Goal: Transaction & Acquisition: Book appointment/travel/reservation

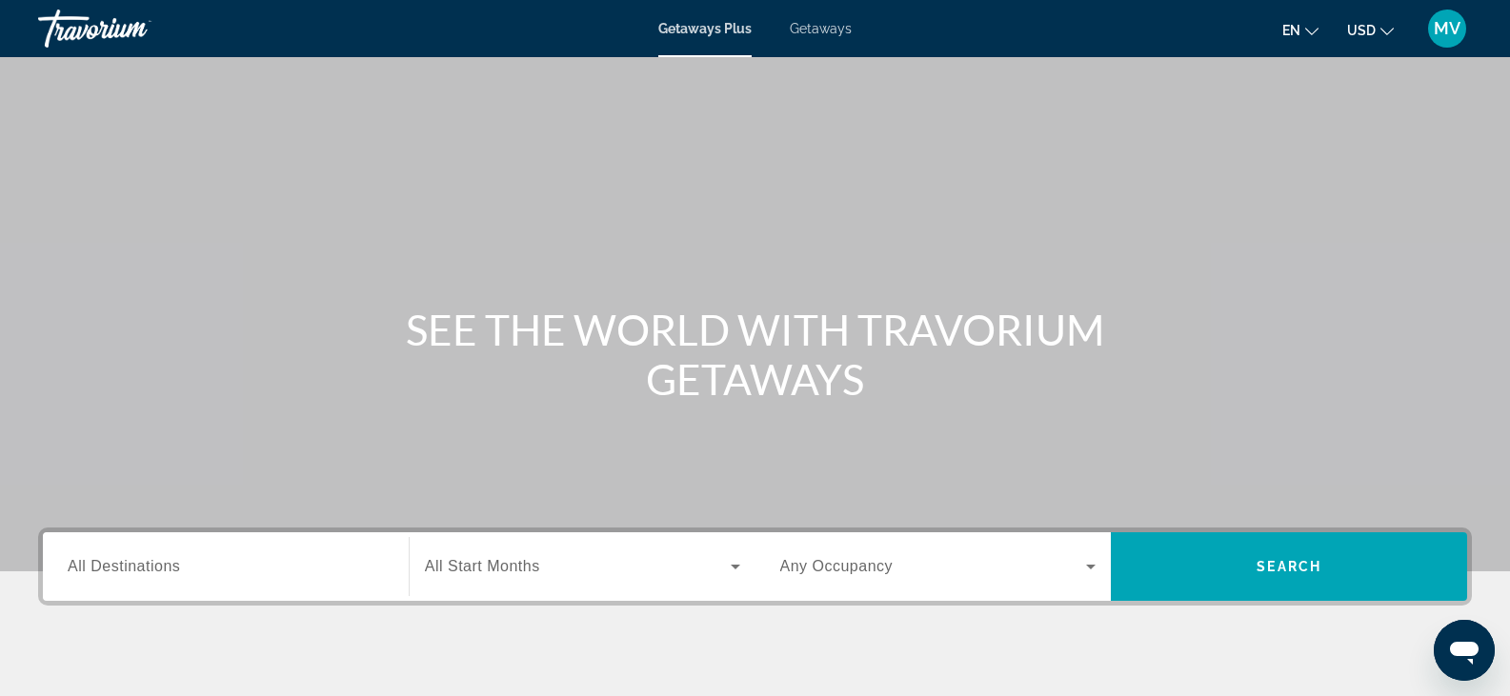
click at [1383, 25] on icon "Change currency" at bounding box center [1386, 31] width 13 height 13
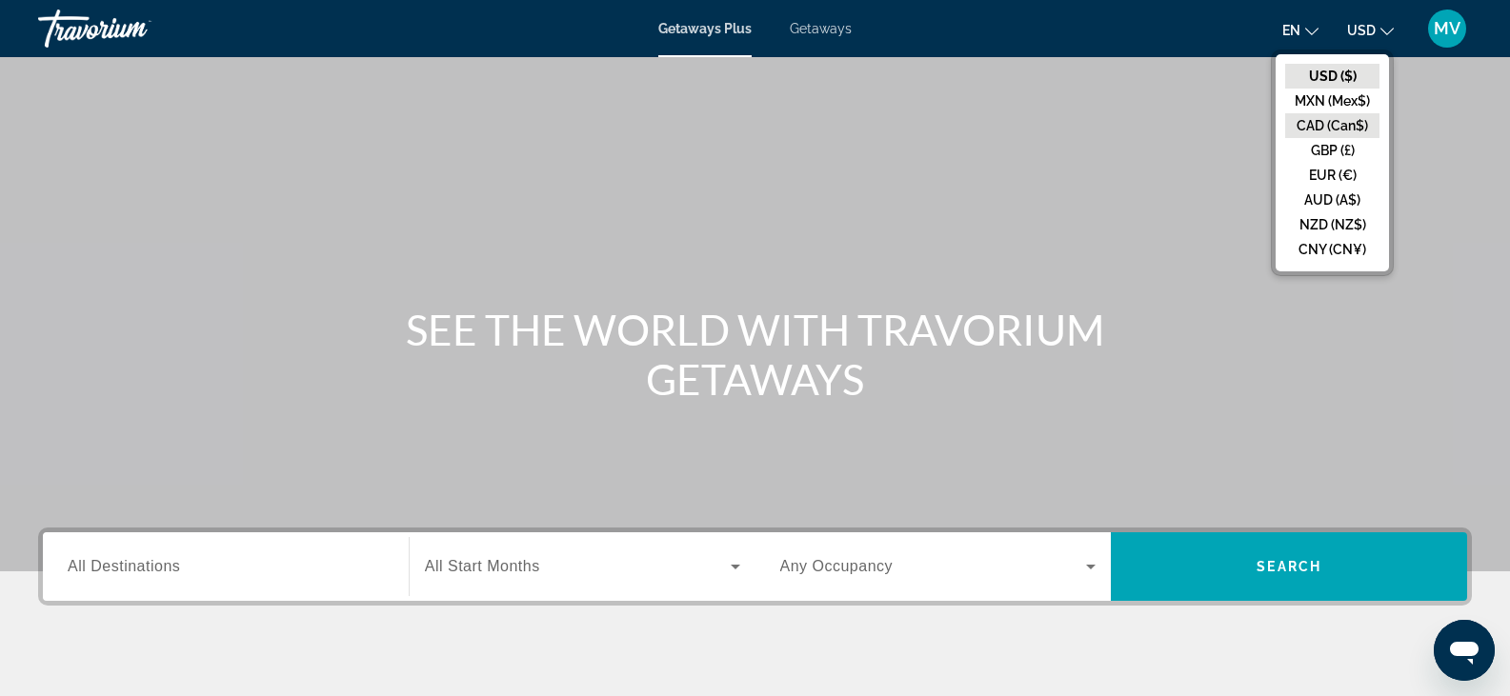
click at [1337, 129] on button "CAD (Can$)" at bounding box center [1332, 125] width 94 height 25
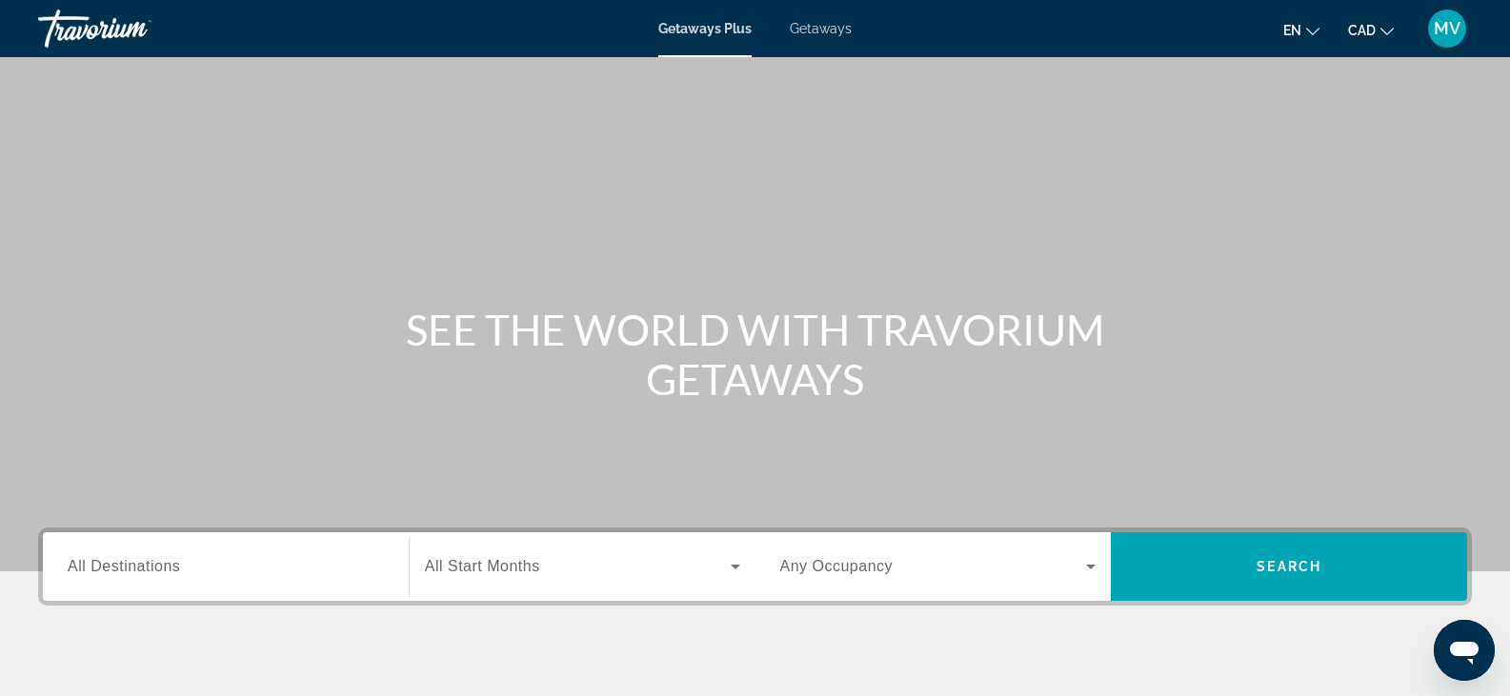
click at [151, 572] on span "All Destinations" at bounding box center [124, 566] width 112 height 16
click at [151, 572] on input "Destination All Destinations" at bounding box center [226, 567] width 316 height 23
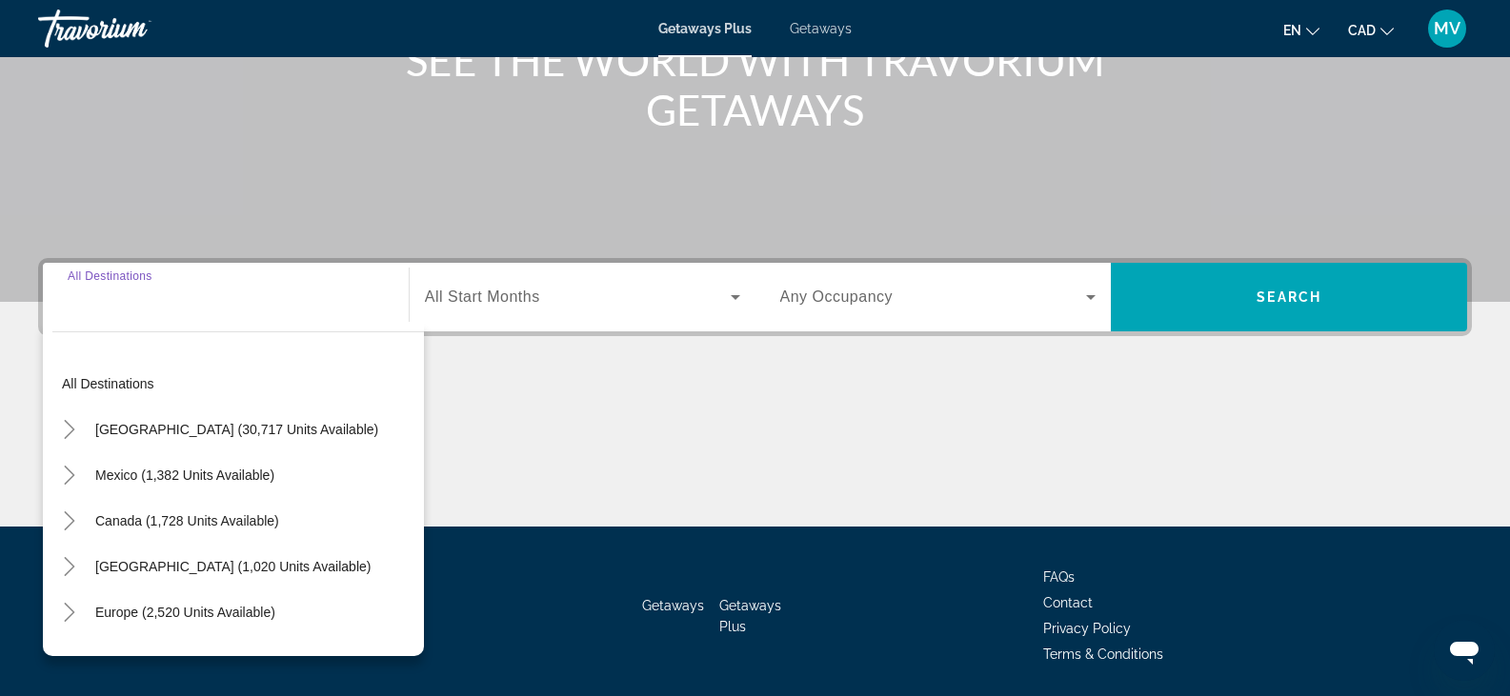
scroll to position [333, 0]
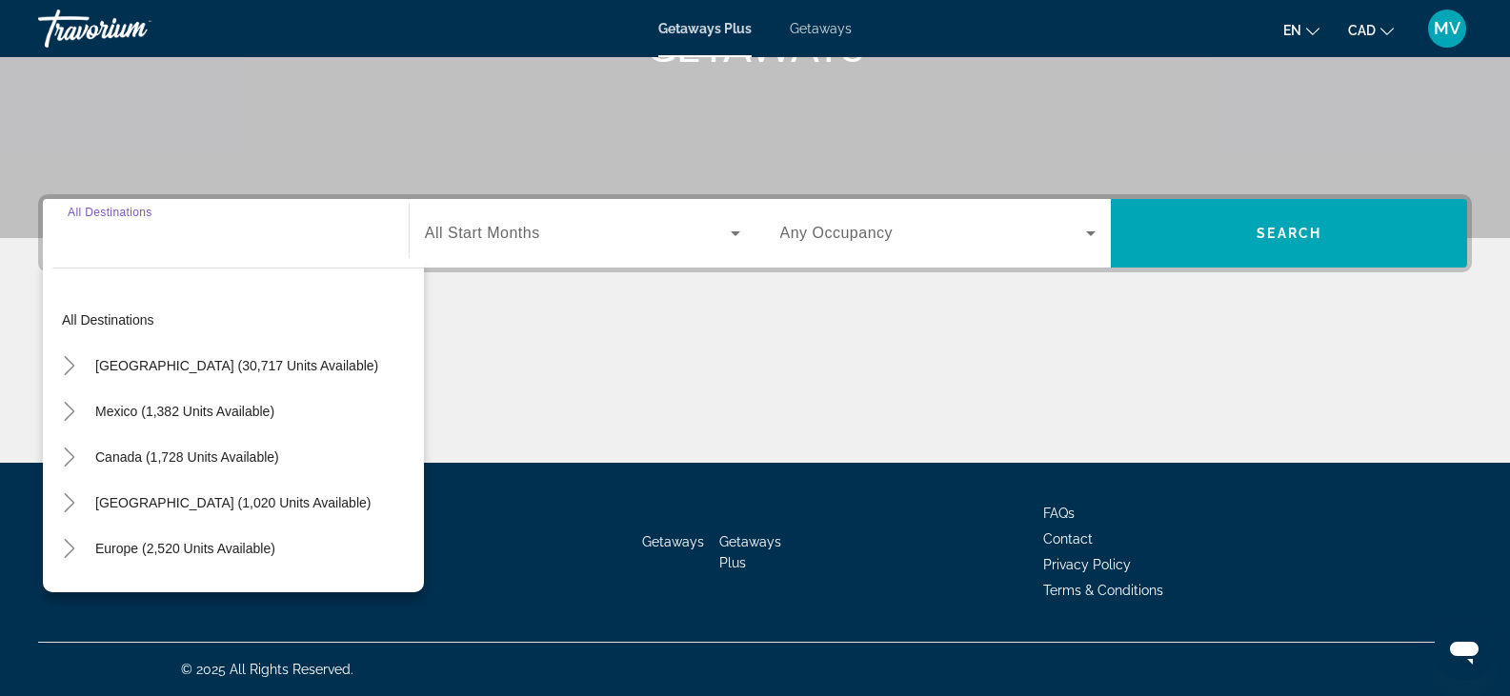
click at [194, 220] on div "Search widget" at bounding box center [226, 234] width 316 height 54
click at [200, 235] on input "Destination All Destinations" at bounding box center [226, 234] width 316 height 23
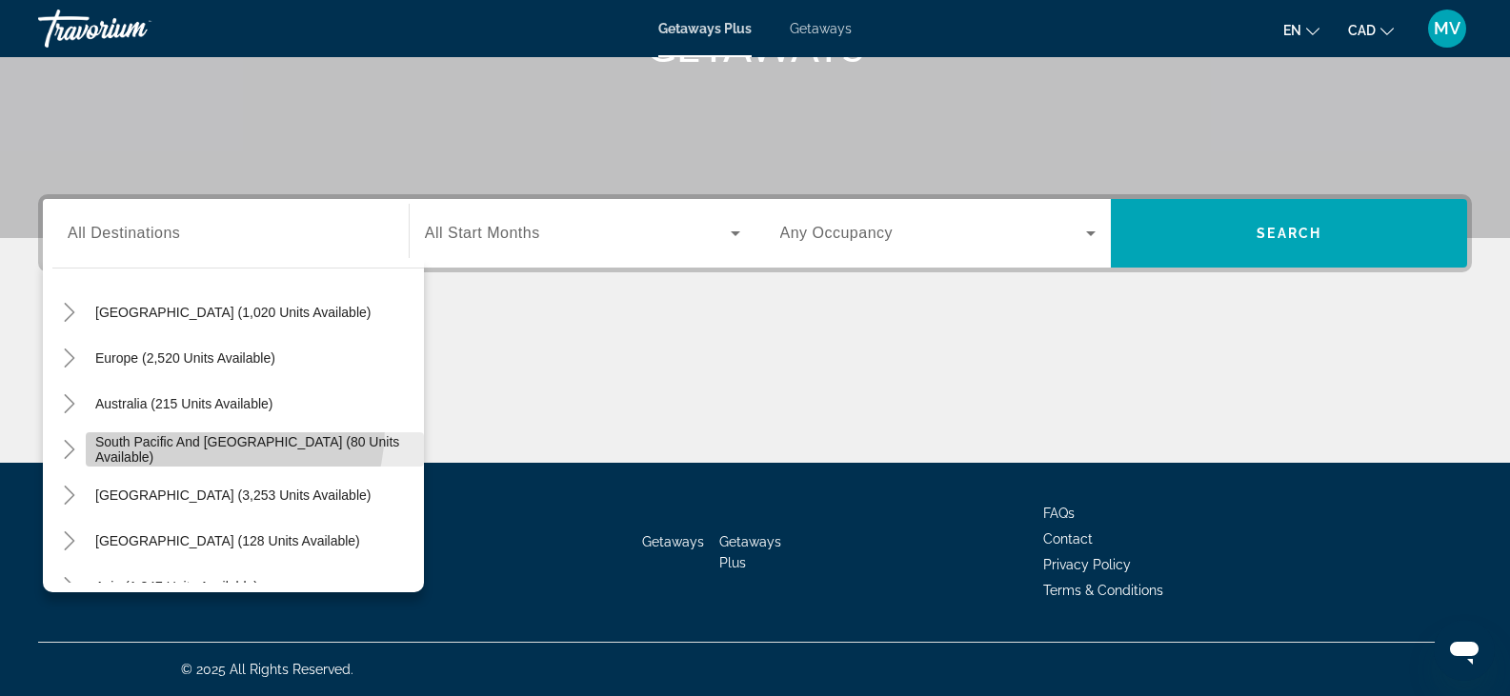
click at [210, 429] on span "Search widget" at bounding box center [255, 450] width 338 height 46
type input "**********"
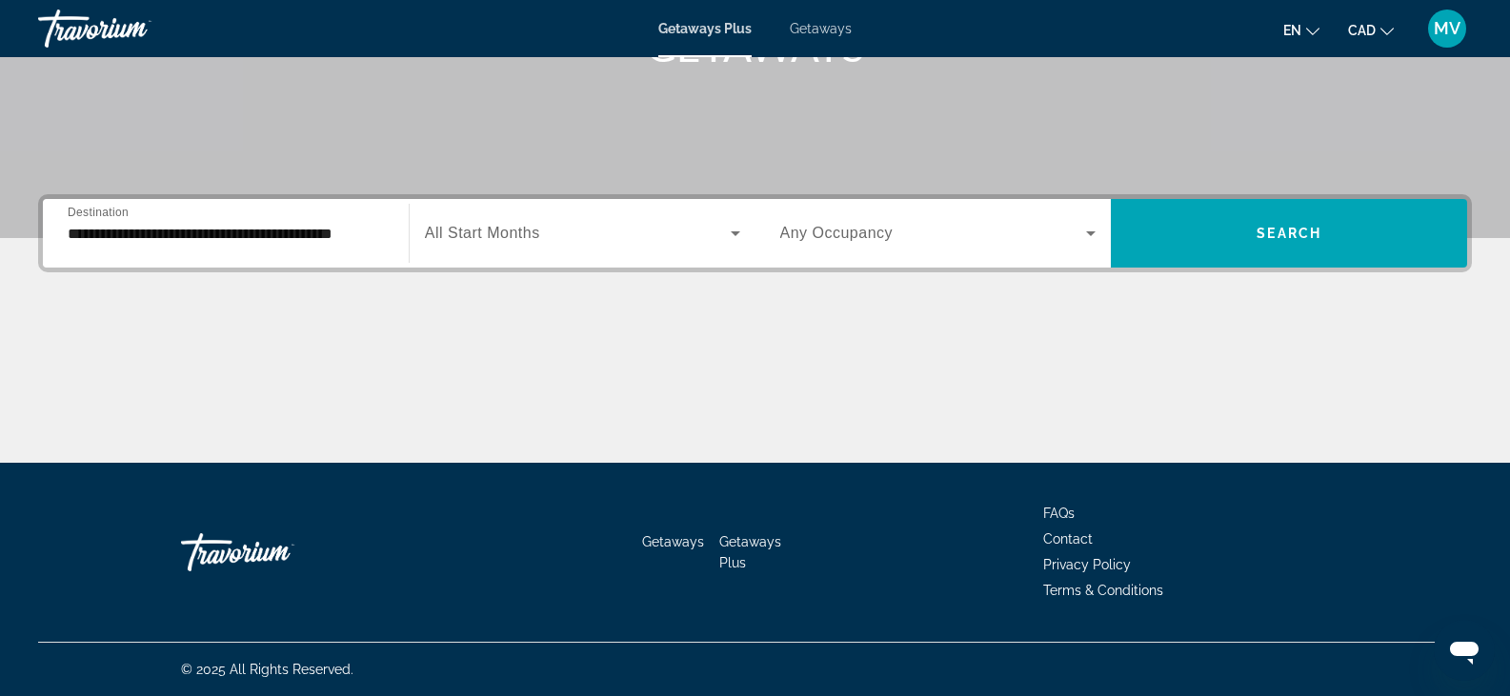
click at [600, 203] on div "Start Month All Start Months" at bounding box center [582, 233] width 347 height 69
click at [604, 229] on span "Search widget" at bounding box center [578, 233] width 306 height 23
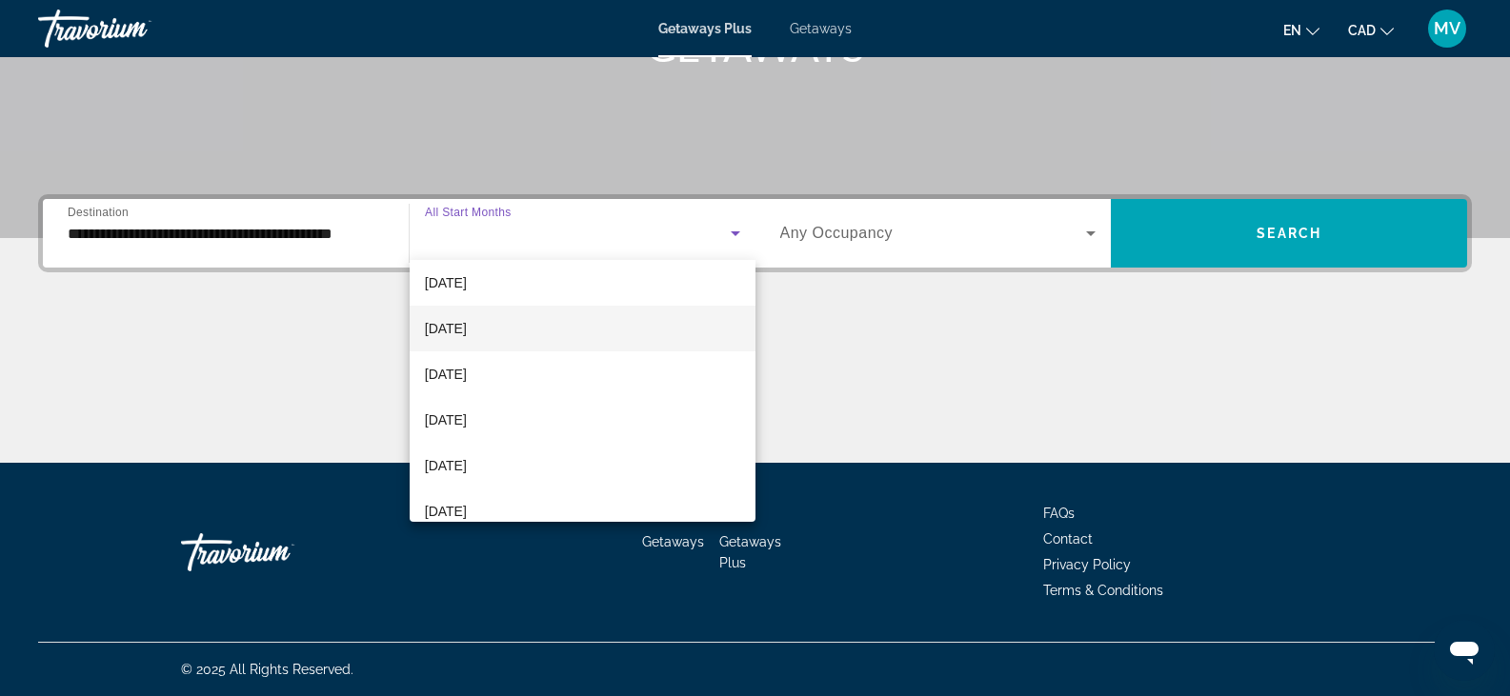
click at [549, 324] on mat-option "[DATE]" at bounding box center [583, 329] width 346 height 46
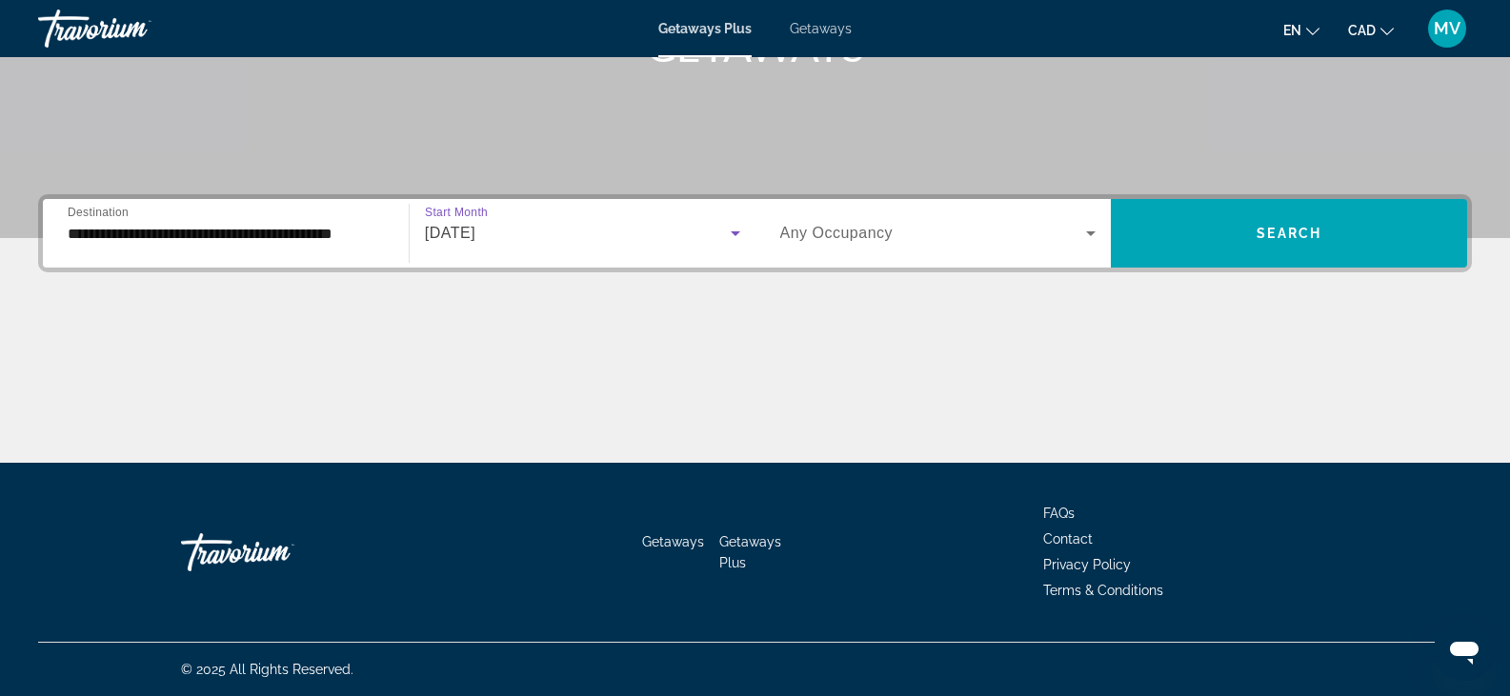
click at [834, 231] on span "Any Occupancy" at bounding box center [836, 233] width 113 height 16
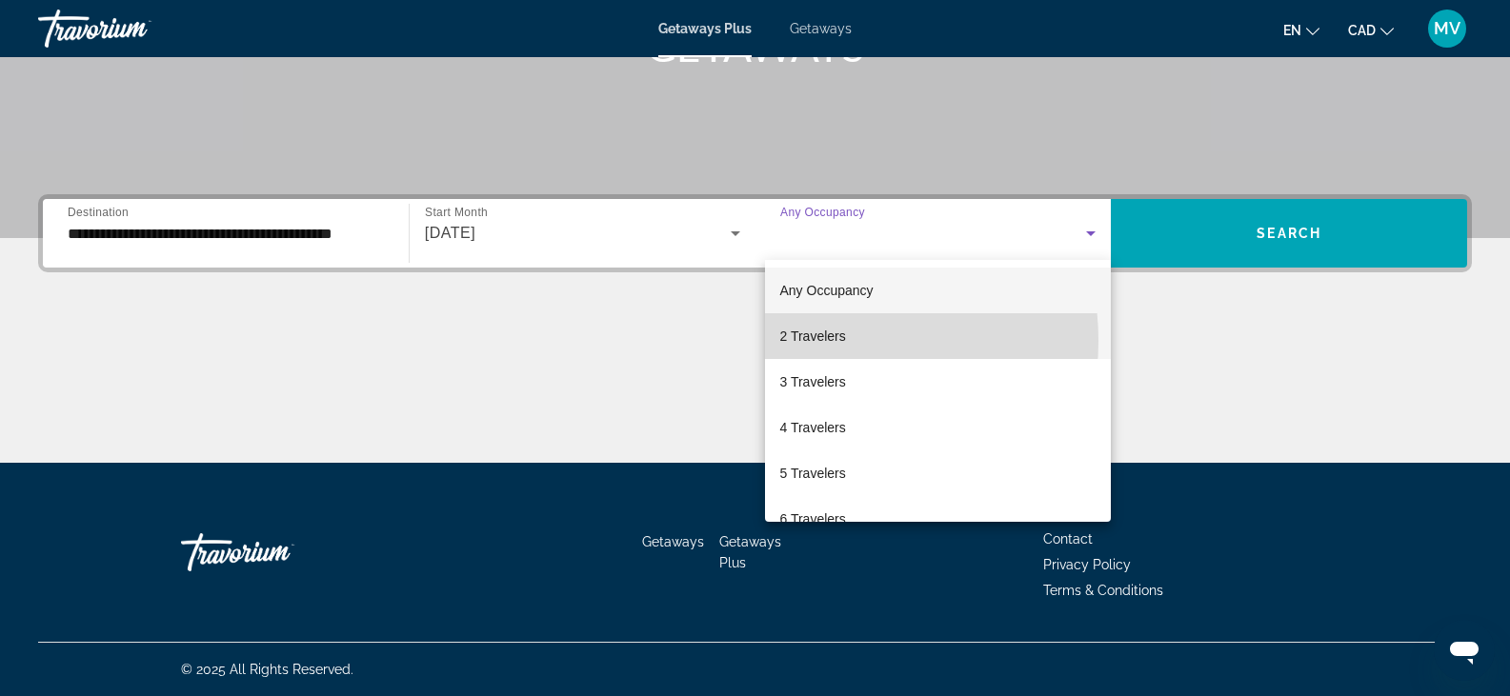
click at [813, 341] on span "2 Travelers" at bounding box center [813, 336] width 66 height 23
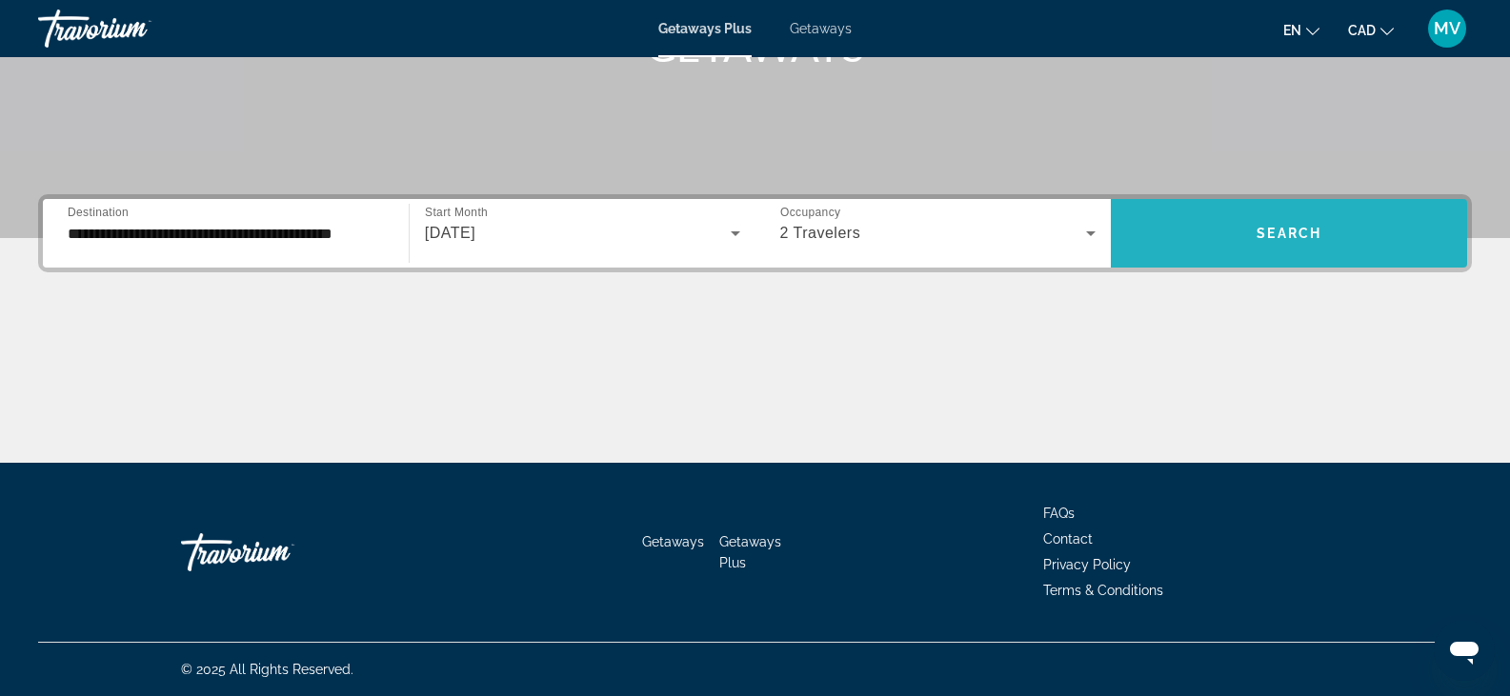
click at [1268, 239] on span "Search" at bounding box center [1289, 233] width 65 height 15
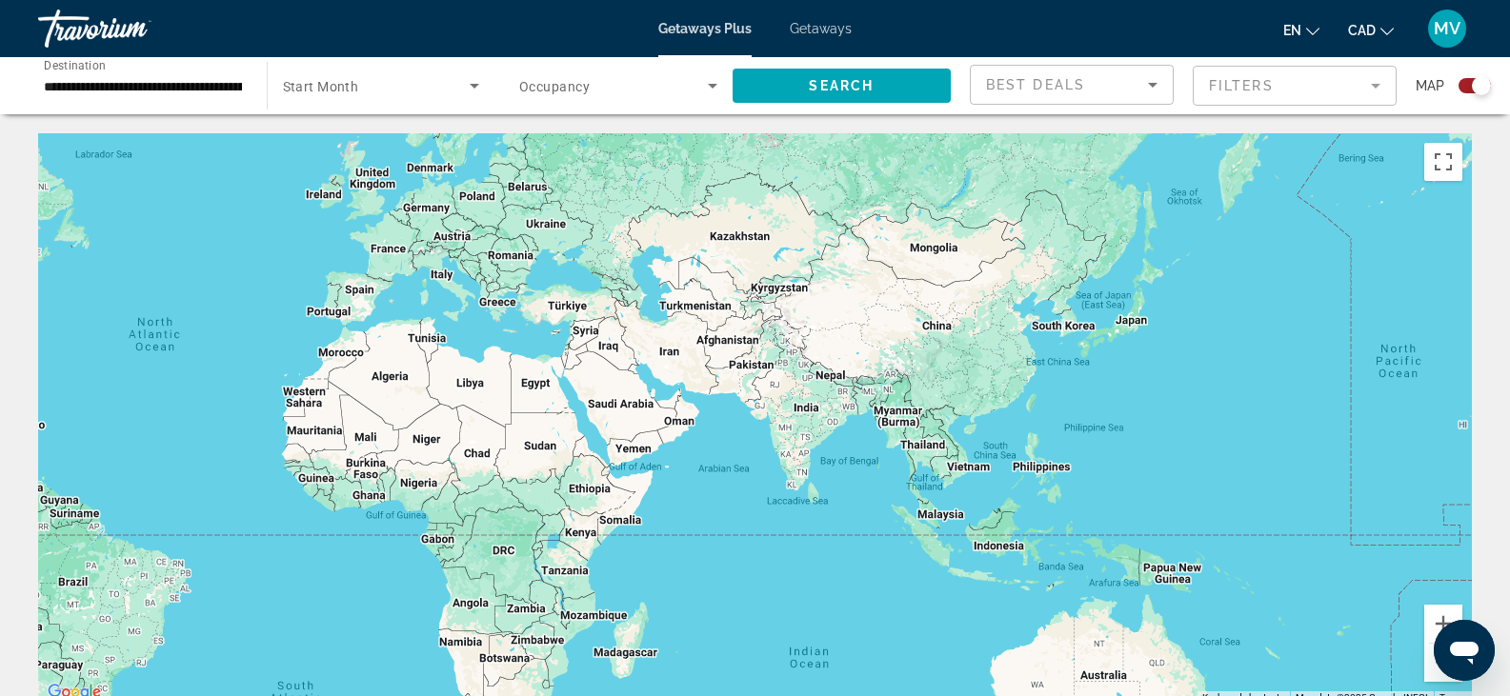
drag, startPoint x: 631, startPoint y: 414, endPoint x: 95, endPoint y: 358, distance: 538.3
click at [95, 358] on div "Main content" at bounding box center [755, 419] width 1434 height 572
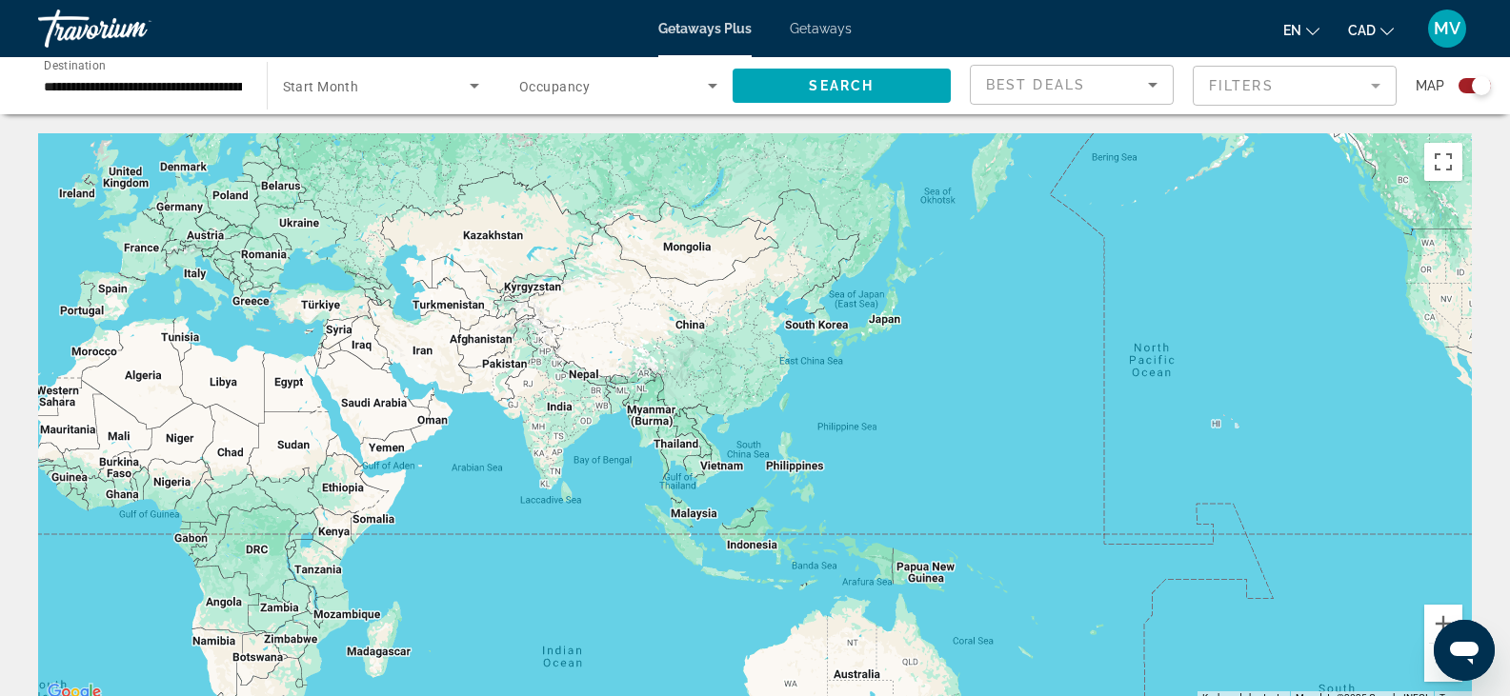
drag, startPoint x: 972, startPoint y: 465, endPoint x: 723, endPoint y: 461, distance: 248.7
click at [723, 461] on div "Main content" at bounding box center [755, 419] width 1434 height 572
click at [694, 84] on span "Search widget" at bounding box center [613, 85] width 189 height 23
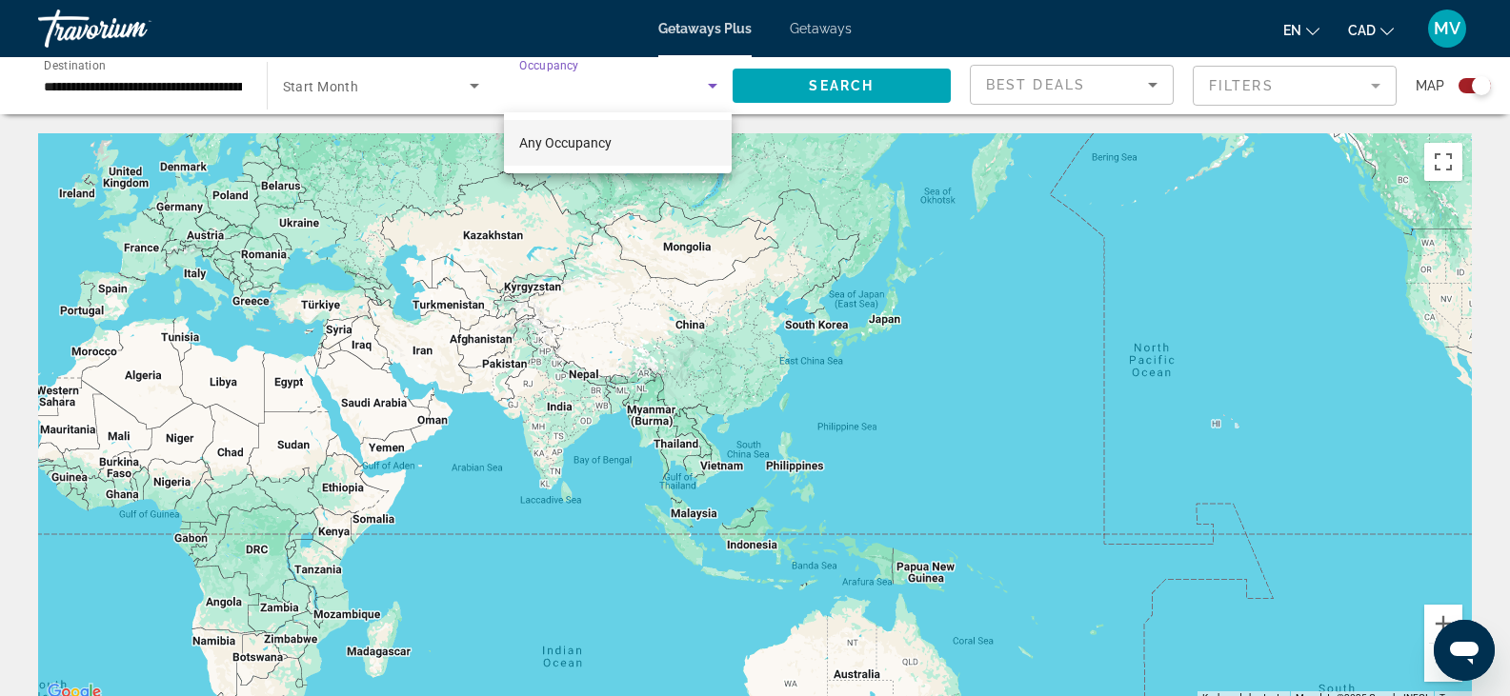
click at [350, 81] on div at bounding box center [755, 348] width 1510 height 696
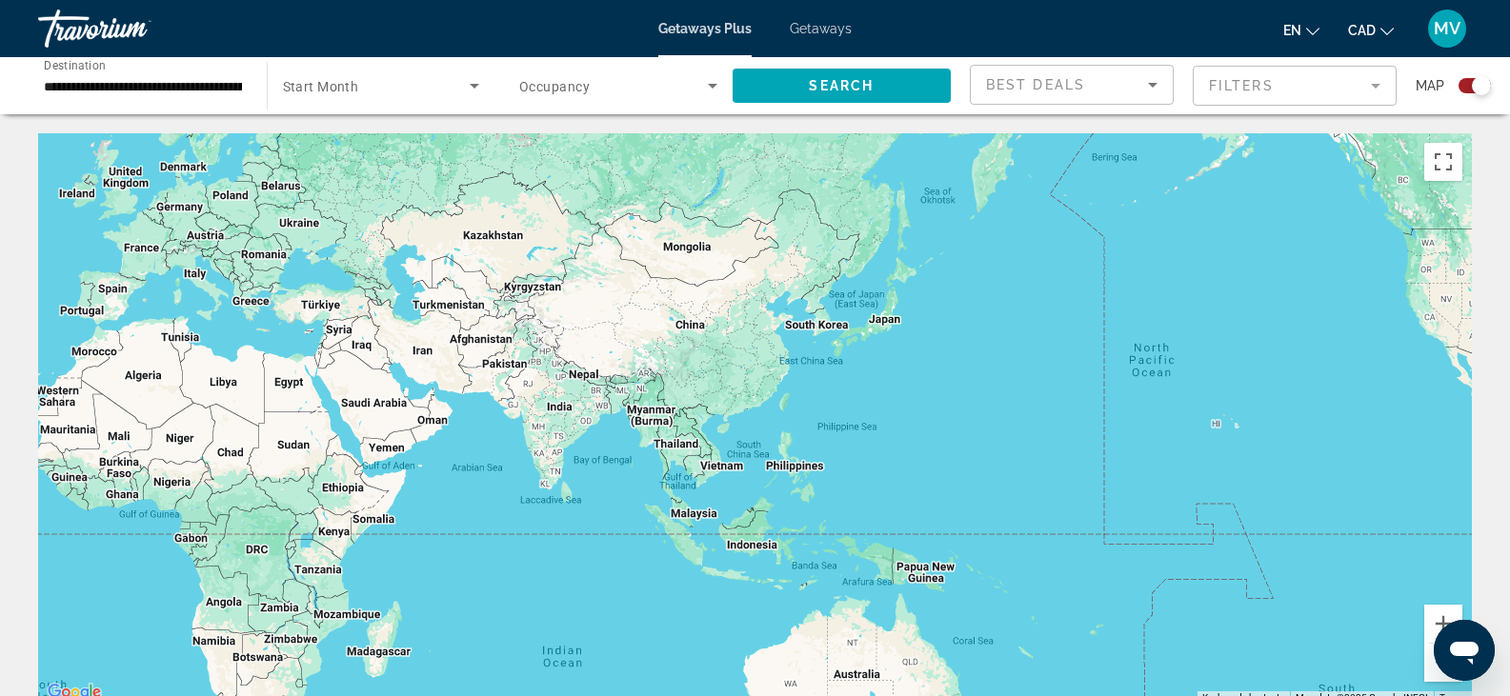
click at [348, 91] on span "Start Month" at bounding box center [321, 86] width 76 height 15
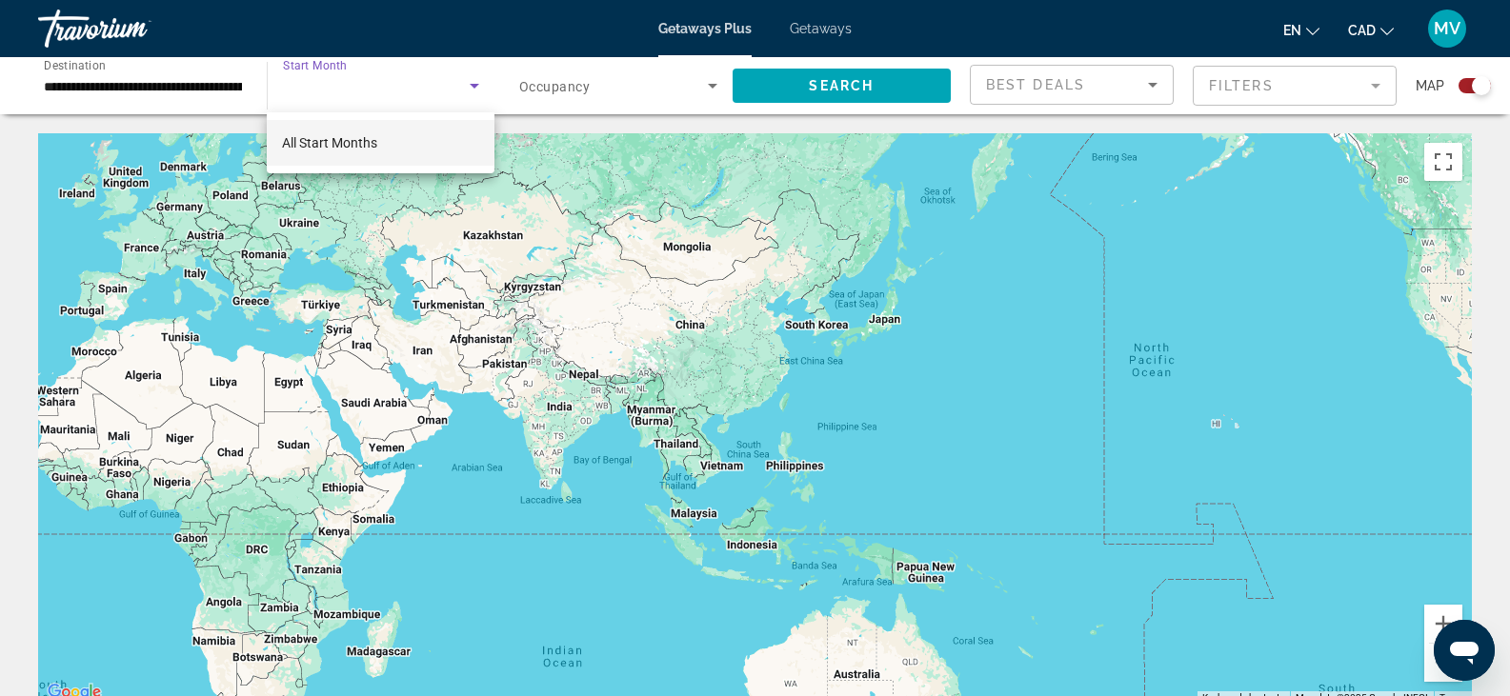
click at [337, 135] on span "All Start Months" at bounding box center [329, 142] width 95 height 15
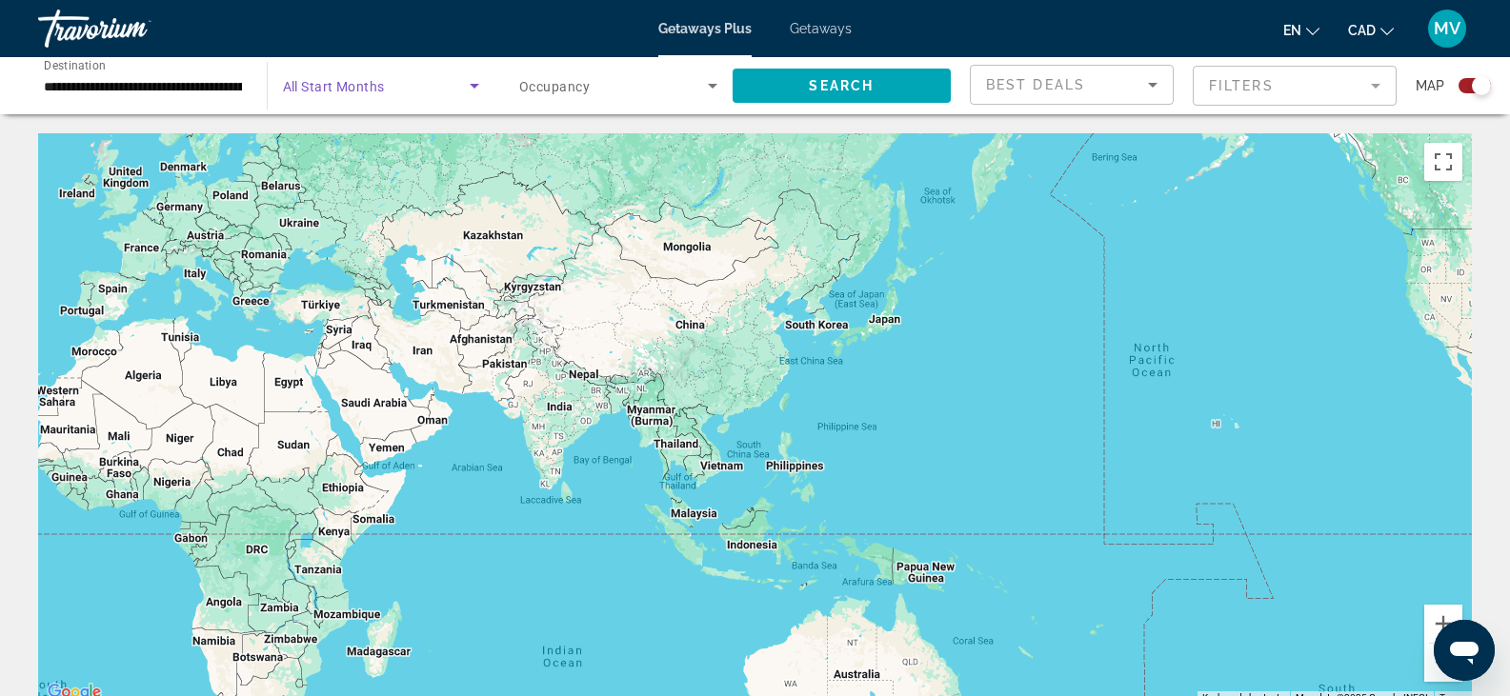
click at [641, 87] on span "Search widget" at bounding box center [613, 85] width 189 height 23
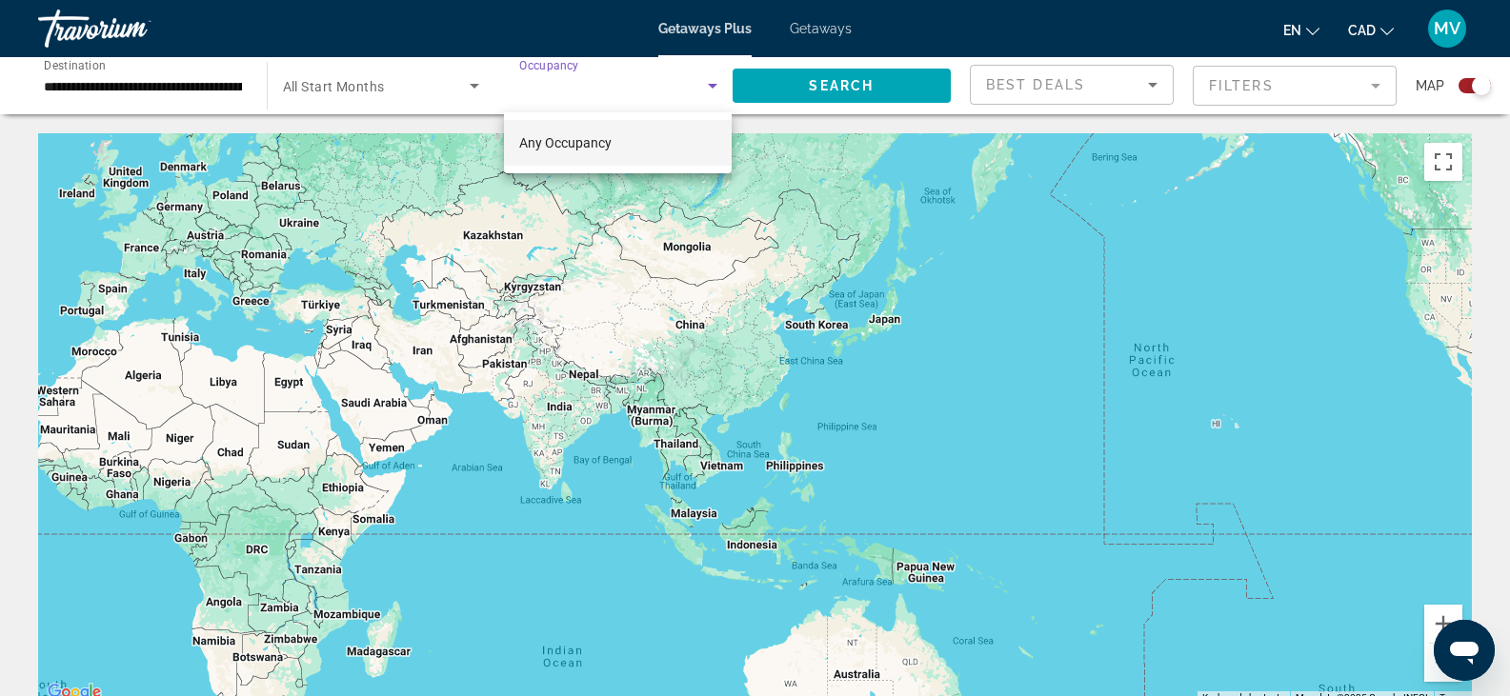
click at [599, 144] on span "Any Occupancy" at bounding box center [565, 142] width 92 height 15
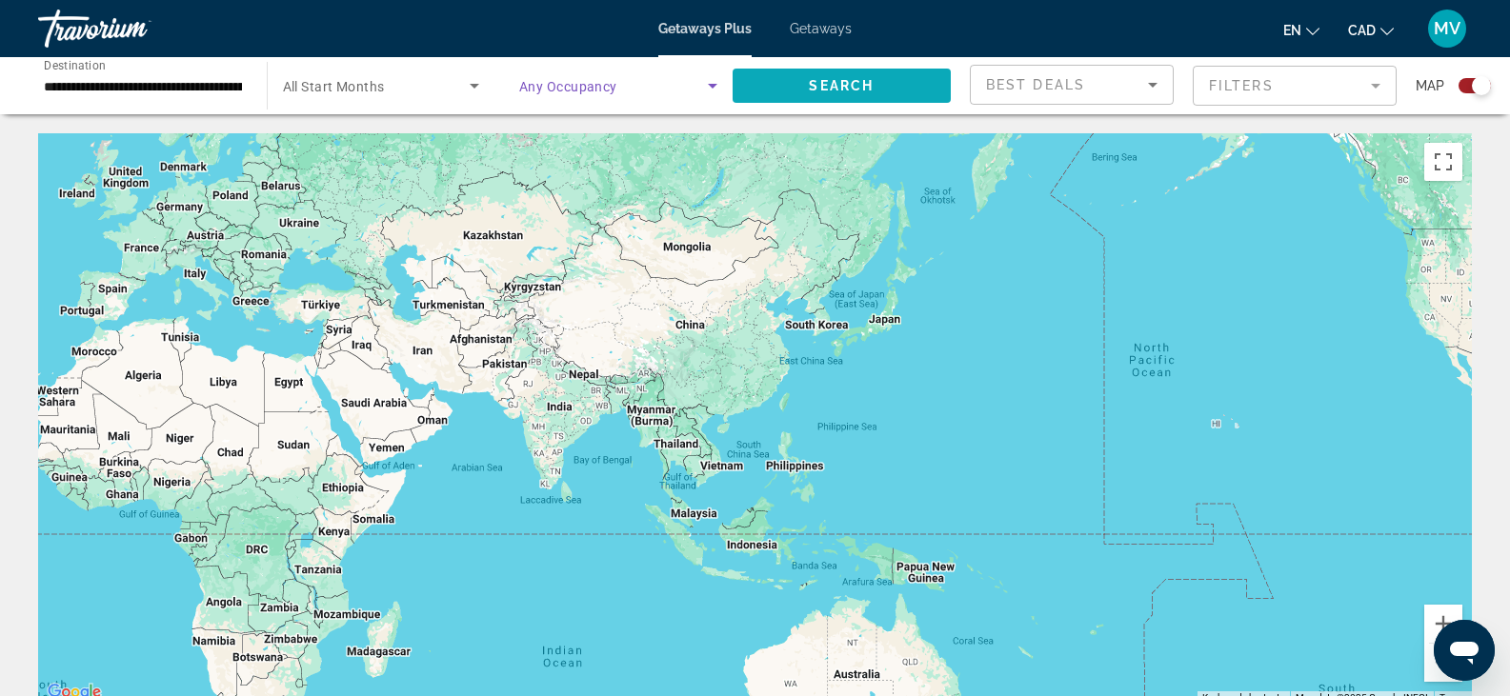
click at [885, 90] on span "Search widget" at bounding box center [842, 86] width 219 height 46
click at [1475, 87] on div "Search widget" at bounding box center [1481, 85] width 19 height 19
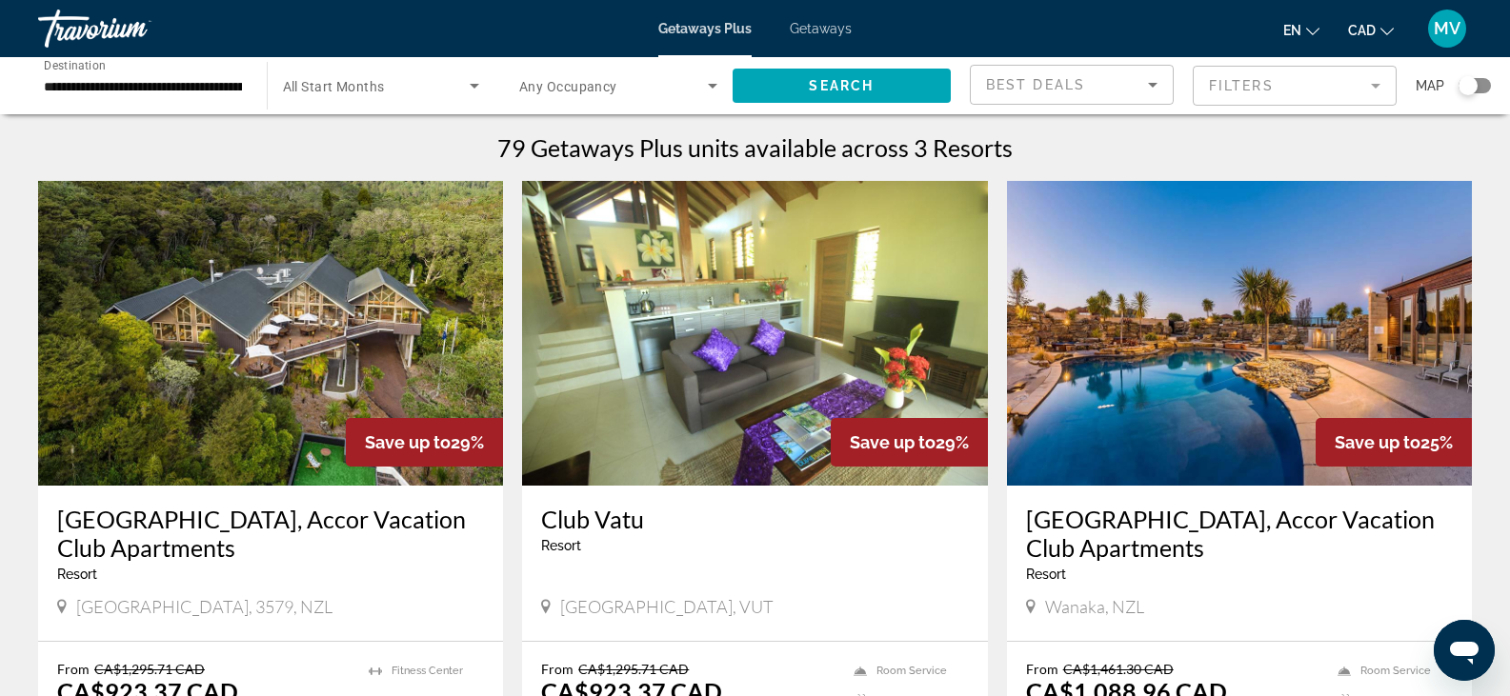
click at [131, 83] on input "**********" at bounding box center [143, 86] width 198 height 23
click at [131, 82] on input "**********" at bounding box center [143, 86] width 198 height 23
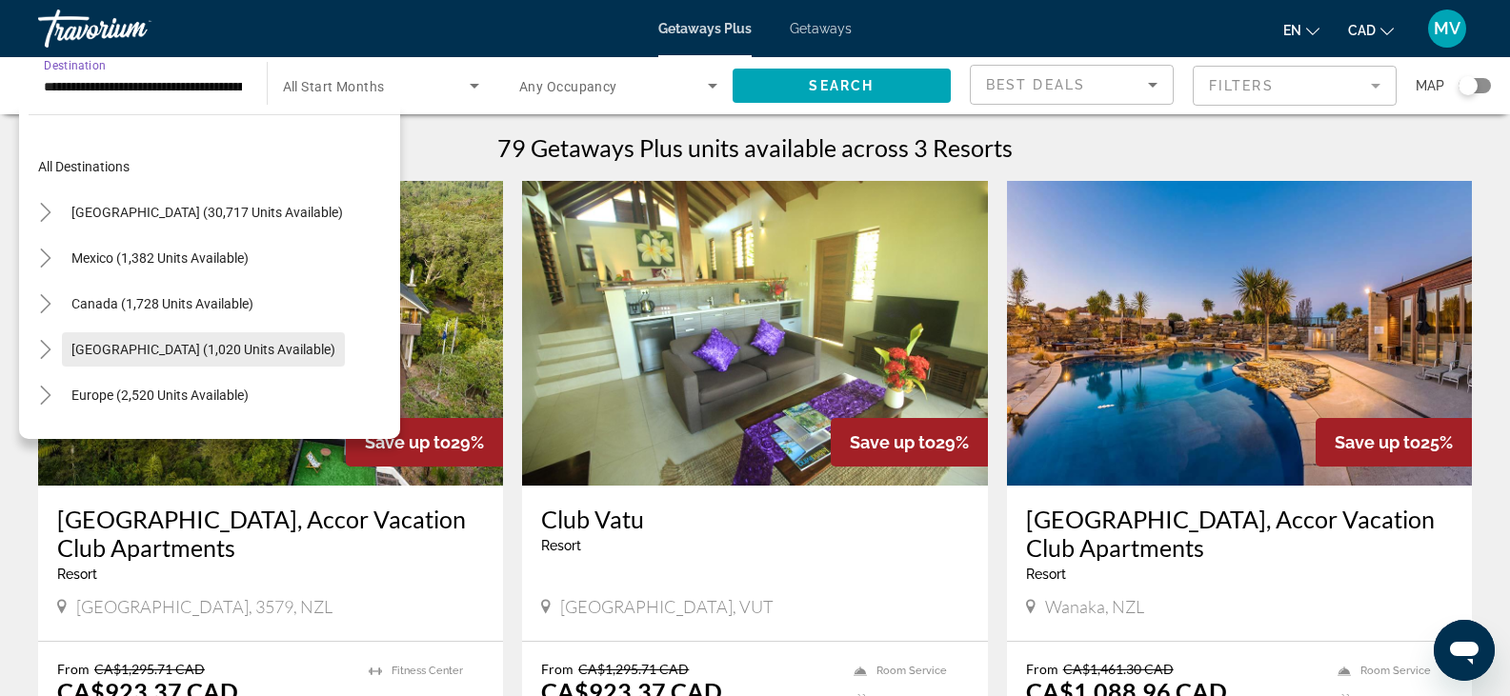
click at [153, 349] on span "[GEOGRAPHIC_DATA] (1,020 units available)" at bounding box center [203, 349] width 264 height 15
type input "**********"
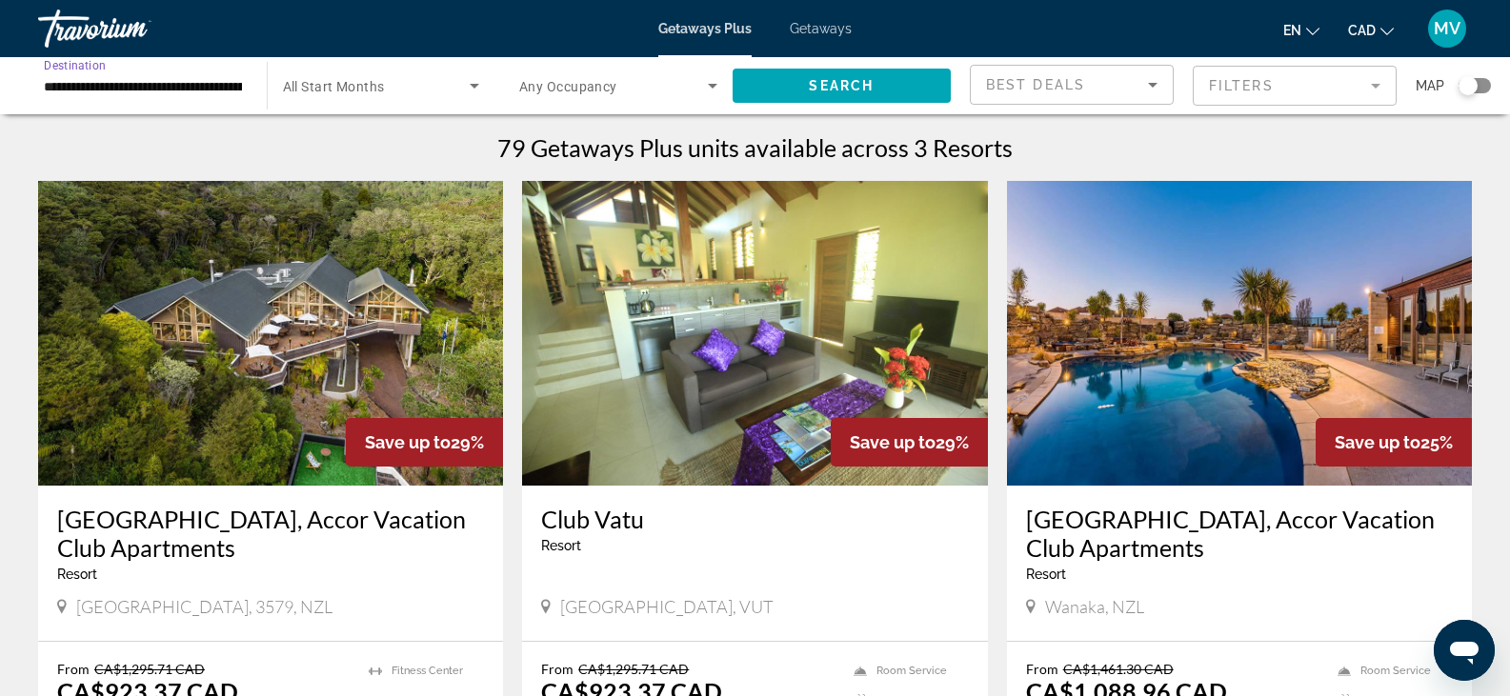
click at [480, 83] on icon "Search widget" at bounding box center [474, 85] width 23 height 23
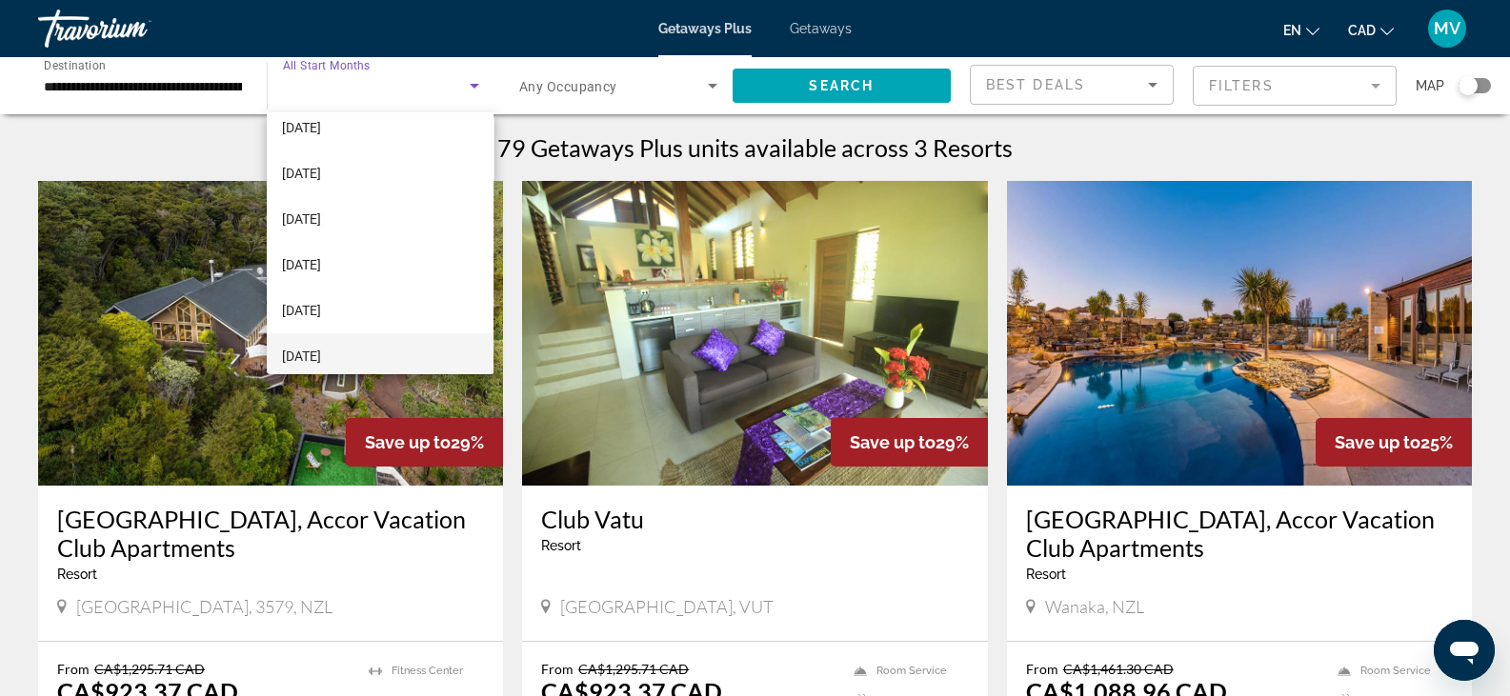
scroll to position [95, 0]
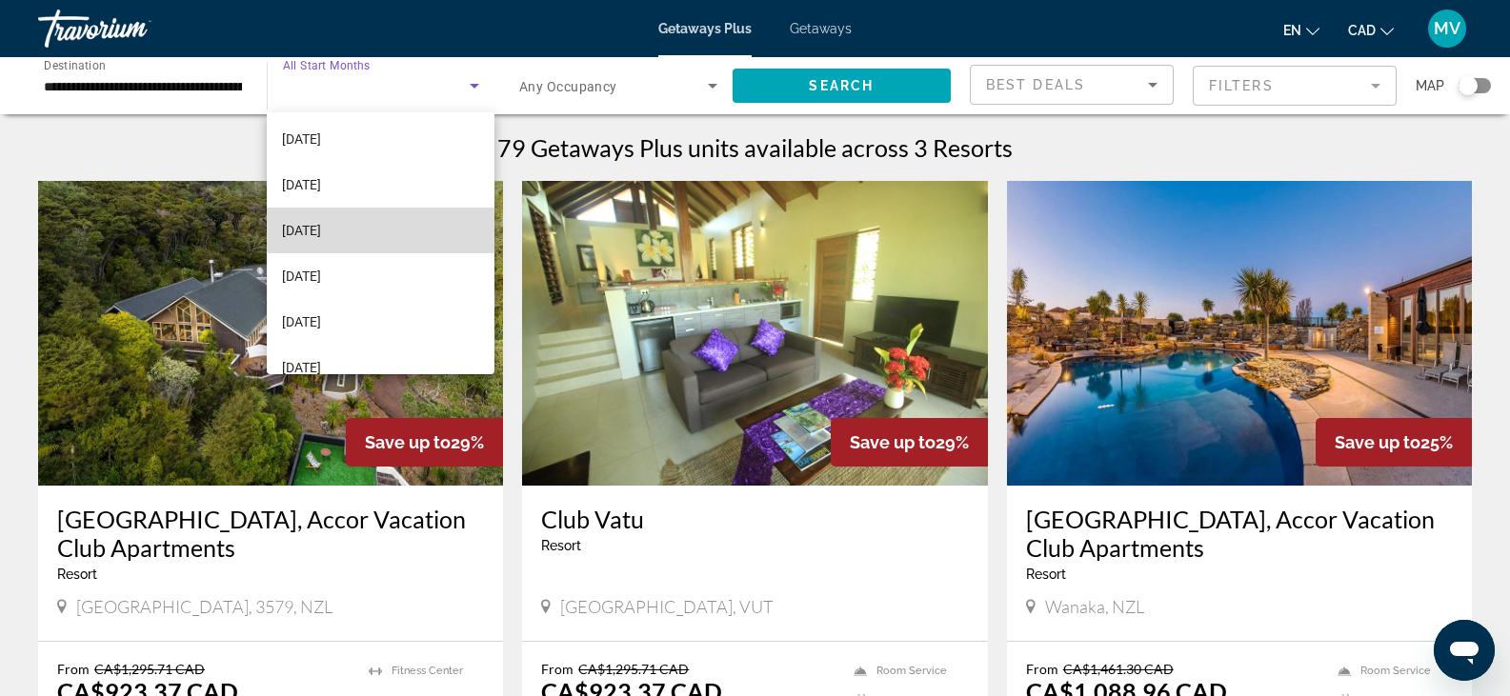
click at [415, 210] on mat-option "[DATE]" at bounding box center [380, 231] width 227 height 46
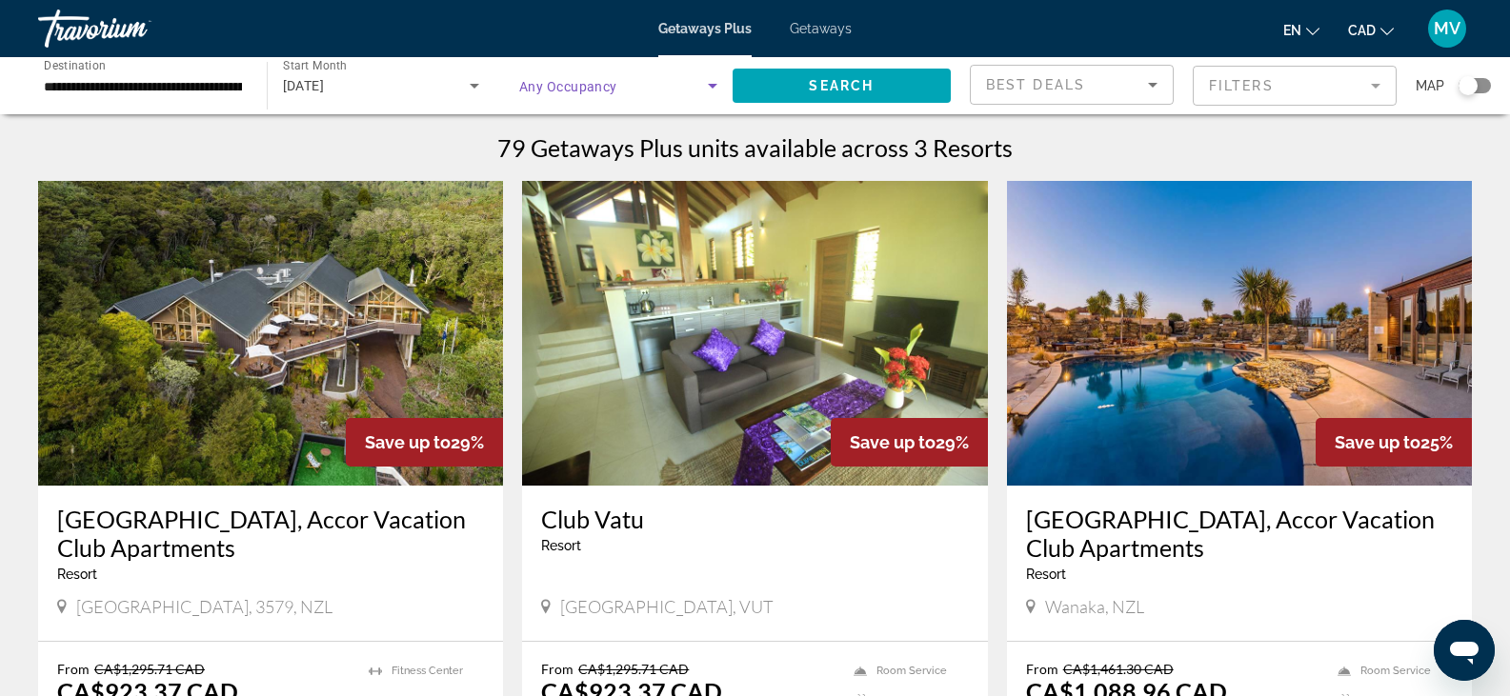
click at [664, 84] on span "Search widget" at bounding box center [613, 85] width 189 height 23
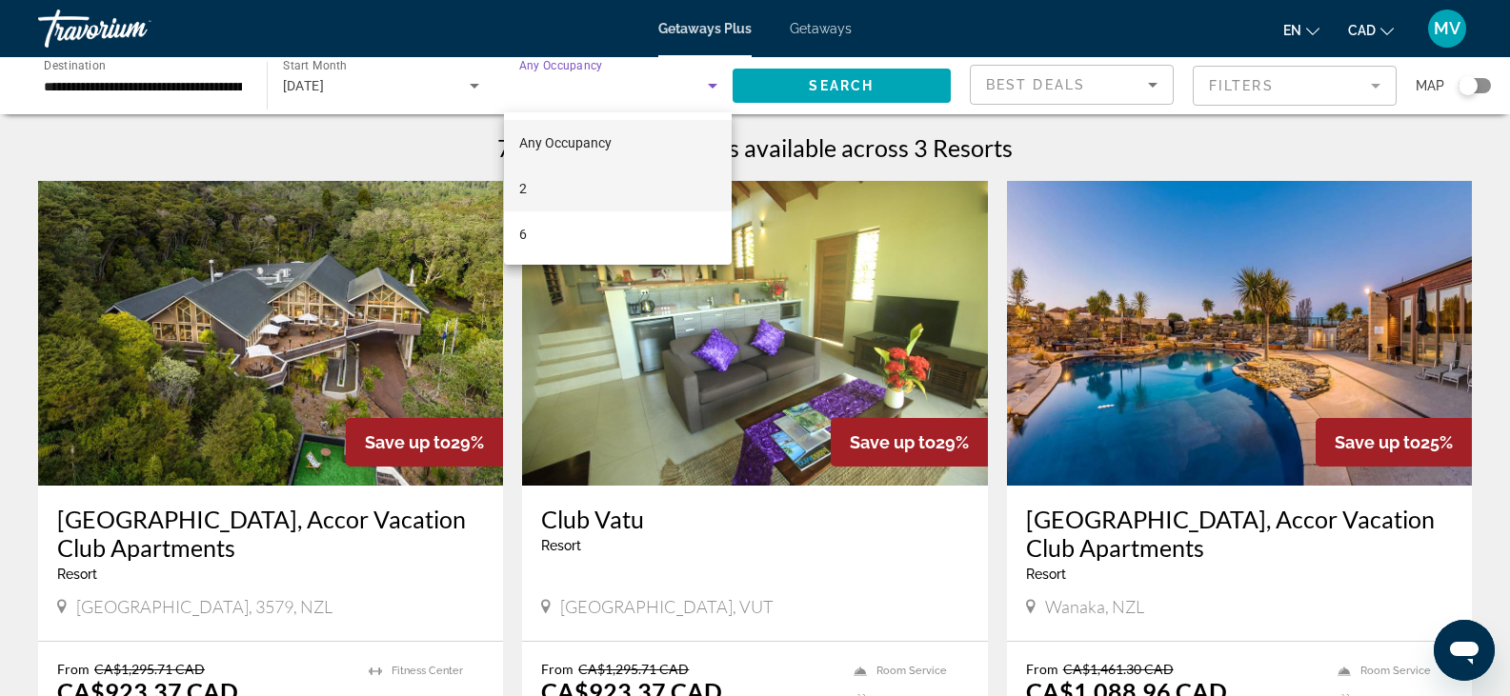
click at [604, 189] on mat-option "2" at bounding box center [618, 189] width 228 height 46
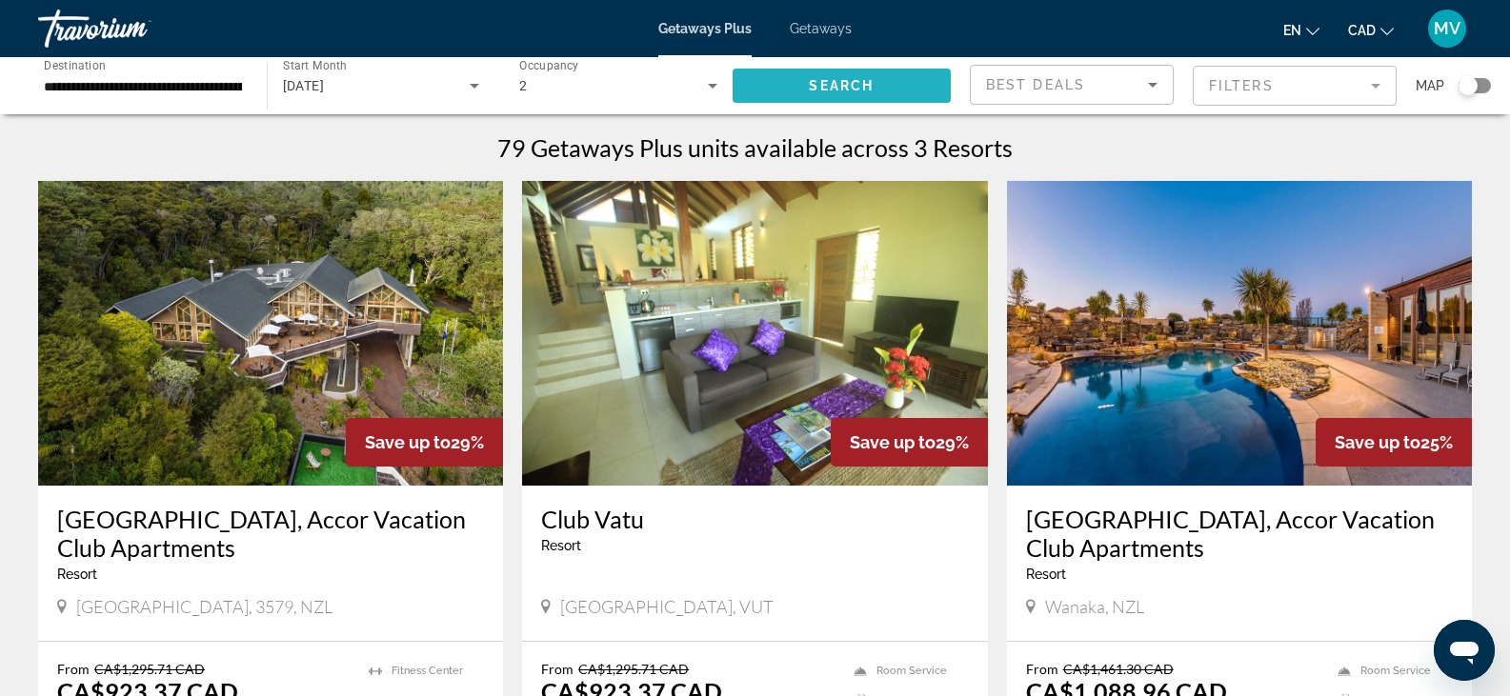
click at [884, 67] on span "Search widget" at bounding box center [842, 86] width 219 height 46
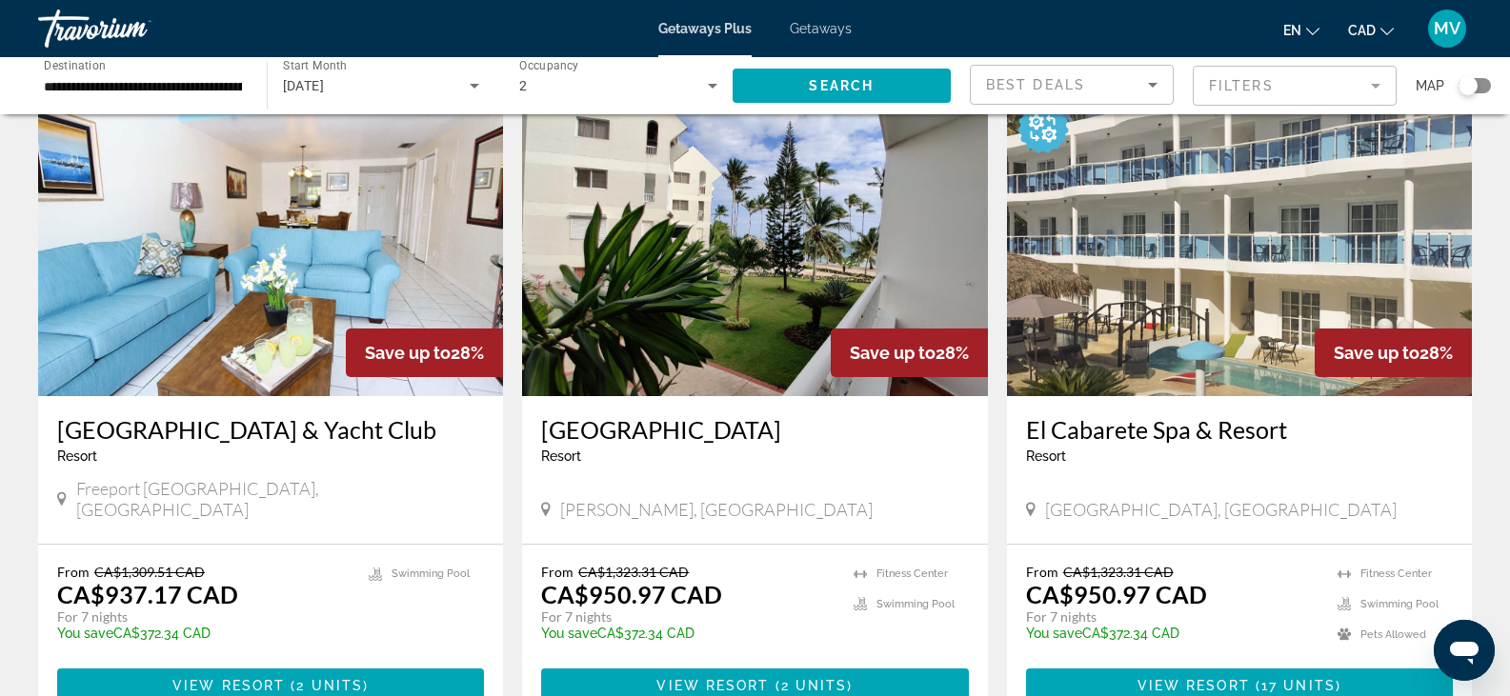
scroll to position [861, 0]
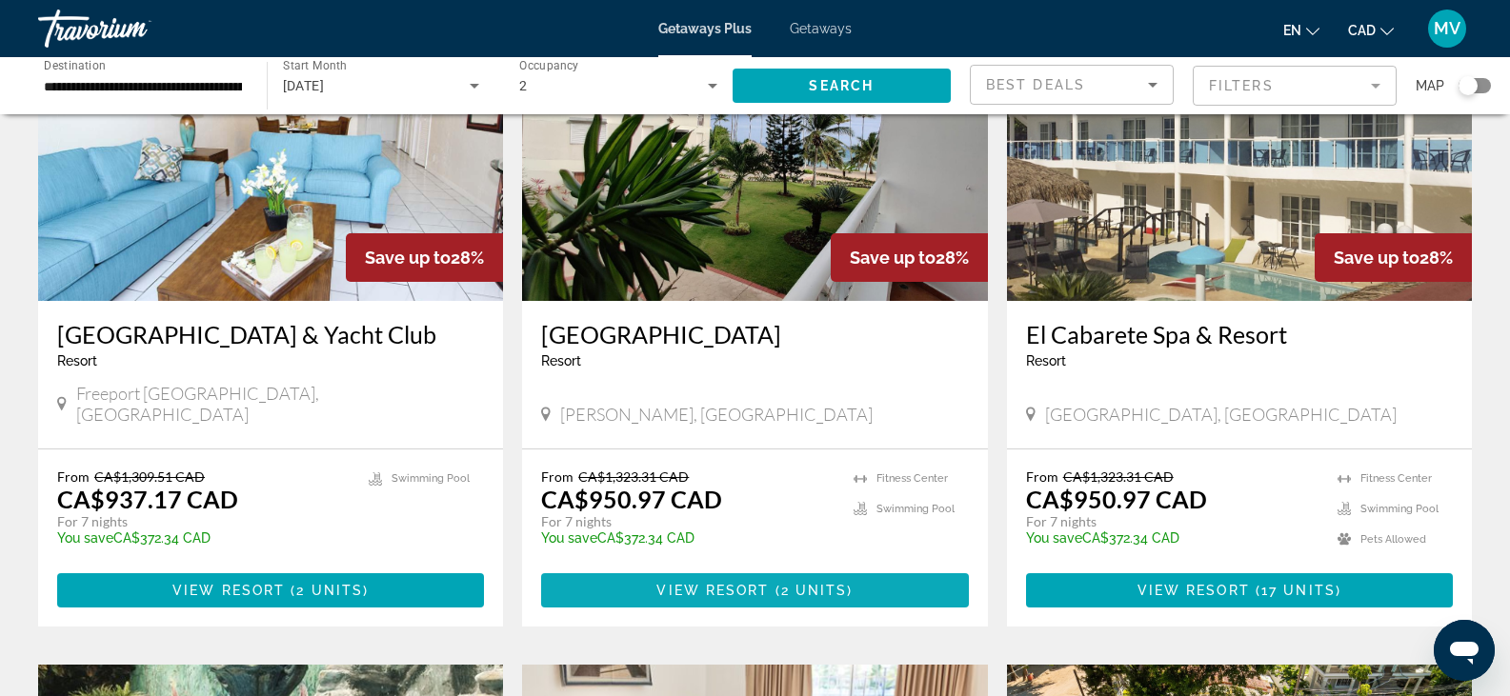
click at [774, 583] on span "Main content" at bounding box center [773, 590] width 6 height 15
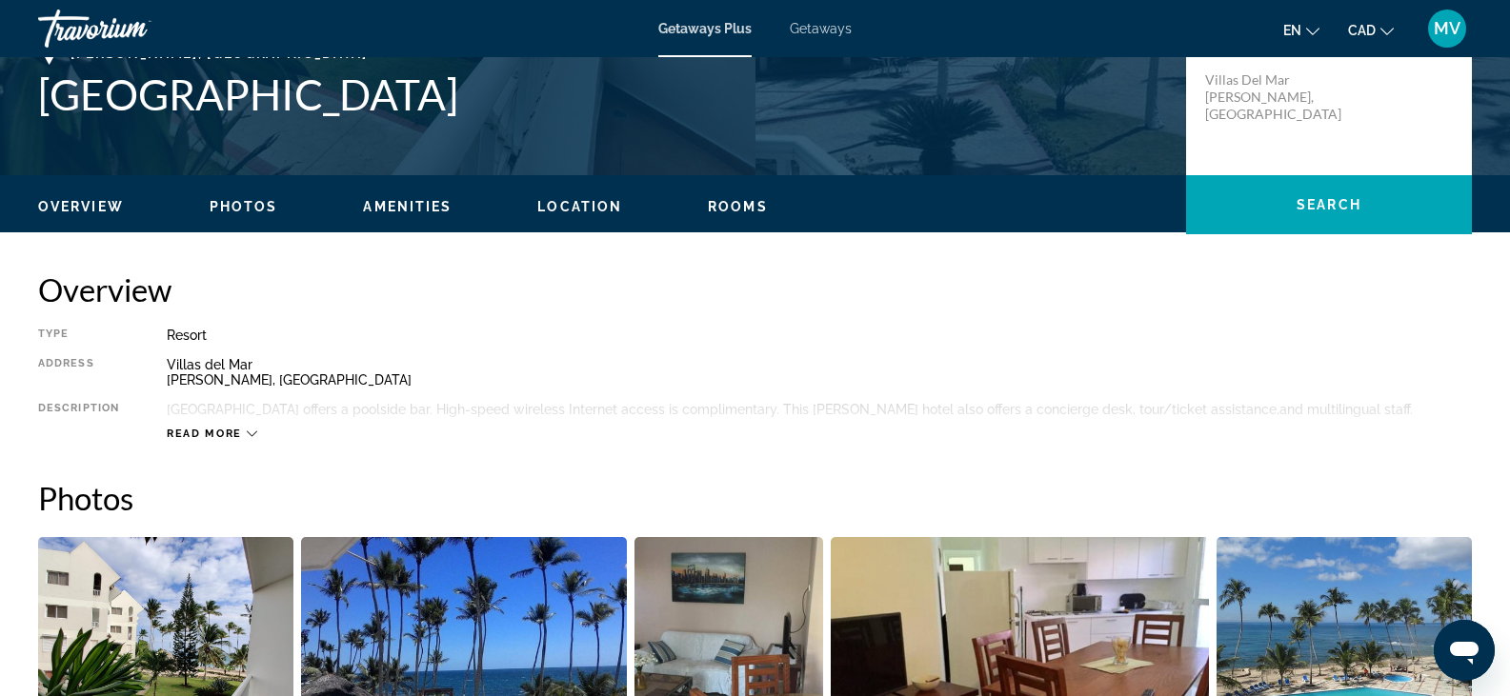
scroll to position [667, 0]
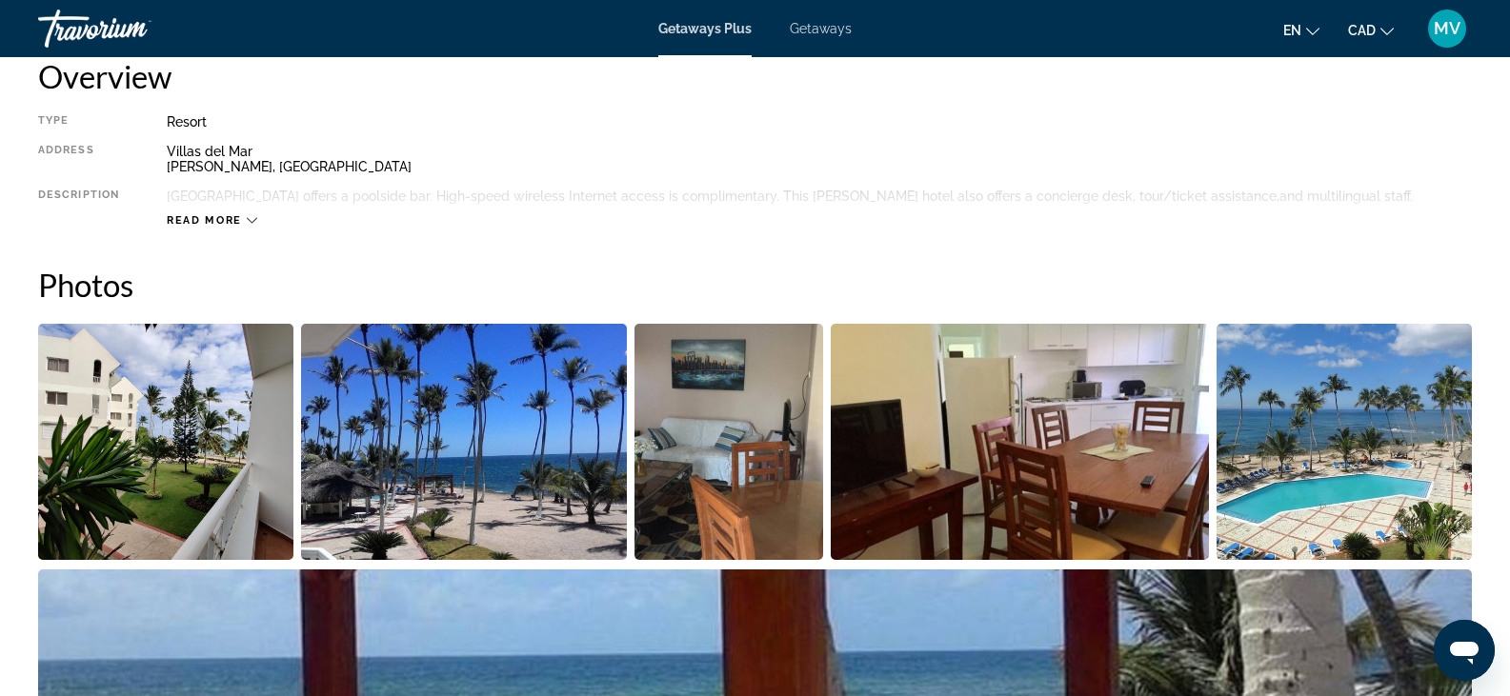
click at [226, 418] on img "Open full-screen image slider" at bounding box center [165, 442] width 255 height 236
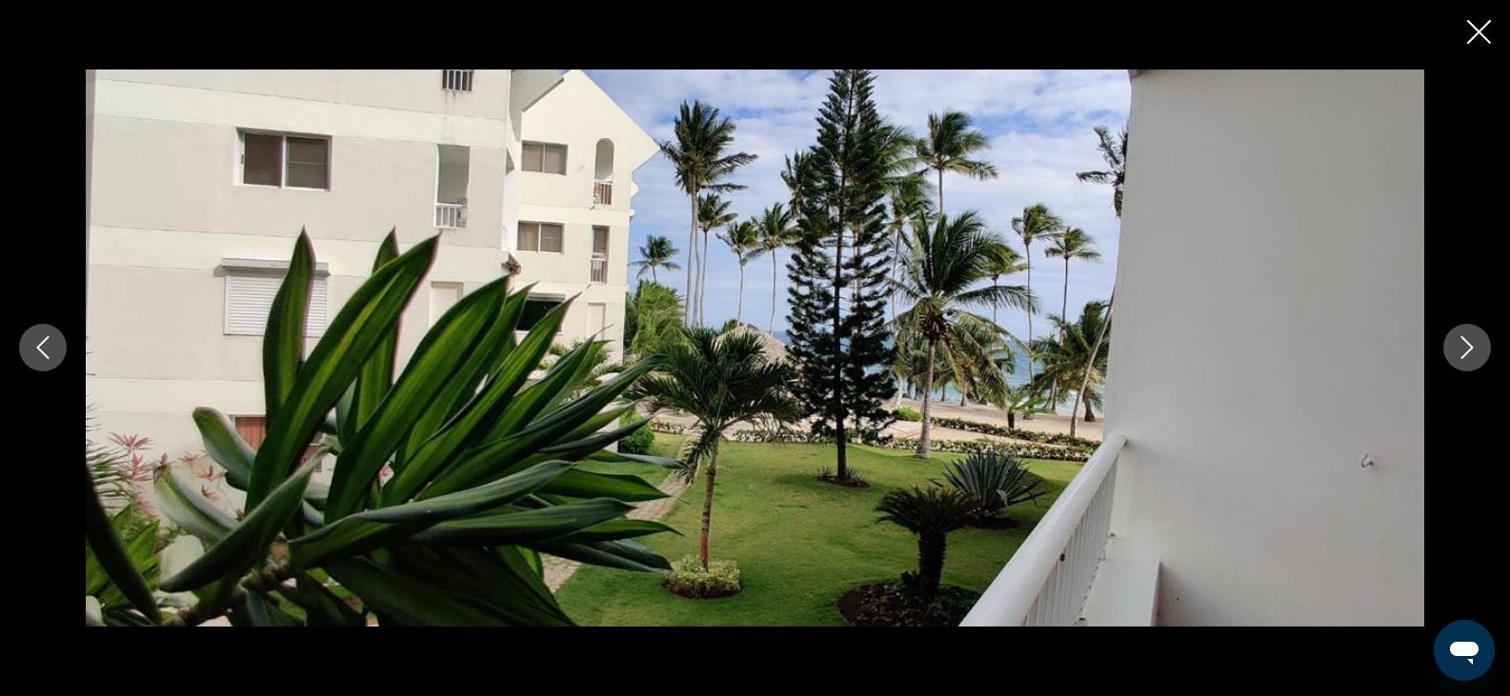
click at [1466, 340] on icon "Next image" at bounding box center [1467, 347] width 23 height 23
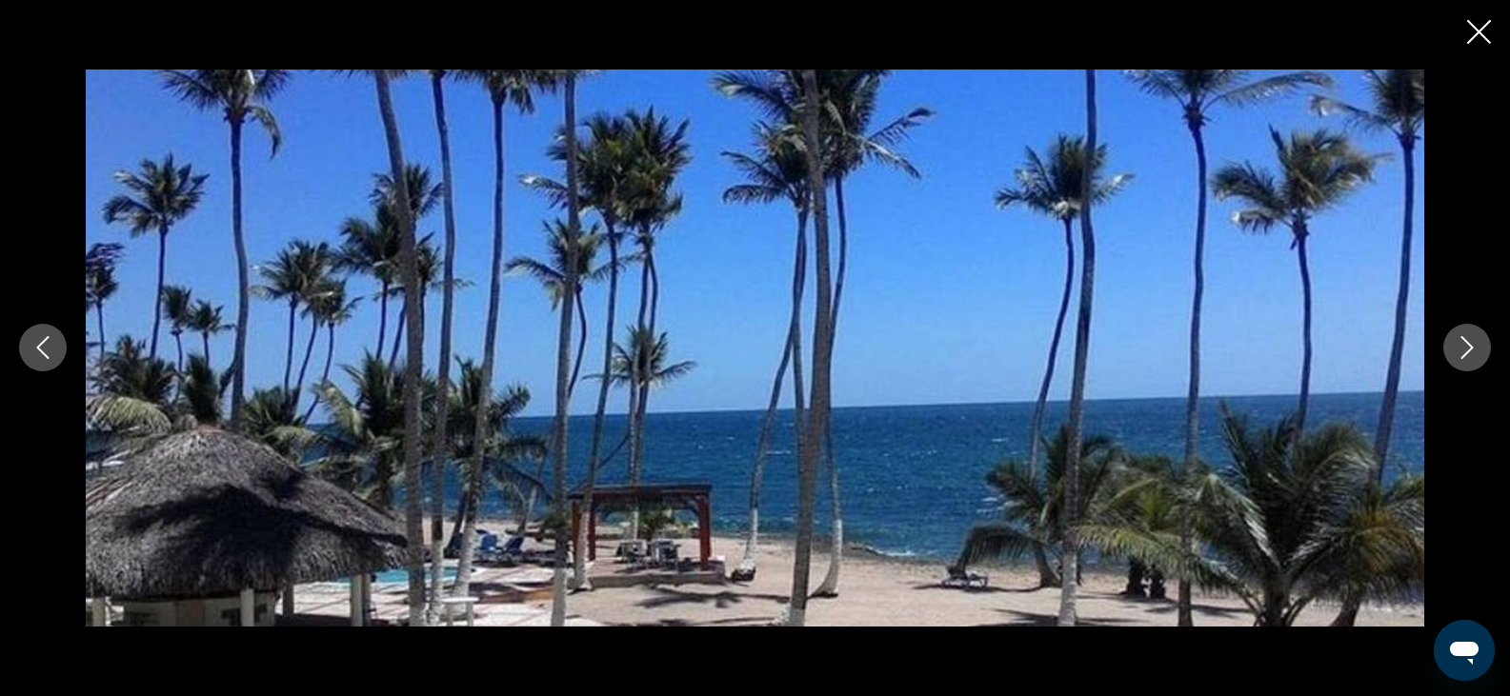
click at [1466, 340] on icon "Next image" at bounding box center [1467, 347] width 23 height 23
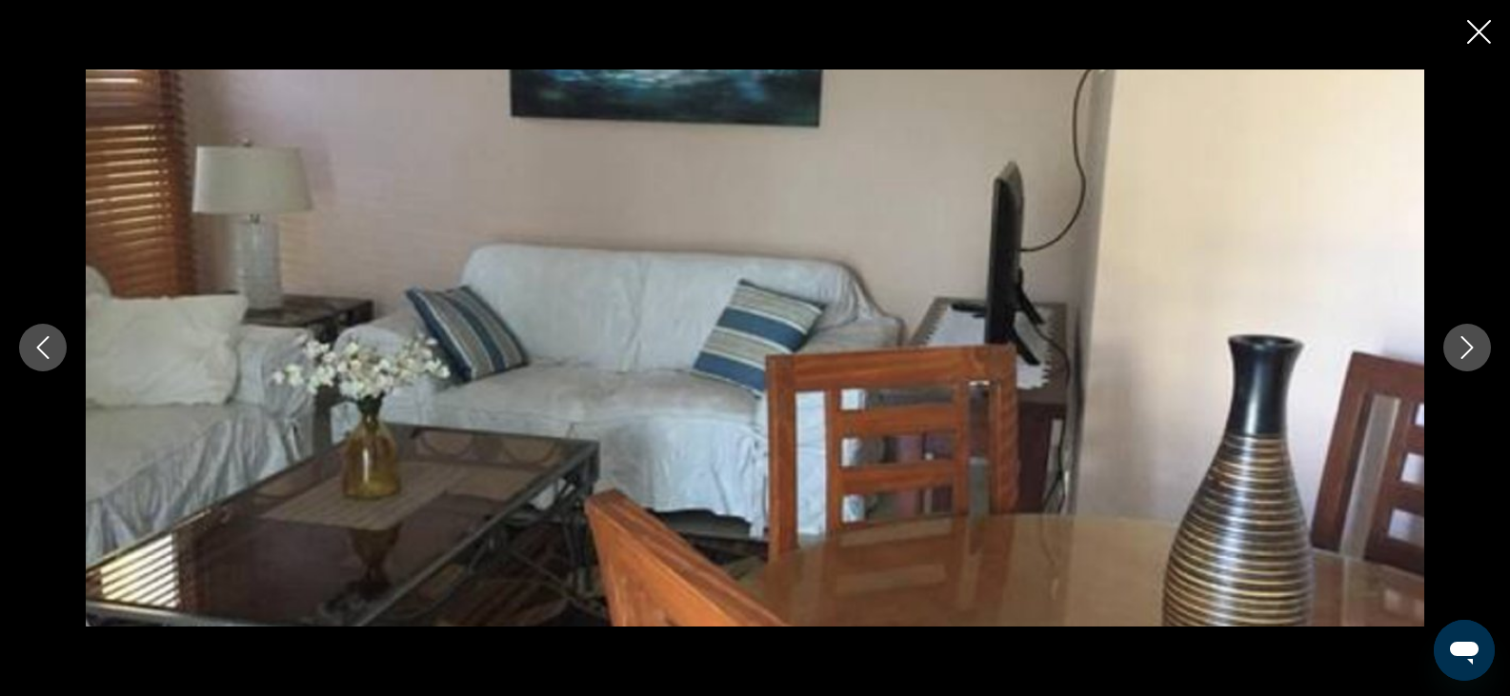
click at [1457, 348] on icon "Next image" at bounding box center [1467, 347] width 23 height 23
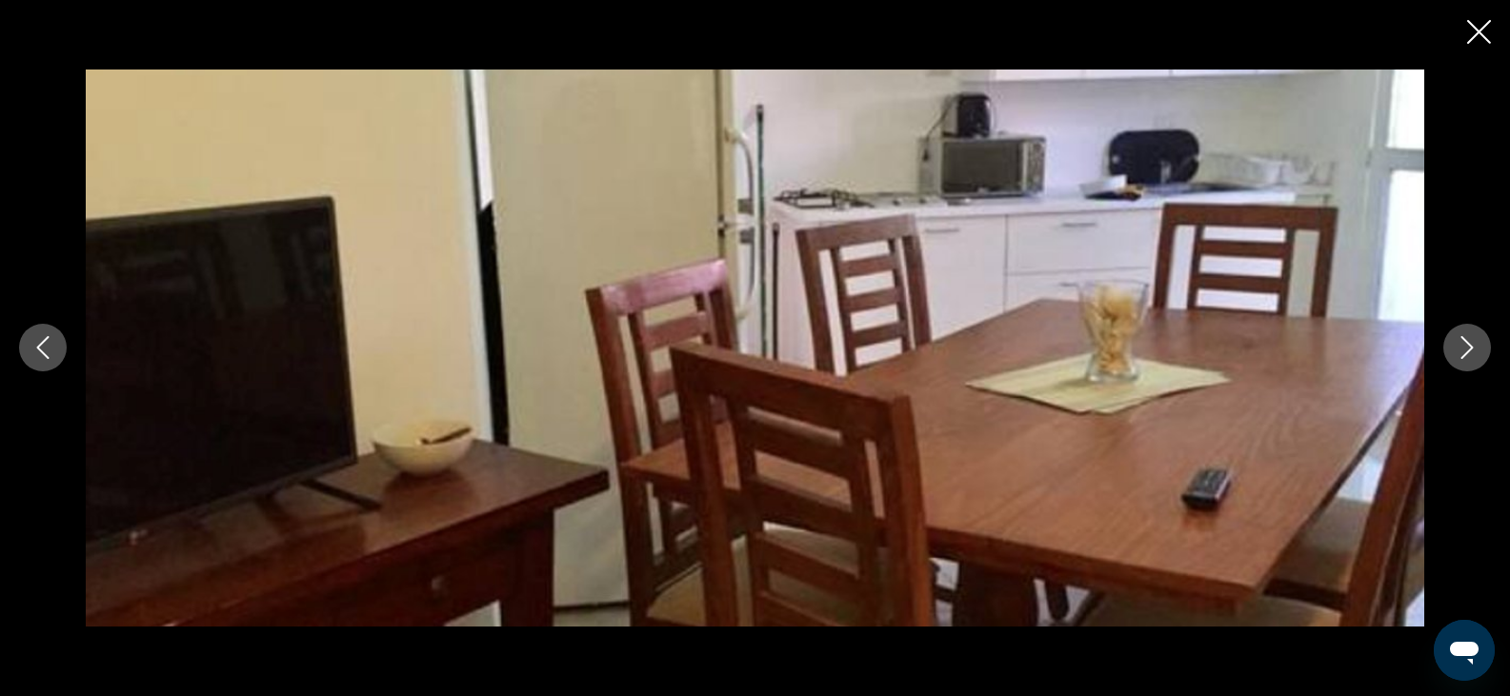
click at [1457, 348] on icon "Next image" at bounding box center [1467, 347] width 23 height 23
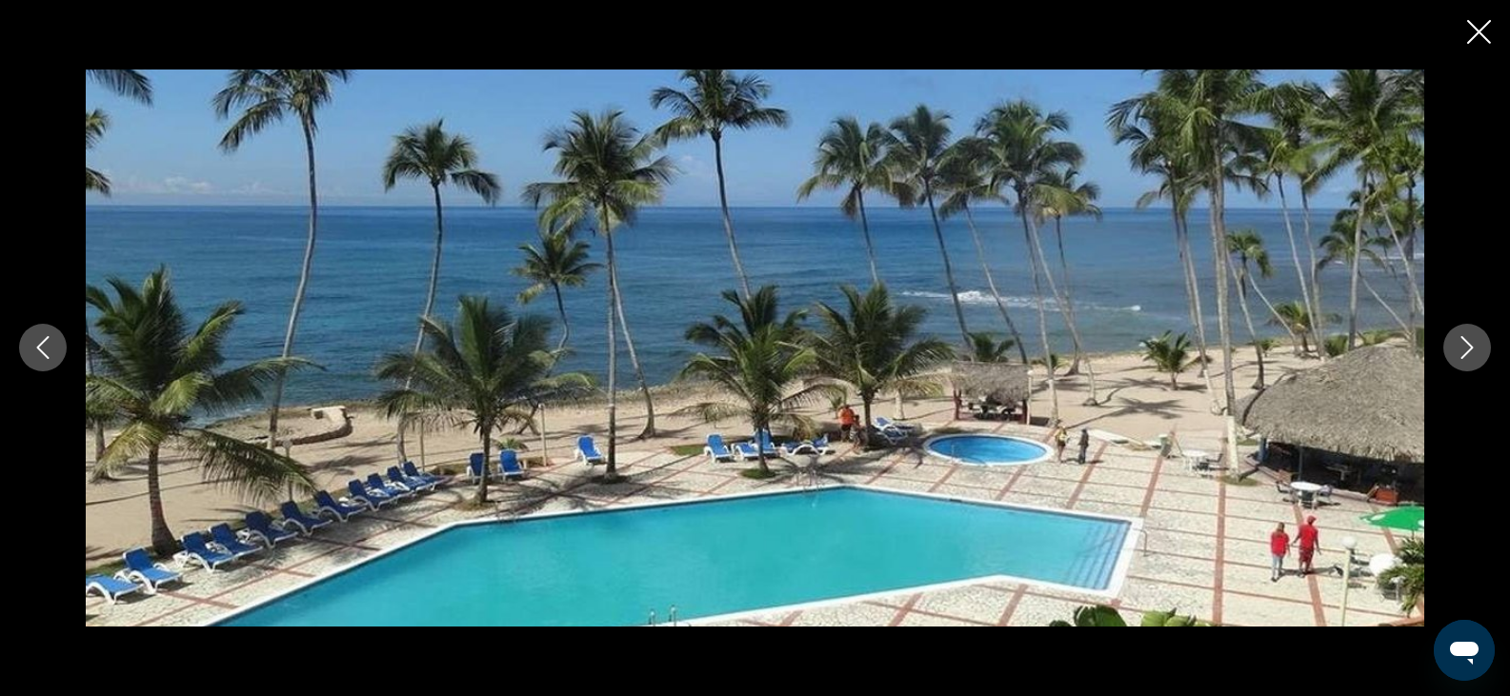
click at [1457, 348] on icon "Next image" at bounding box center [1467, 347] width 23 height 23
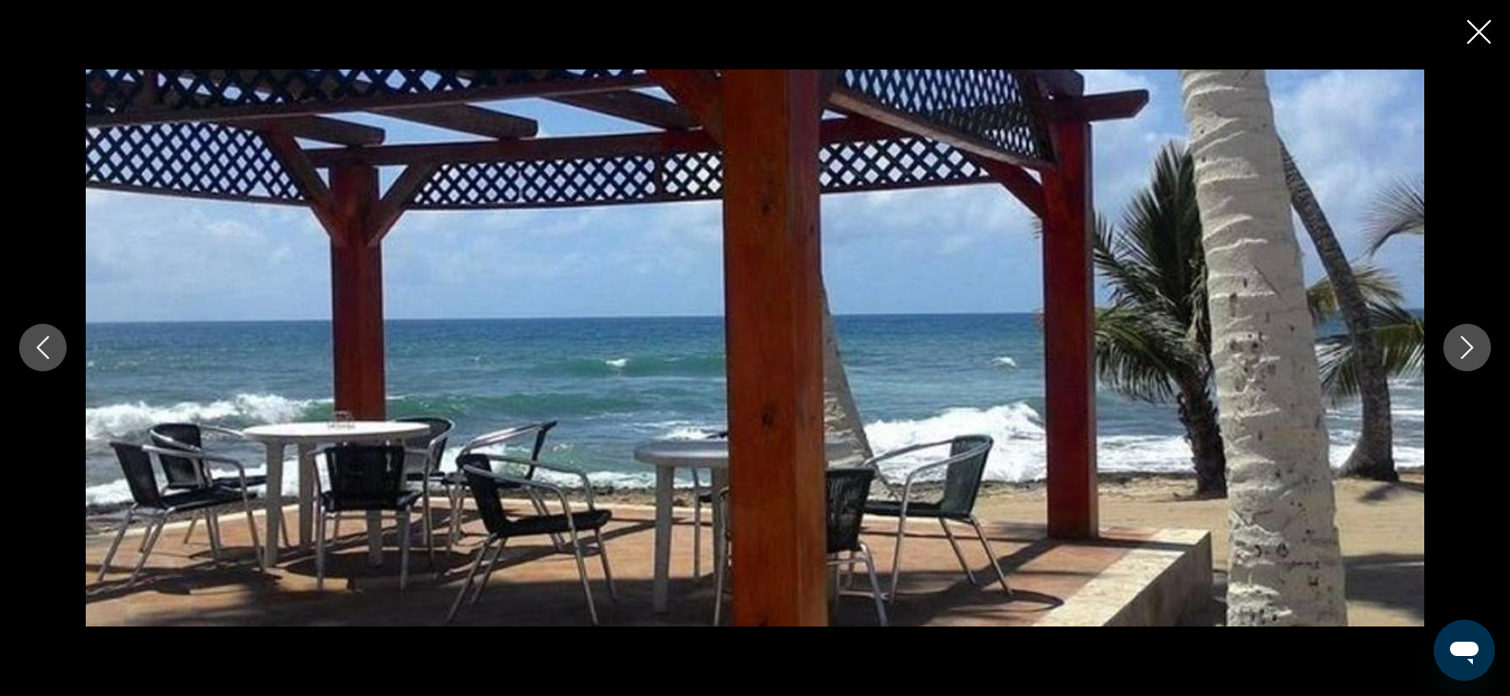
click at [1470, 343] on icon "Next image" at bounding box center [1467, 347] width 23 height 23
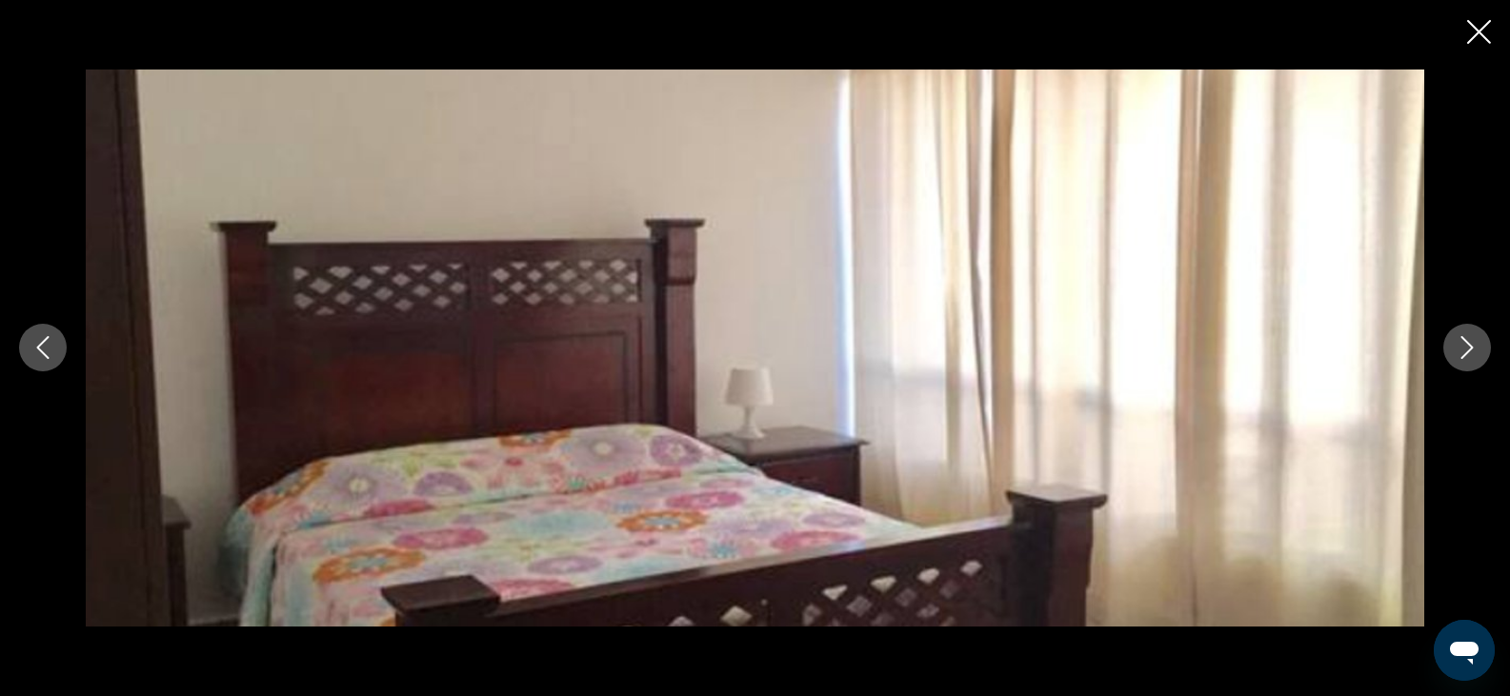
click at [1470, 343] on icon "Next image" at bounding box center [1467, 347] width 23 height 23
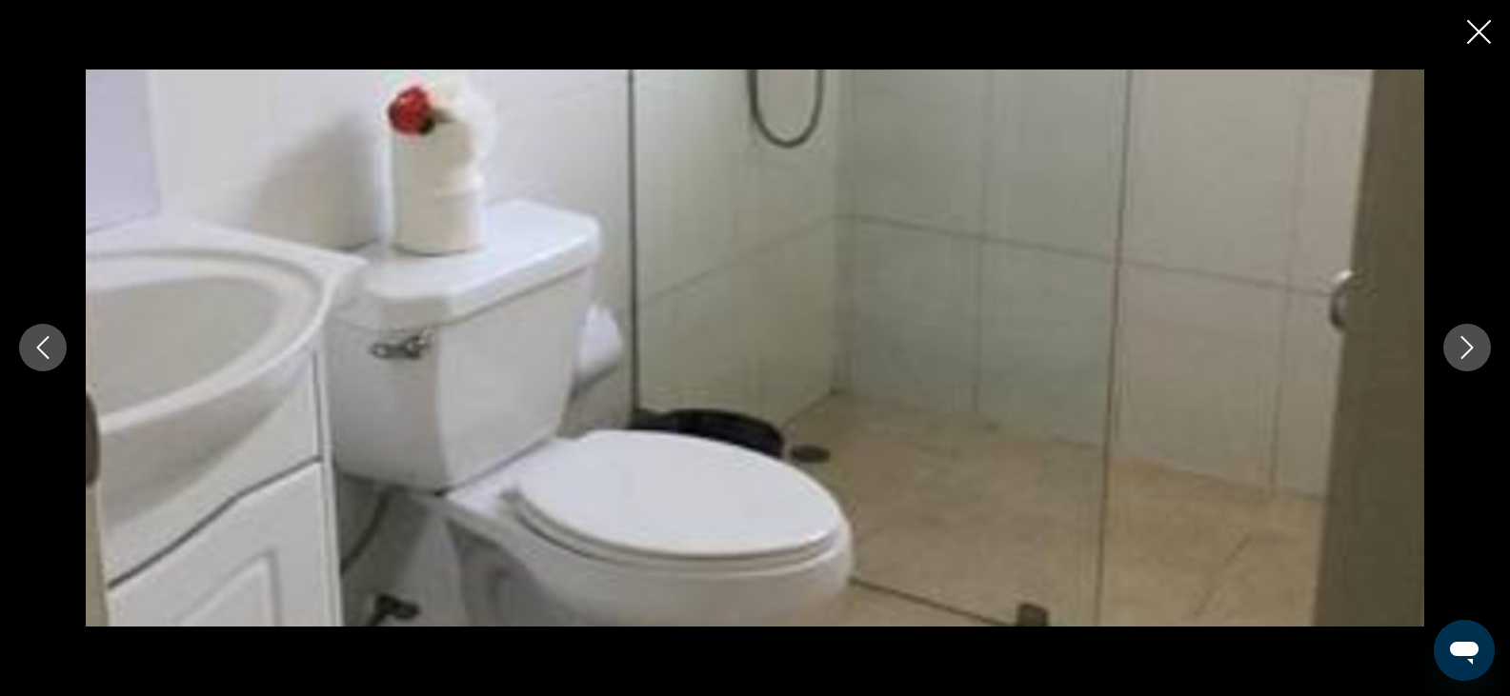
click at [1470, 343] on icon "Next image" at bounding box center [1467, 347] width 23 height 23
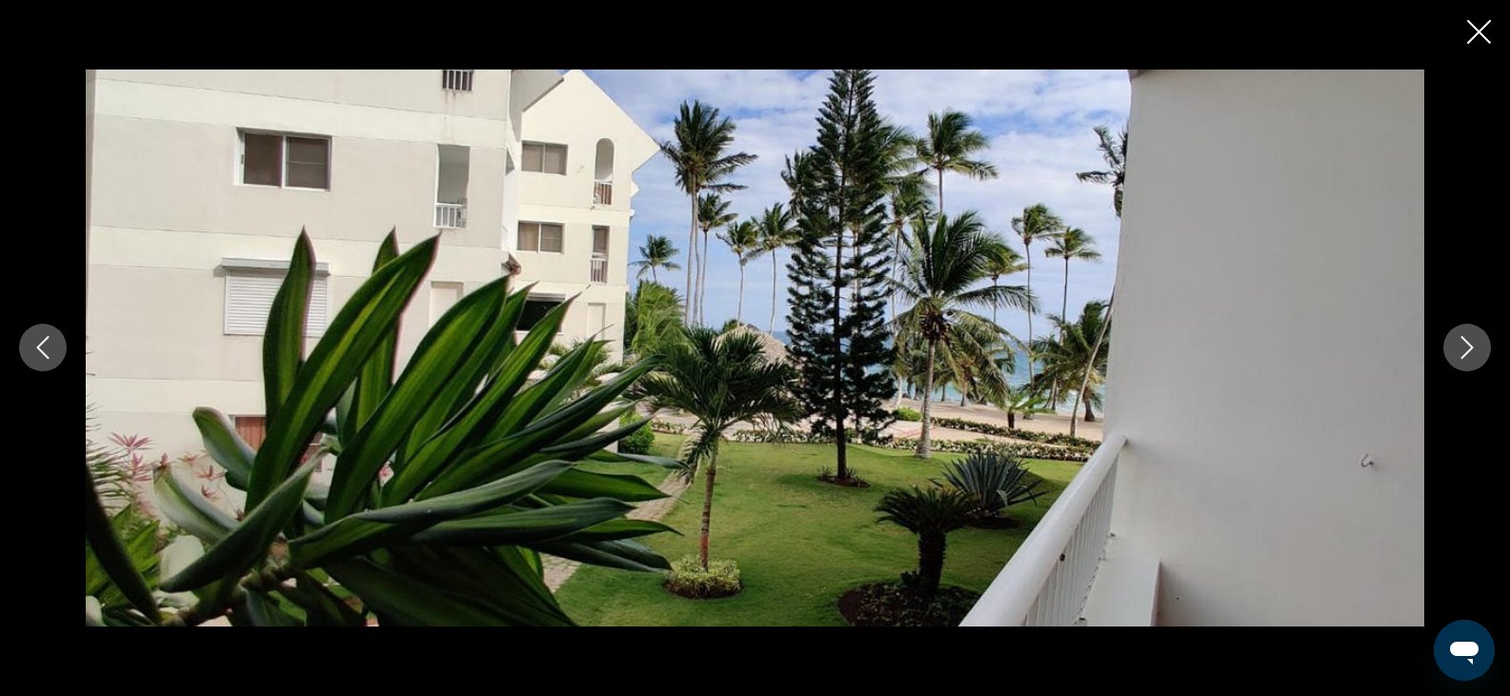
click at [1470, 343] on icon "Next image" at bounding box center [1467, 347] width 23 height 23
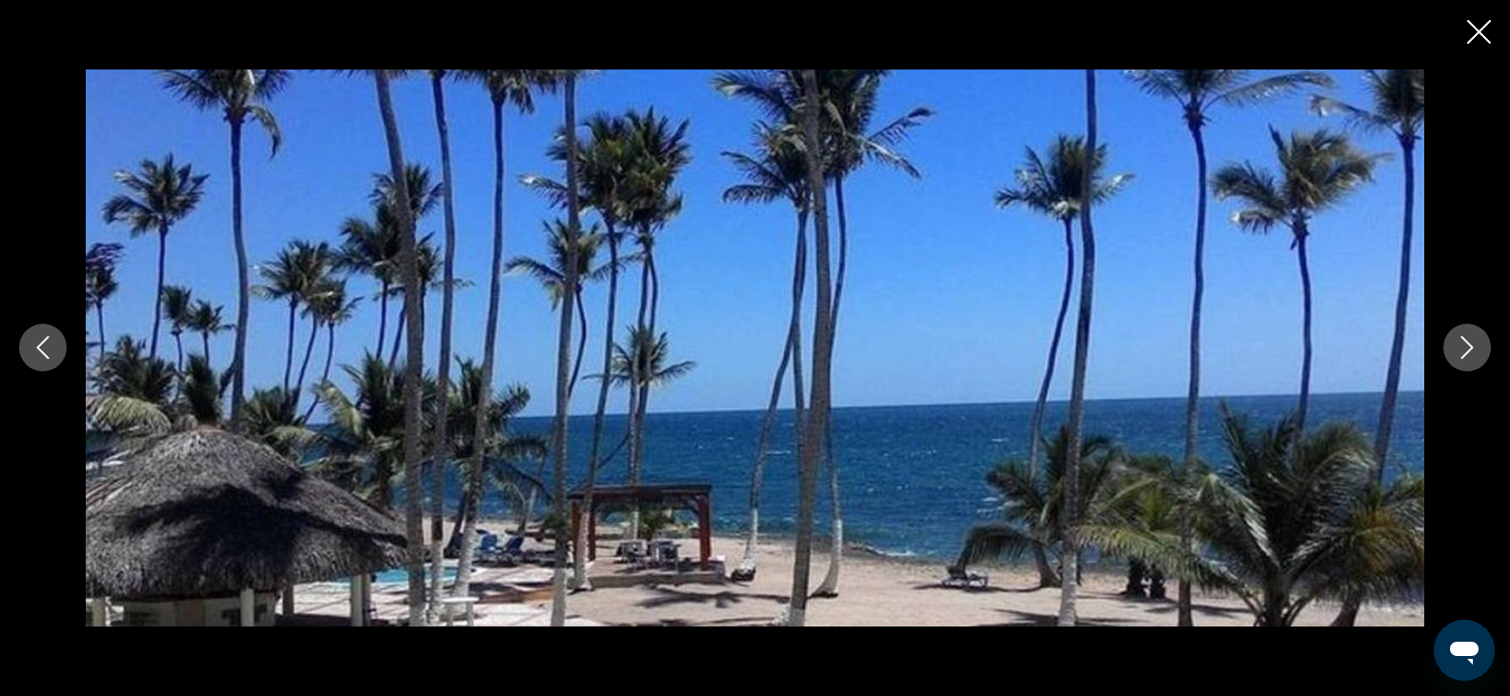
click at [1470, 343] on icon "Next image" at bounding box center [1467, 347] width 23 height 23
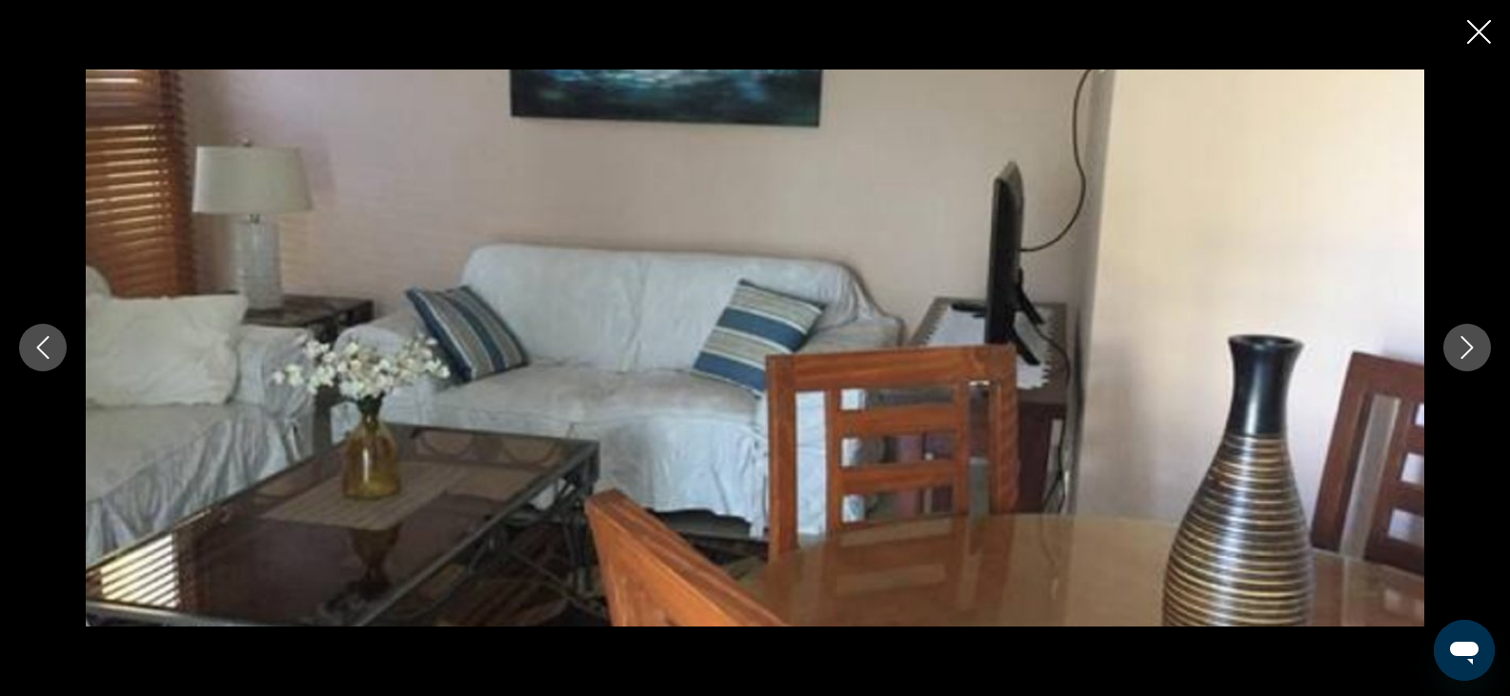
click at [1470, 343] on icon "Next image" at bounding box center [1467, 347] width 23 height 23
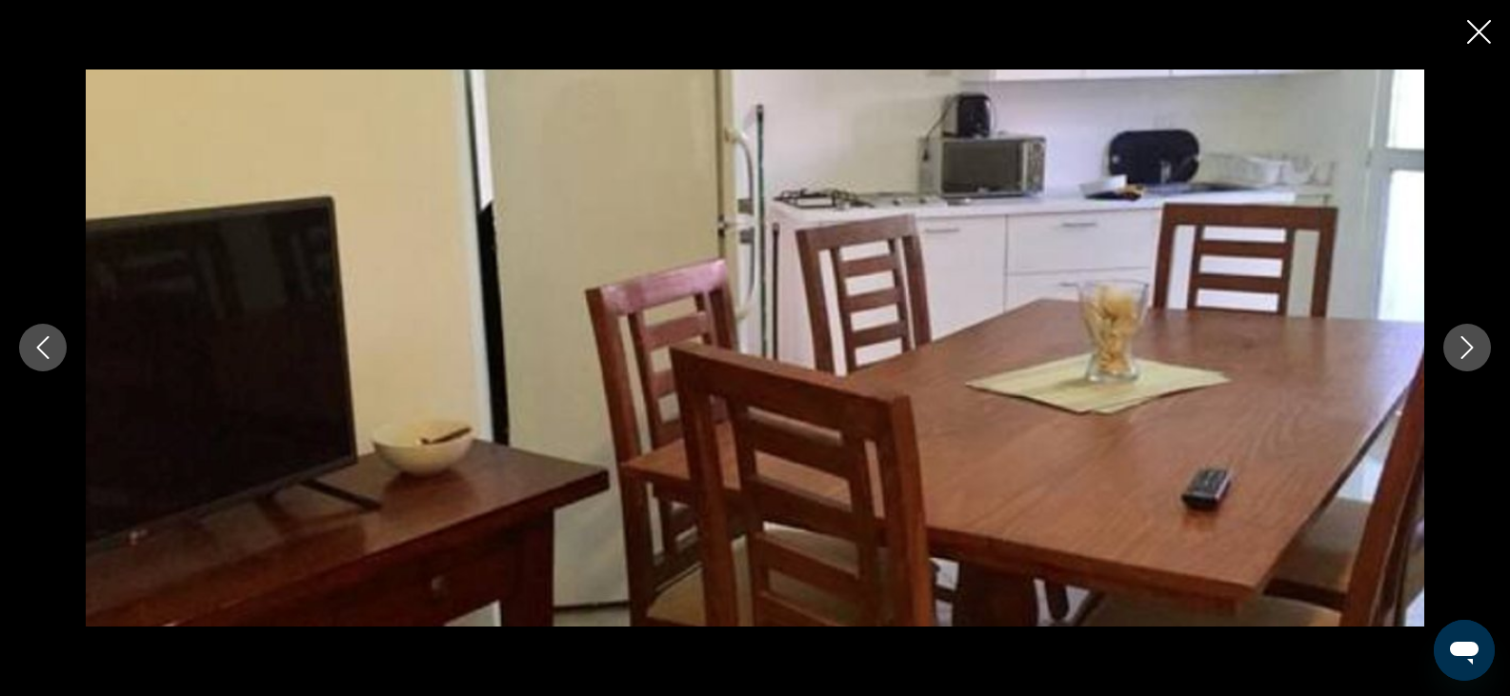
click at [1470, 343] on icon "Next image" at bounding box center [1467, 347] width 23 height 23
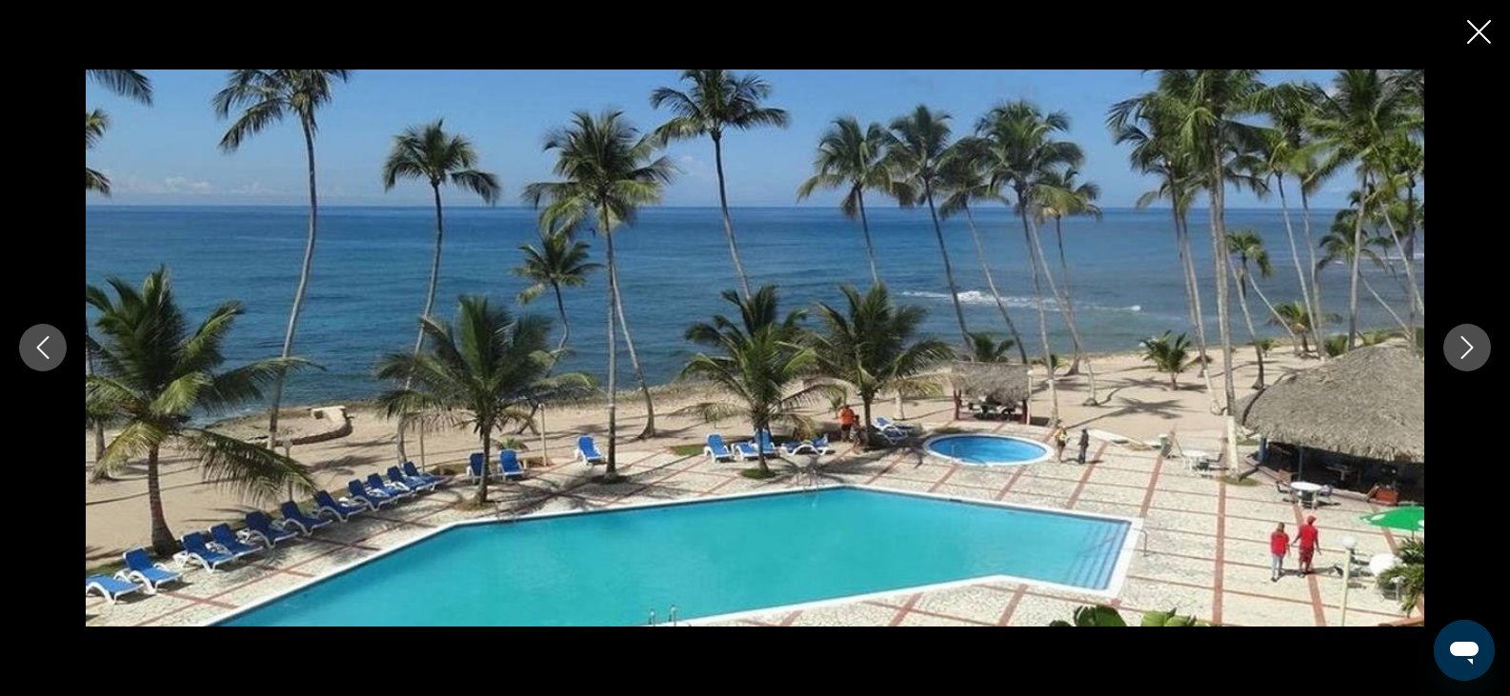
click at [1470, 343] on icon "Next image" at bounding box center [1467, 347] width 23 height 23
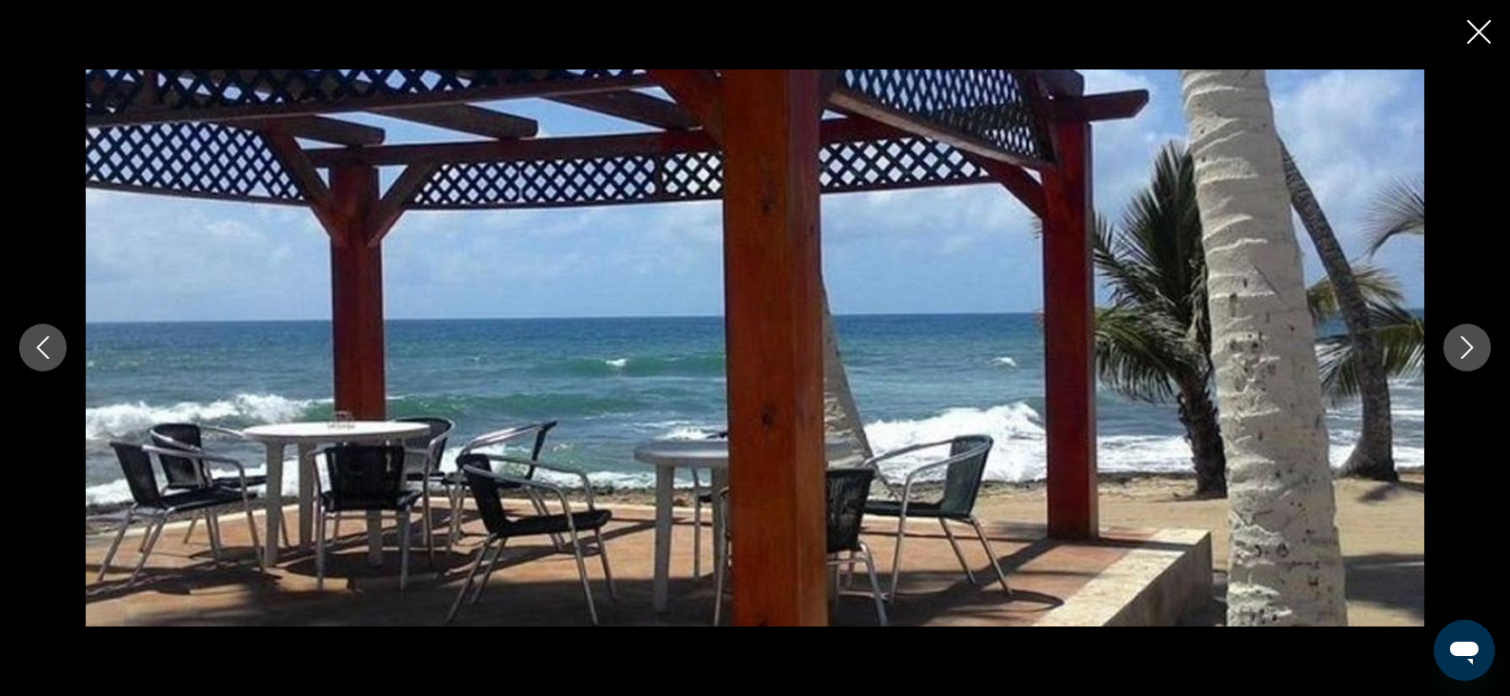
click at [1480, 33] on icon "Close slideshow" at bounding box center [1479, 32] width 24 height 24
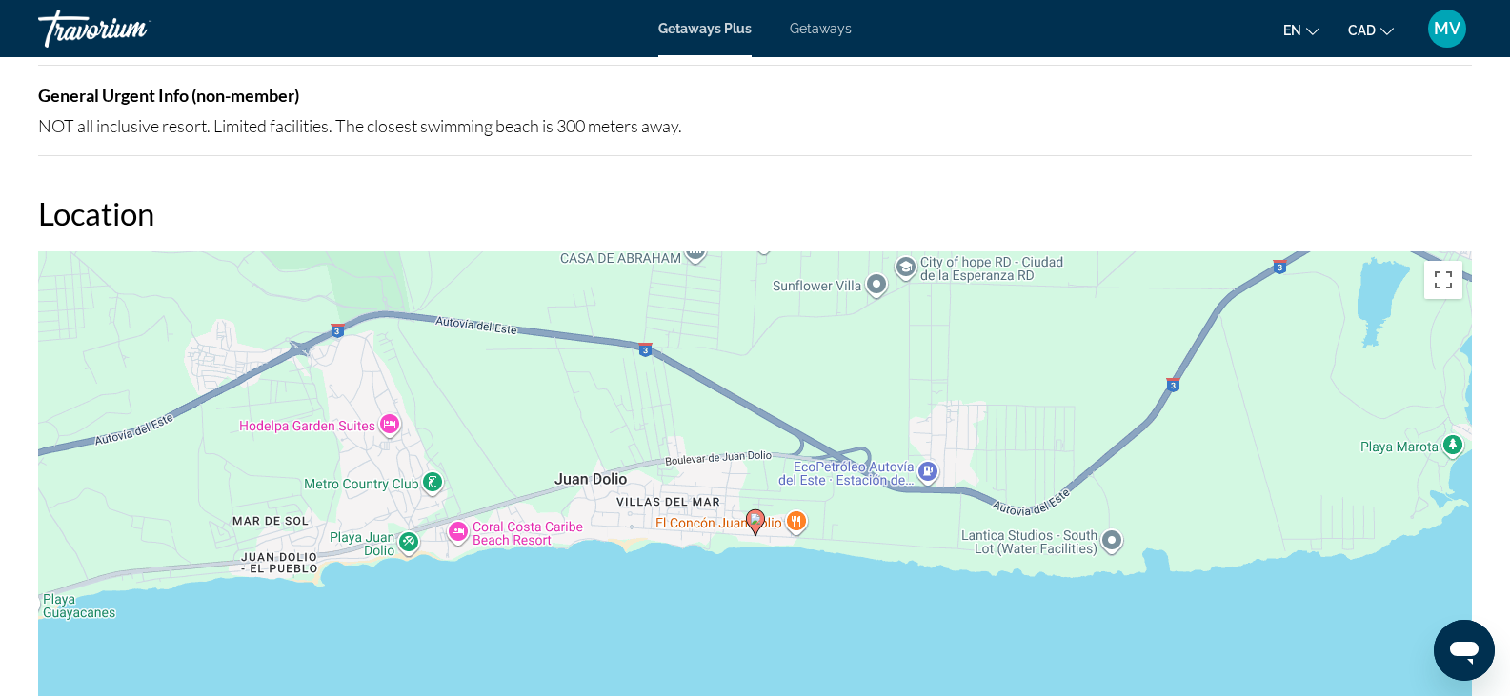
scroll to position [2286, 0]
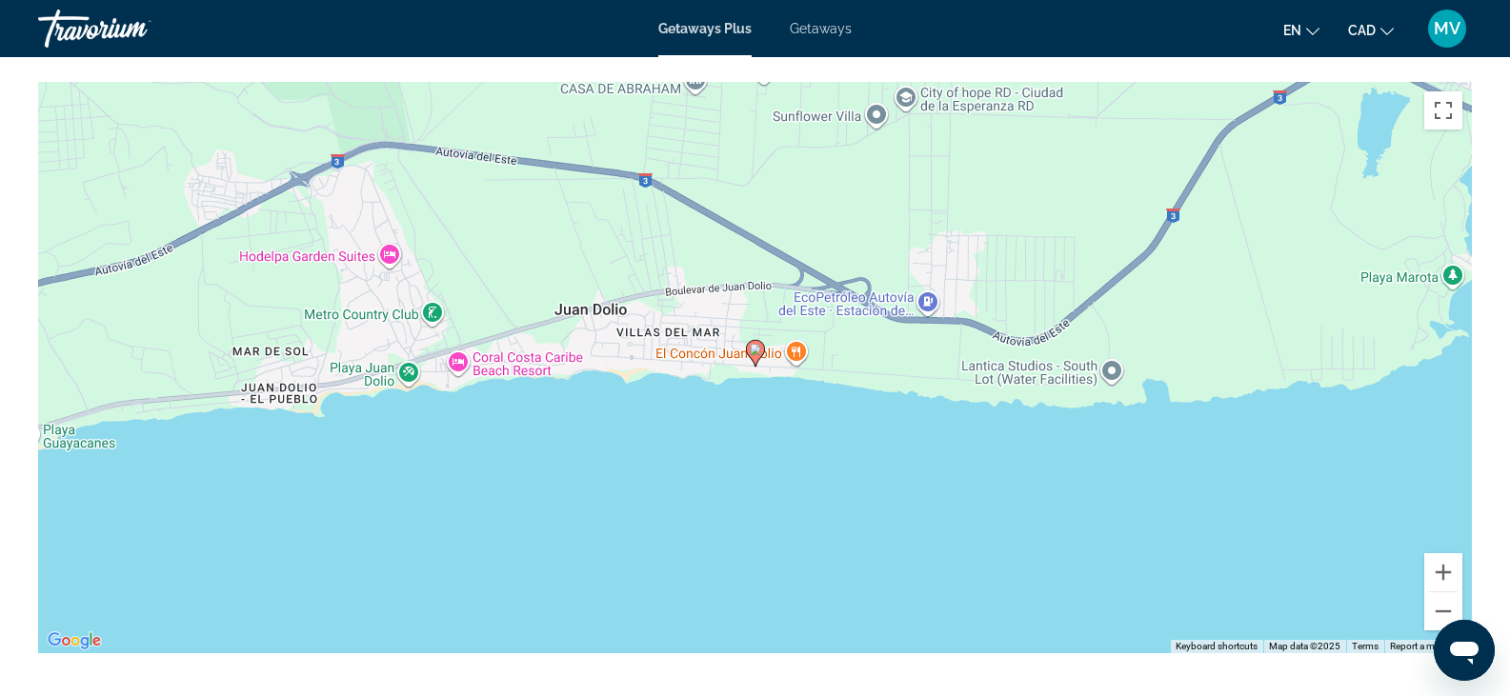
click at [793, 352] on div "To activate drag with keyboard, press Alt + Enter. Once in keyboard drag state,…" at bounding box center [755, 368] width 1434 height 572
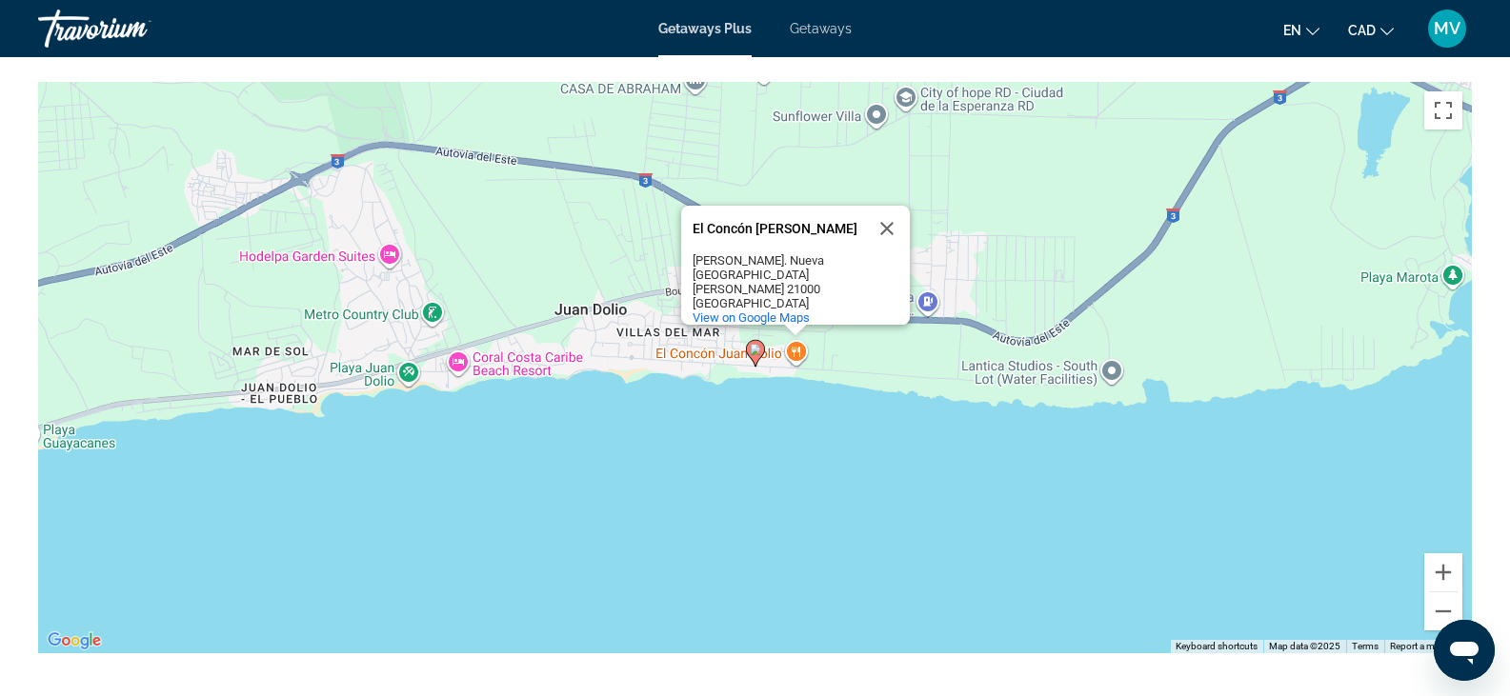
click at [754, 344] on icon "Main content" at bounding box center [754, 353] width 17 height 25
click at [886, 226] on button "Close" at bounding box center [887, 229] width 46 height 46
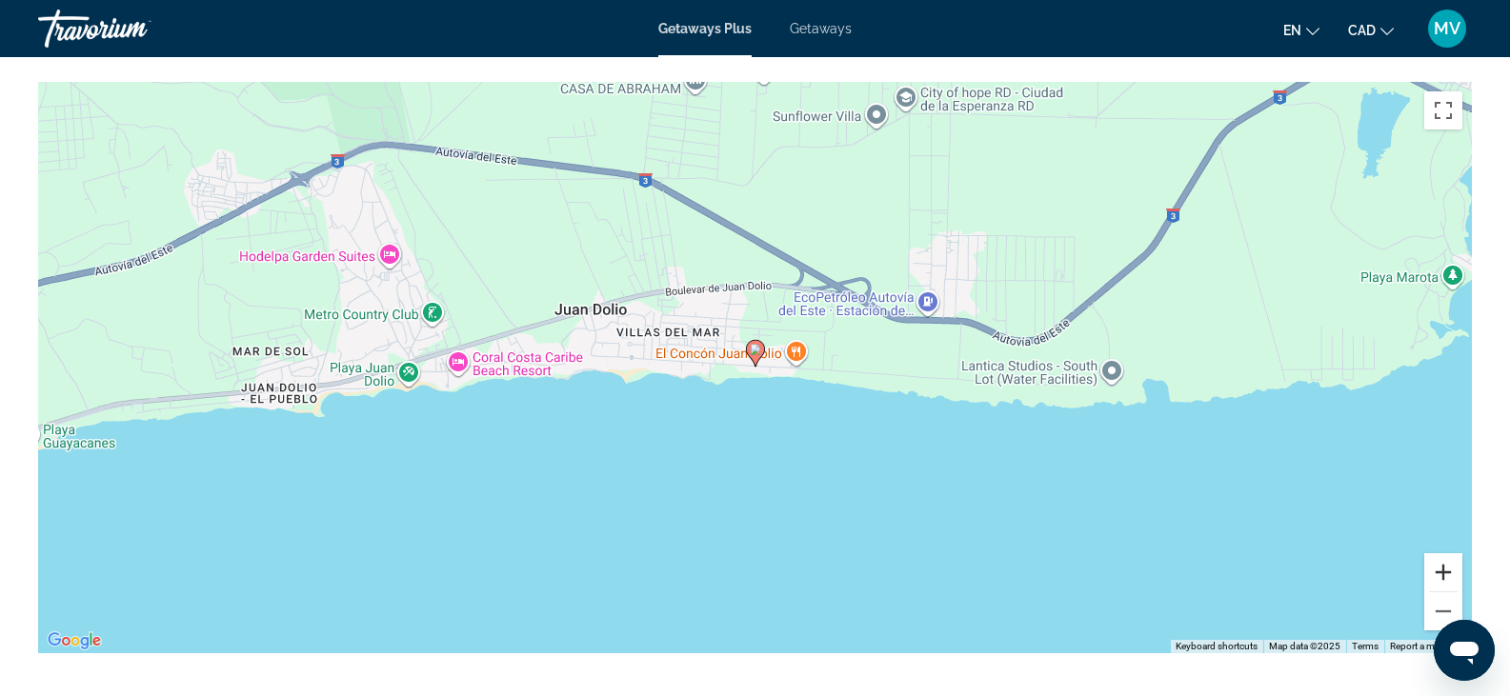
click at [1447, 568] on button "Zoom in" at bounding box center [1443, 572] width 38 height 38
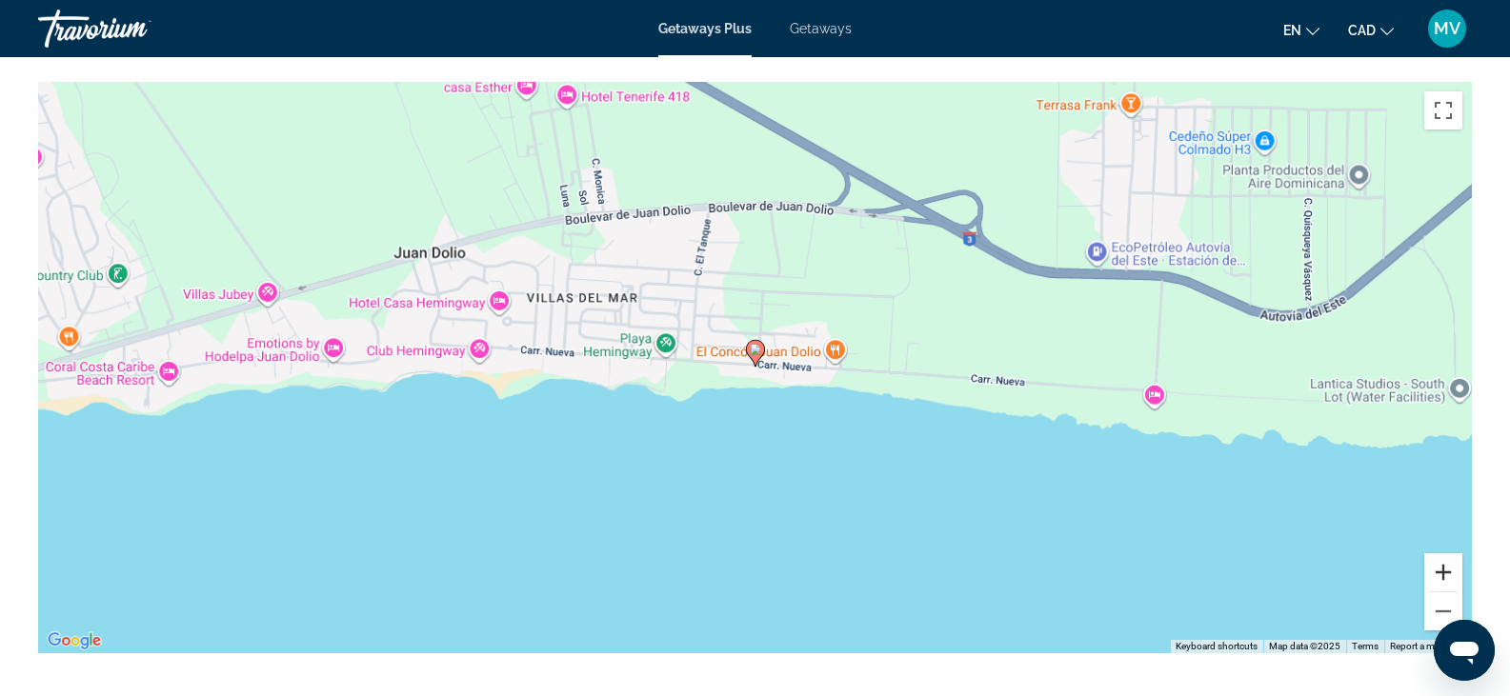
click at [1446, 568] on button "Zoom in" at bounding box center [1443, 572] width 38 height 38
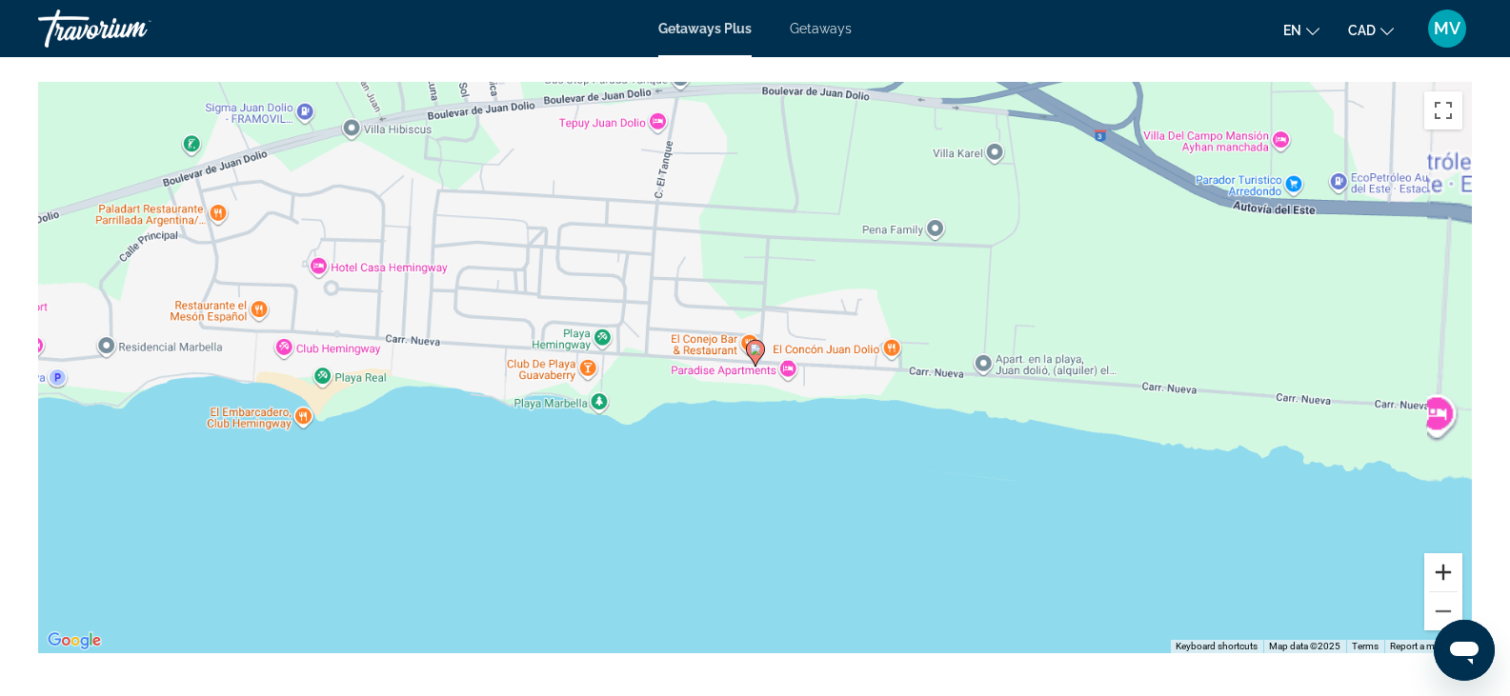
click at [1446, 568] on button "Zoom in" at bounding box center [1443, 572] width 38 height 38
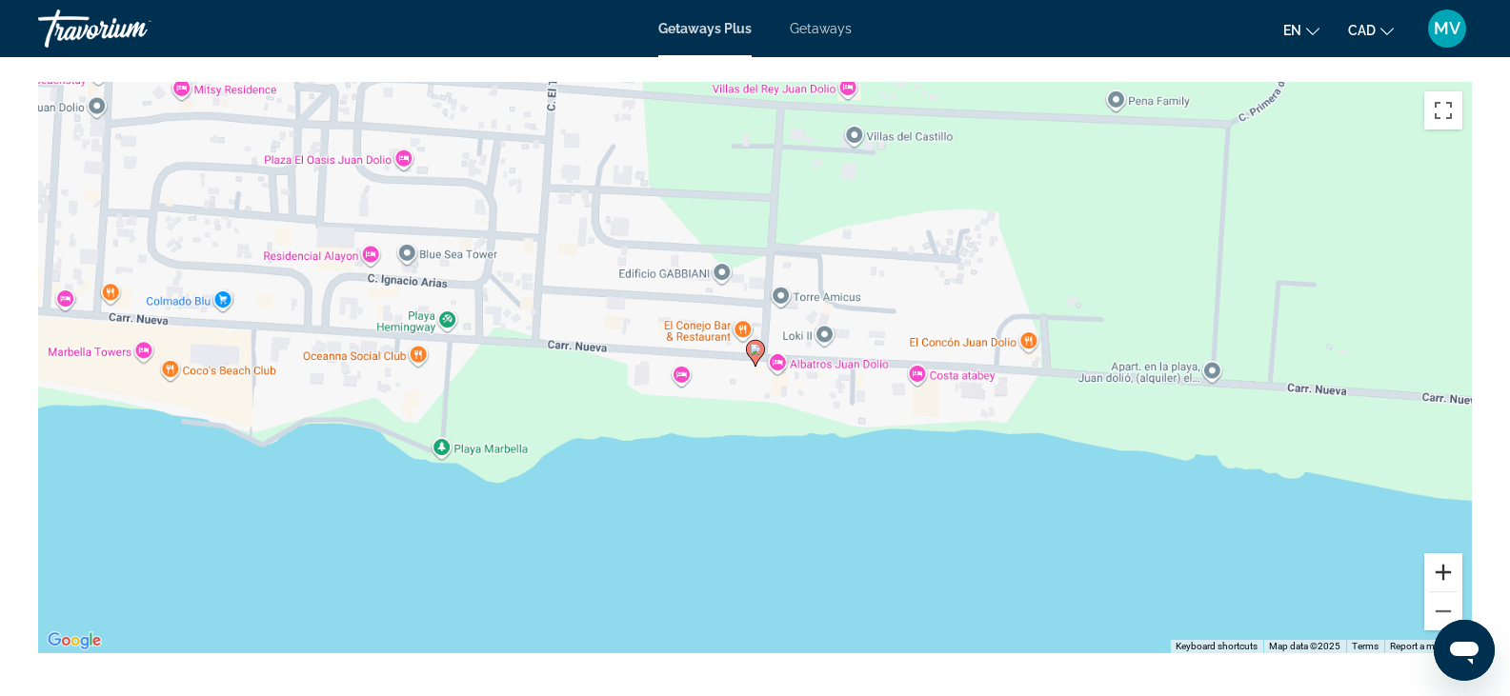
click at [1446, 568] on button "Zoom in" at bounding box center [1443, 572] width 38 height 38
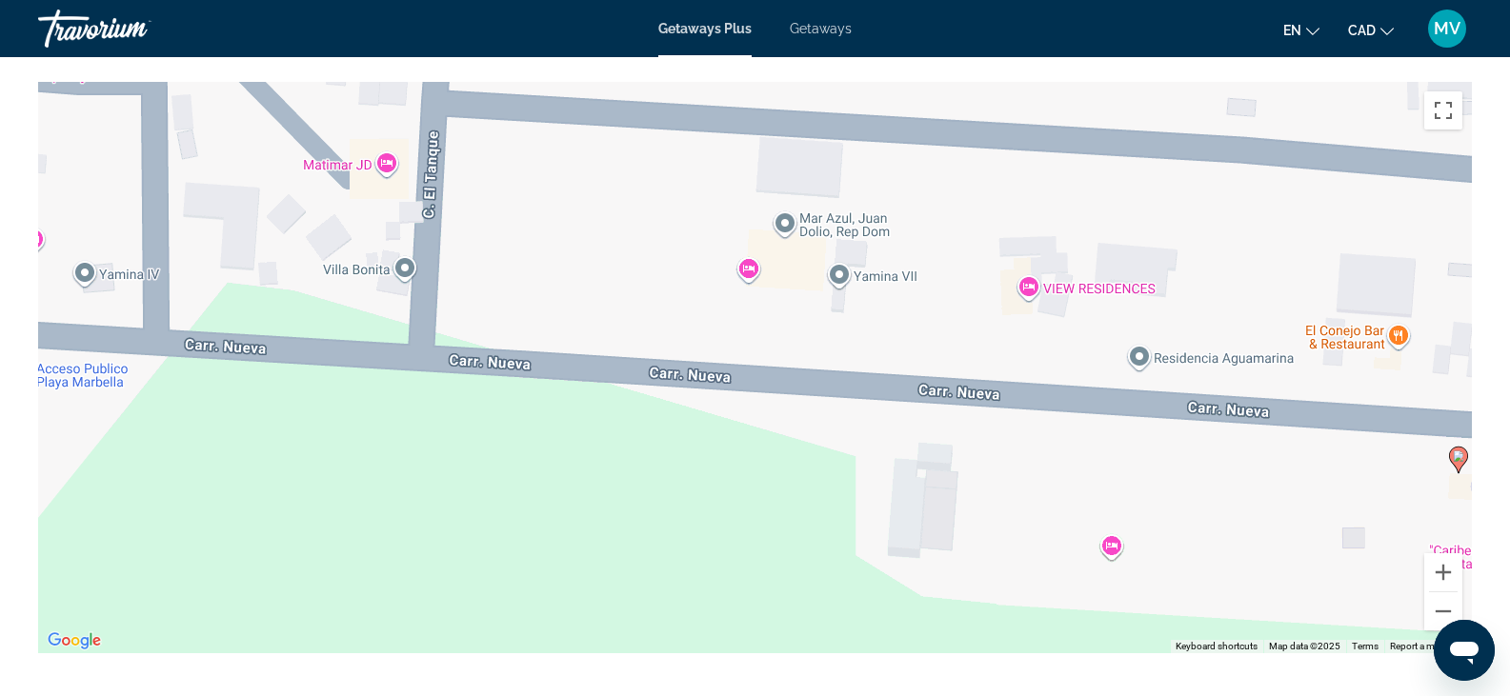
drag, startPoint x: 352, startPoint y: 226, endPoint x: 1065, endPoint y: 333, distance: 721.6
click at [1065, 333] on div "To activate drag with keyboard, press Alt + Enter. Once in keyboard drag state,…" at bounding box center [755, 368] width 1434 height 572
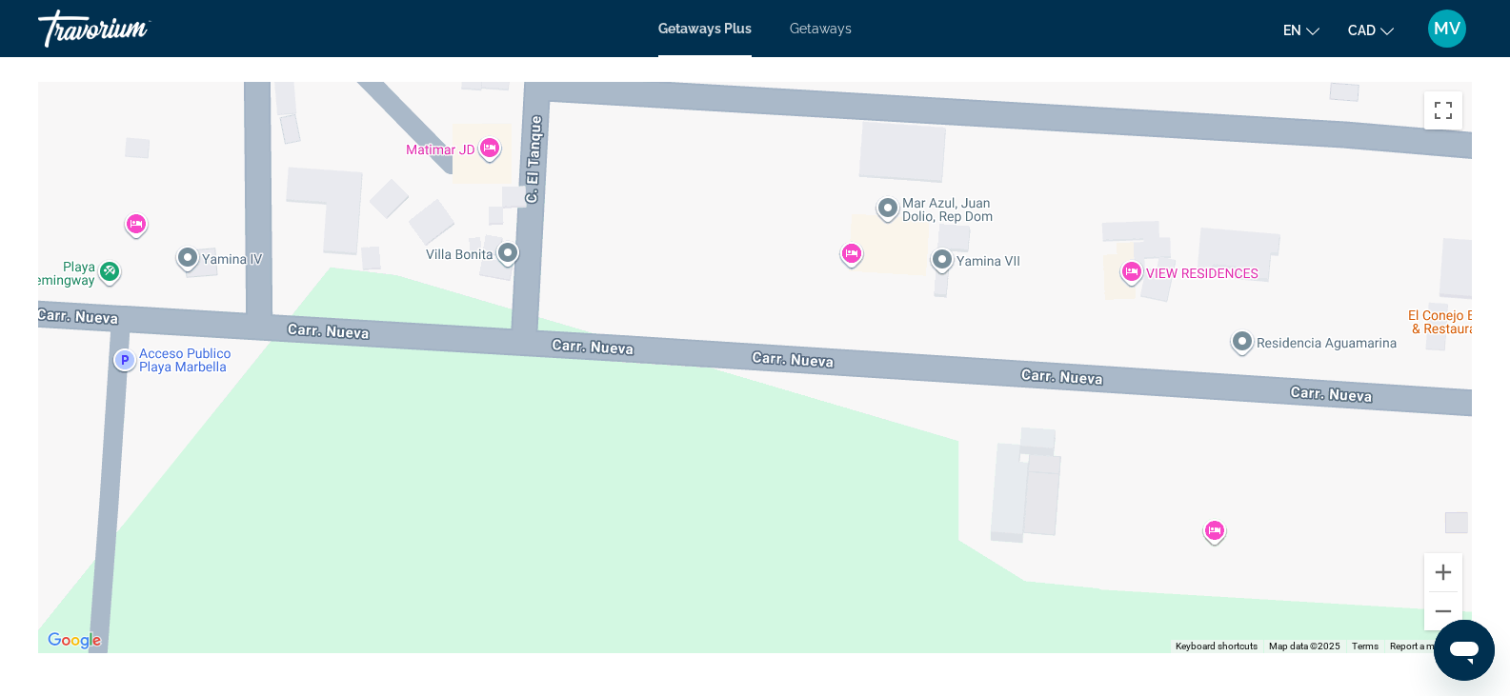
drag, startPoint x: 167, startPoint y: 264, endPoint x: 272, endPoint y: 249, distance: 106.8
click at [272, 249] on div "To activate drag with keyboard, press Alt + Enter. Once in keyboard drag state,…" at bounding box center [755, 368] width 1434 height 572
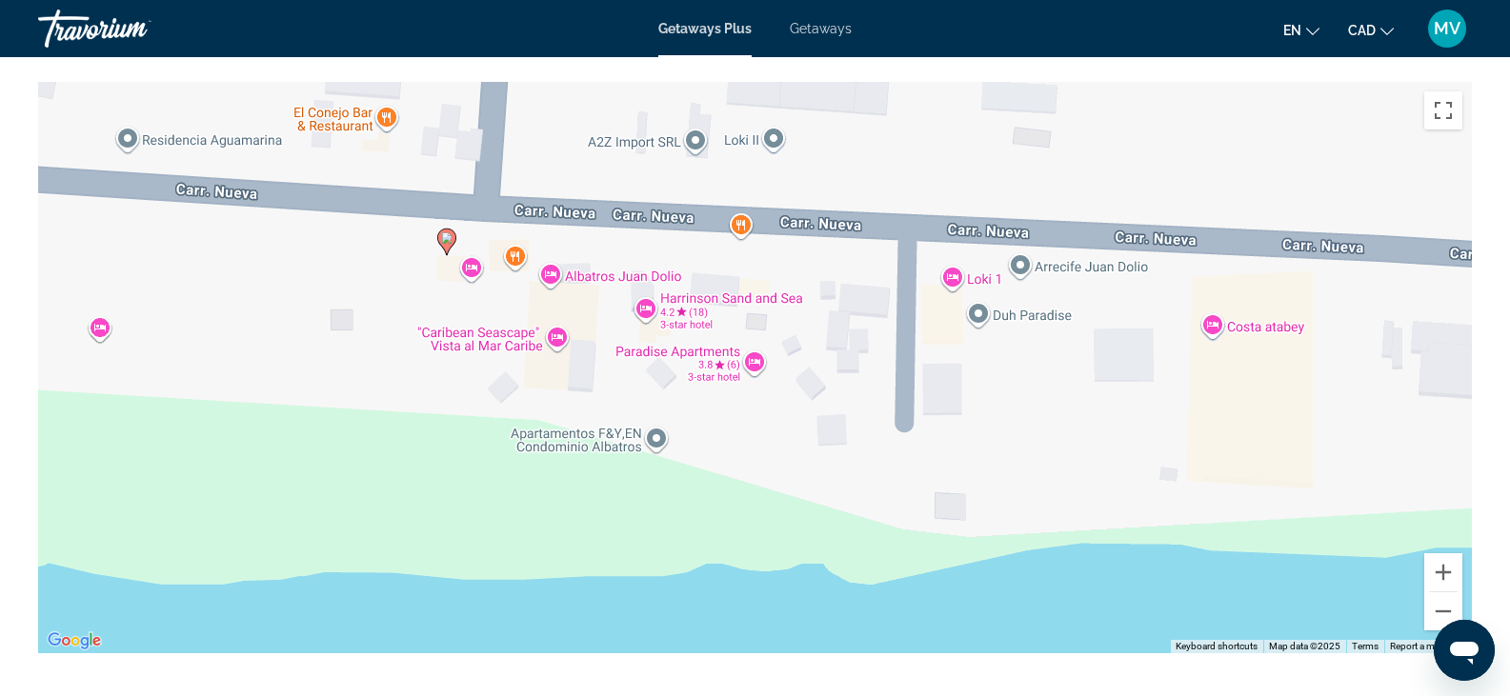
drag, startPoint x: 1139, startPoint y: 301, endPoint x: 21, endPoint y: 98, distance: 1136.6
click at [21, 98] on div "Overview Type Resort All-Inclusive No All-Inclusive Address [GEOGRAPHIC_DATA][P…" at bounding box center [755, 105] width 1510 height 3334
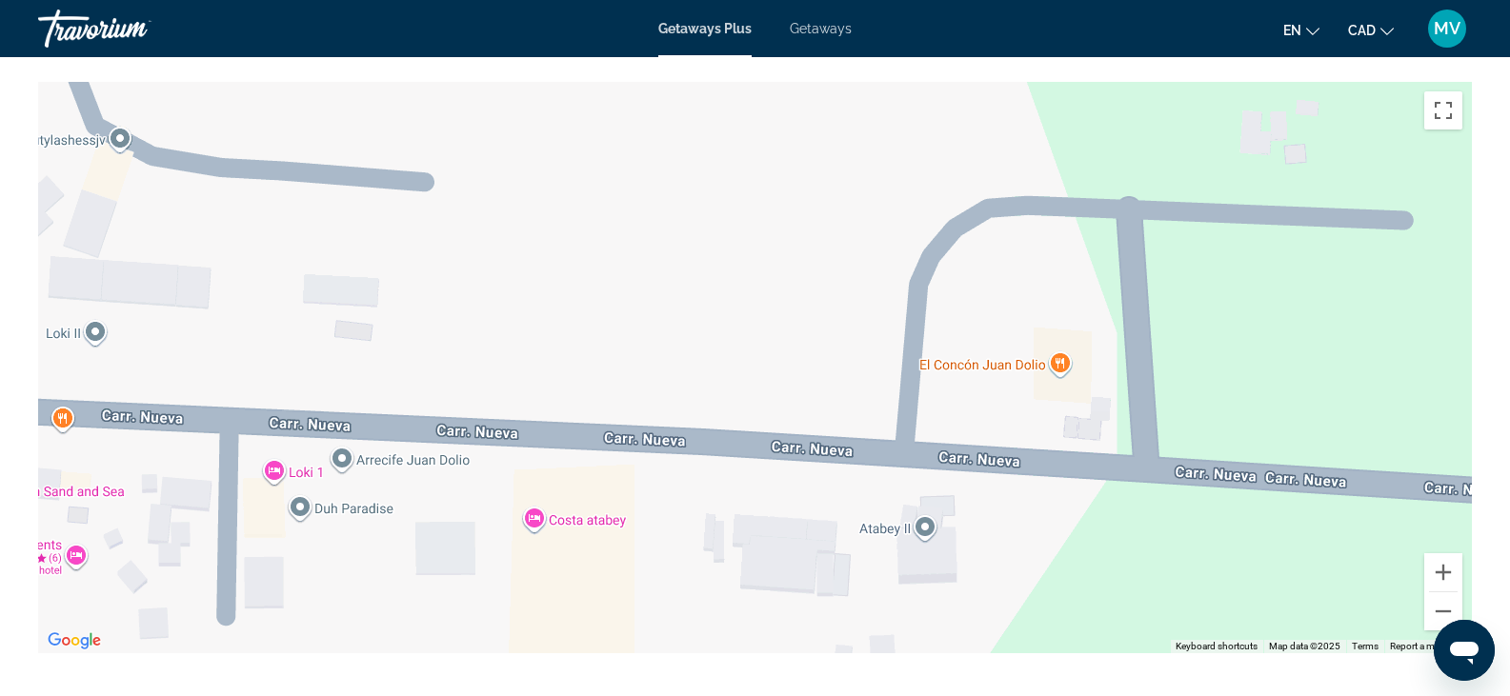
drag, startPoint x: 1182, startPoint y: 139, endPoint x: 504, endPoint y: 332, distance: 705.3
click at [504, 332] on div "To activate drag with keyboard, press Alt + Enter. Once in keyboard drag state,…" at bounding box center [755, 368] width 1434 height 572
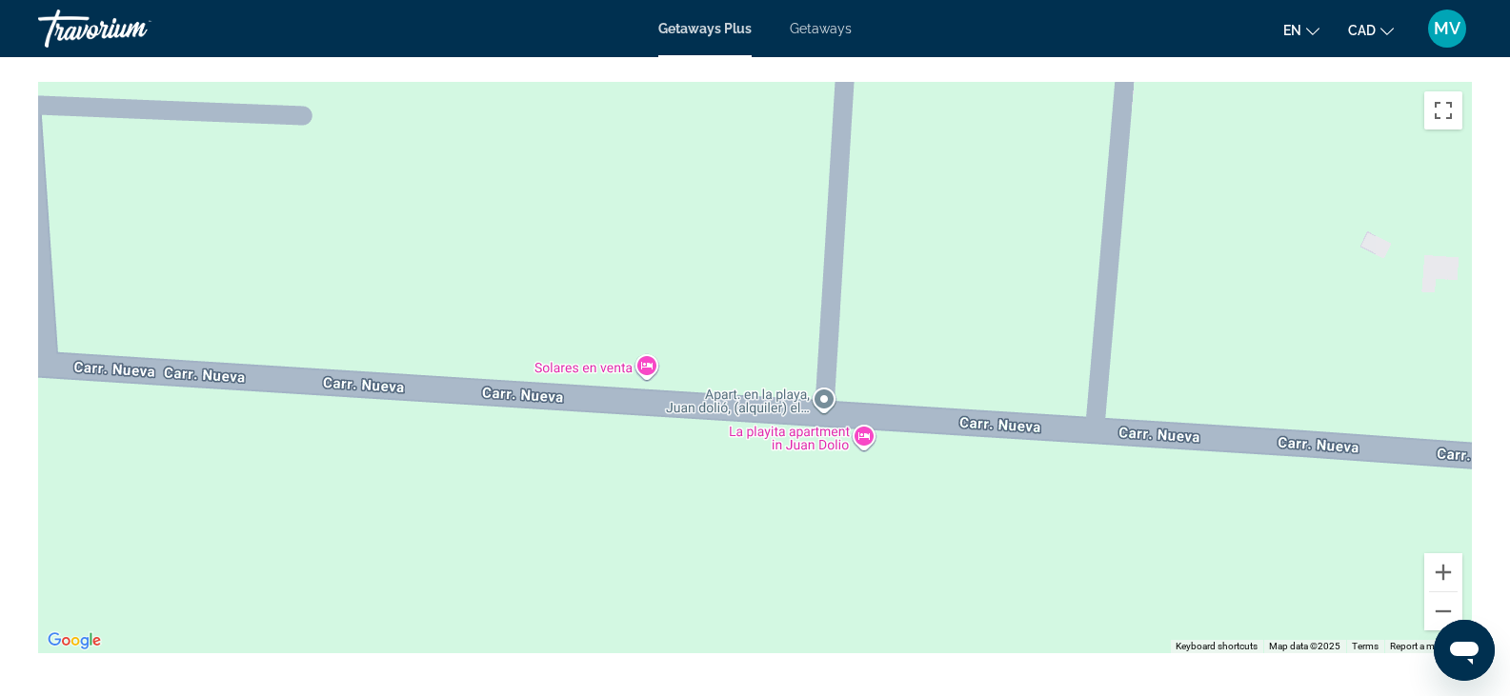
drag, startPoint x: 1372, startPoint y: 378, endPoint x: 268, endPoint y: 273, distance: 1109.1
click at [268, 273] on div "To activate drag with keyboard, press Alt + Enter. Once in keyboard drag state,…" at bounding box center [755, 368] width 1434 height 572
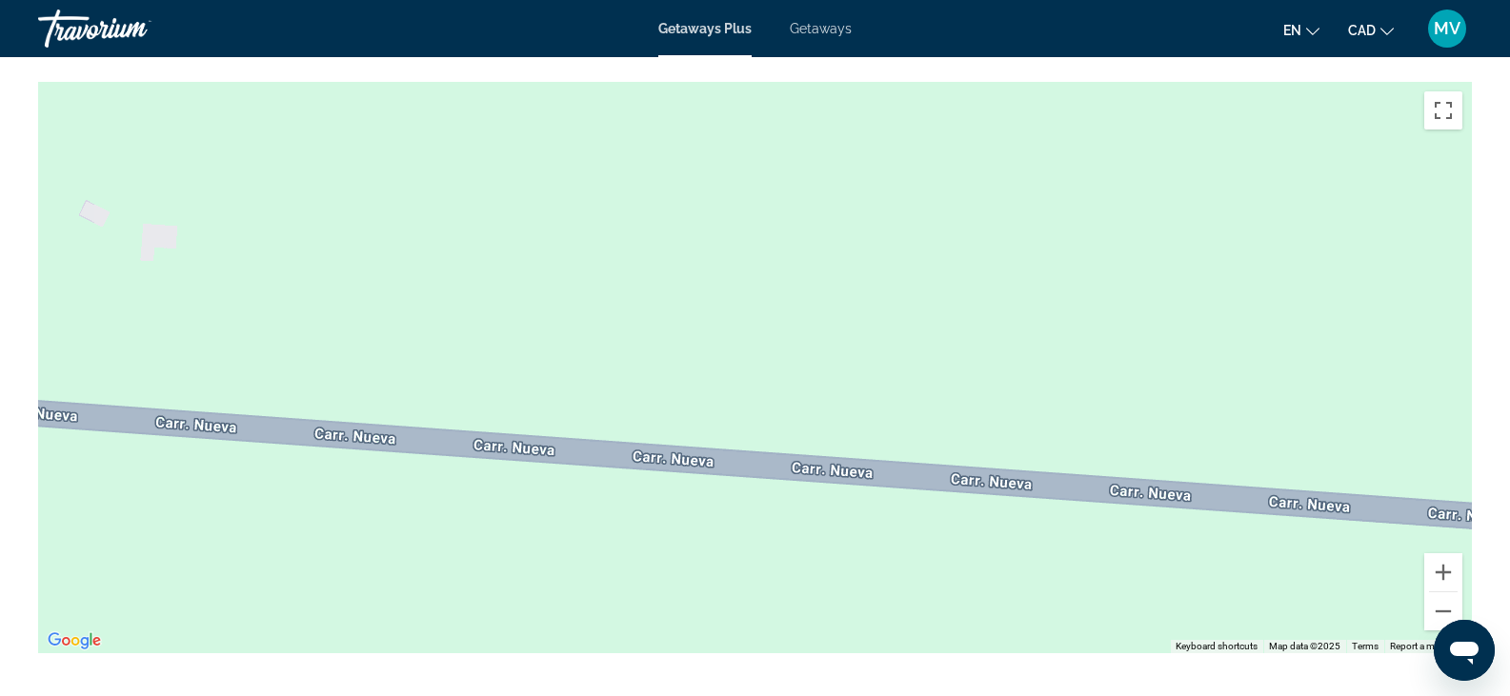
drag, startPoint x: 1158, startPoint y: 329, endPoint x: 1, endPoint y: 305, distance: 1157.7
click at [1, 305] on div "Overview Type Resort All-Inclusive No All-Inclusive Address [GEOGRAPHIC_DATA][P…" at bounding box center [755, 105] width 1510 height 3334
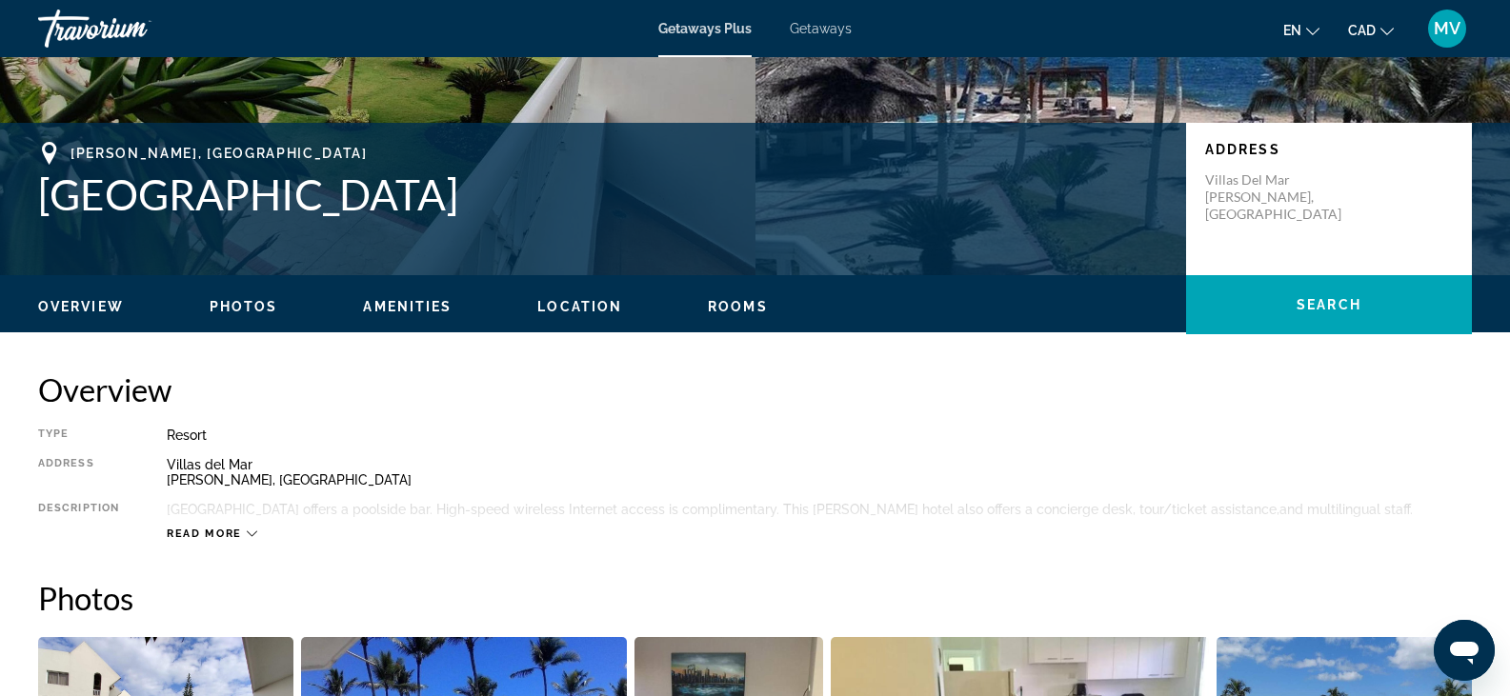
scroll to position [476, 0]
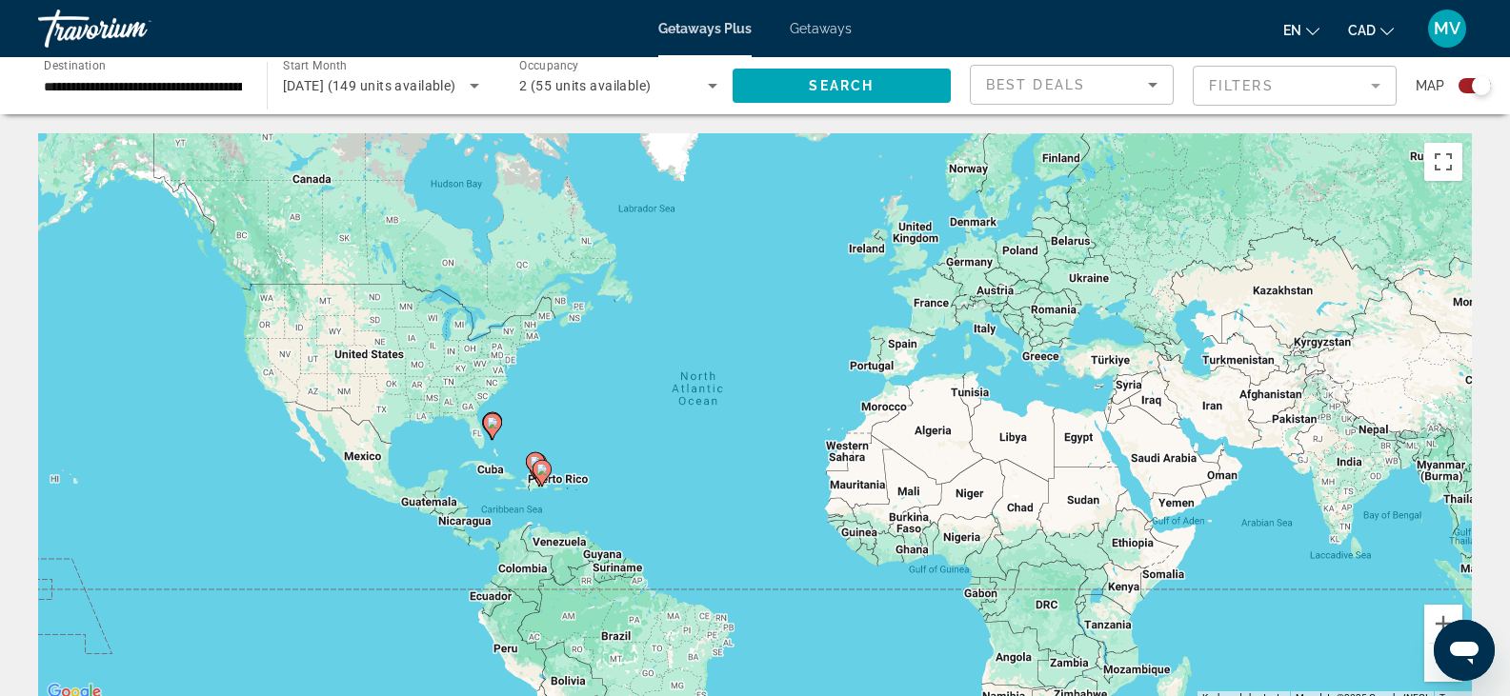
click at [492, 422] on image "Main content" at bounding box center [492, 422] width 11 height 11
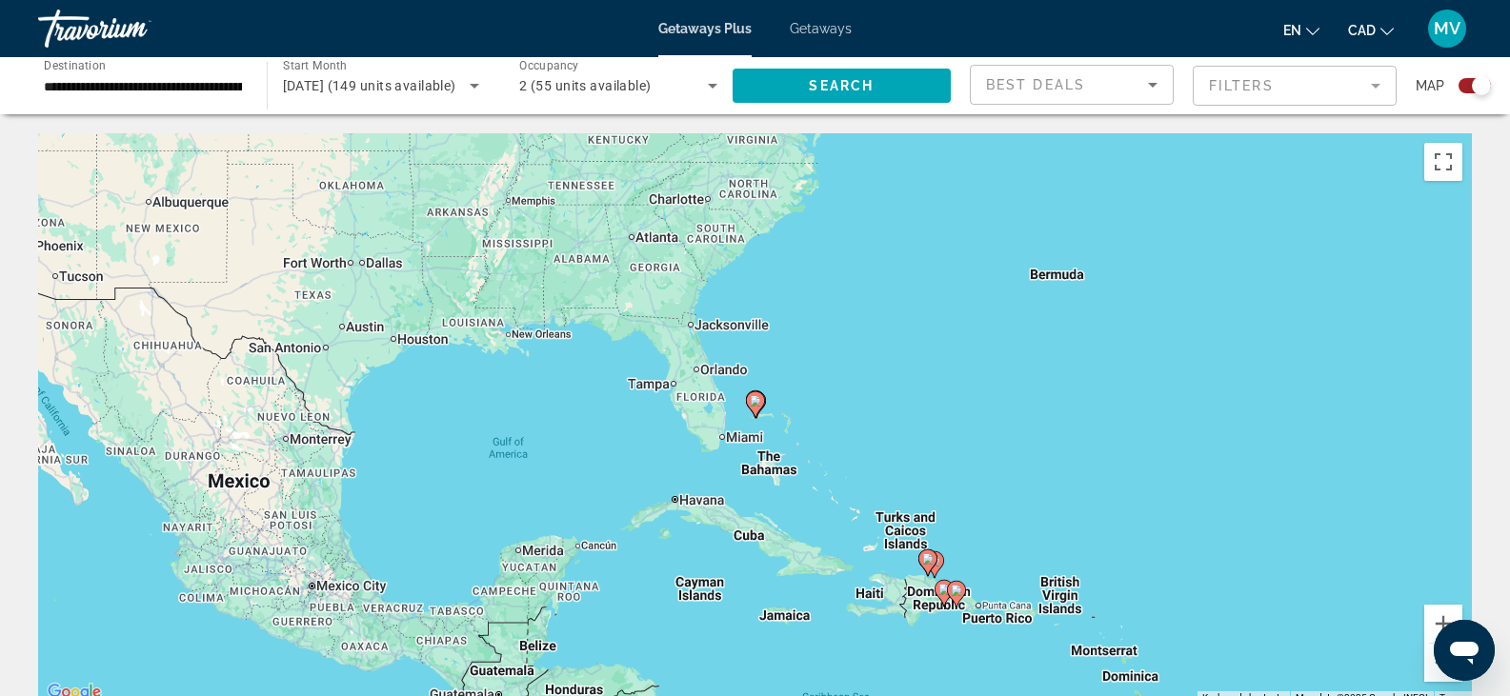
click at [127, 92] on input "**********" at bounding box center [143, 86] width 198 height 23
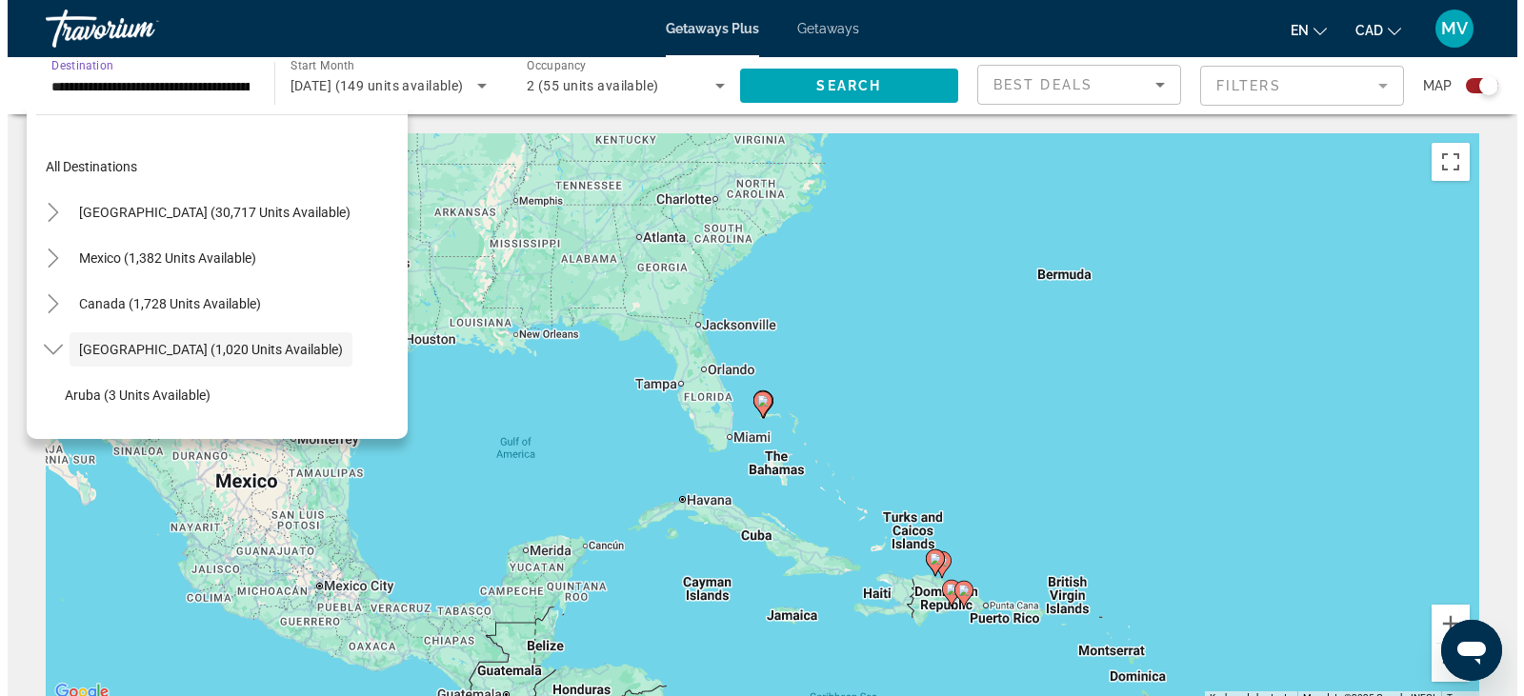
scroll to position [68, 0]
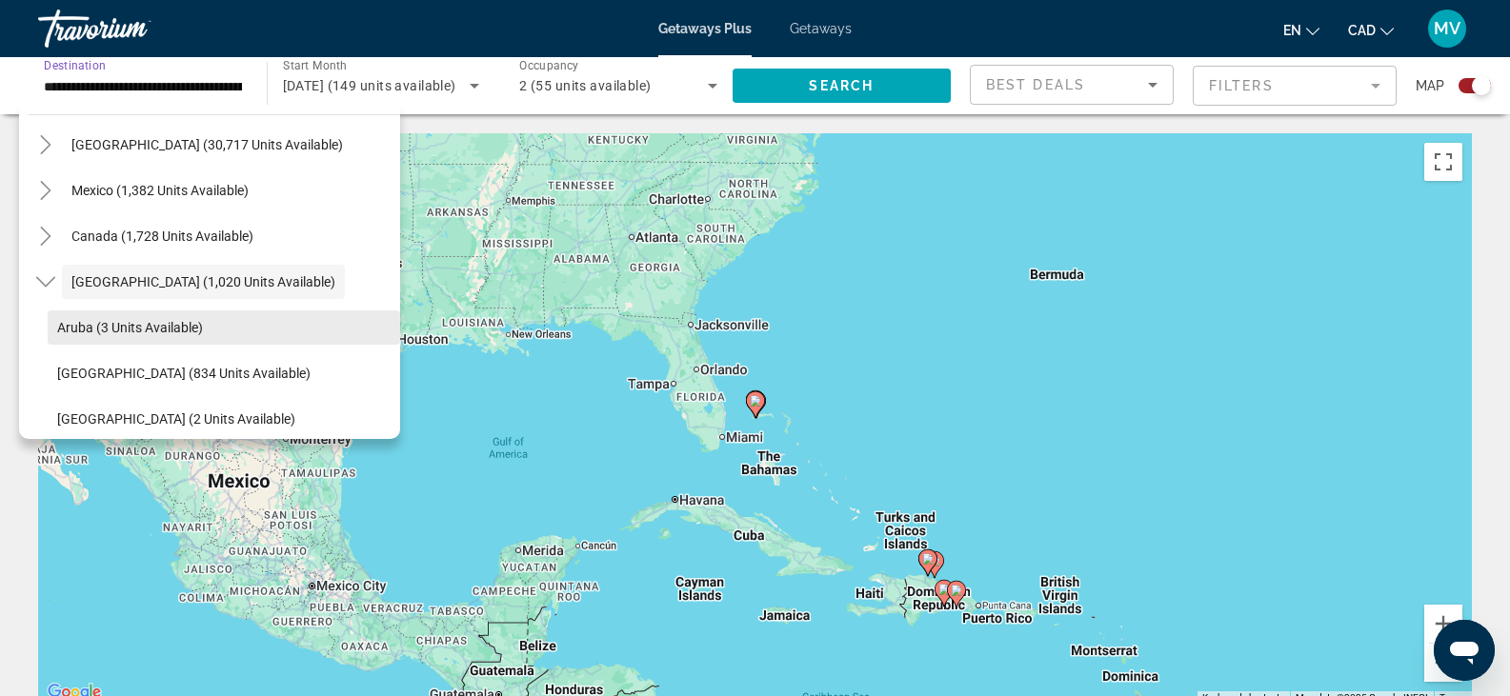
click at [190, 318] on span "Search widget" at bounding box center [224, 328] width 352 height 46
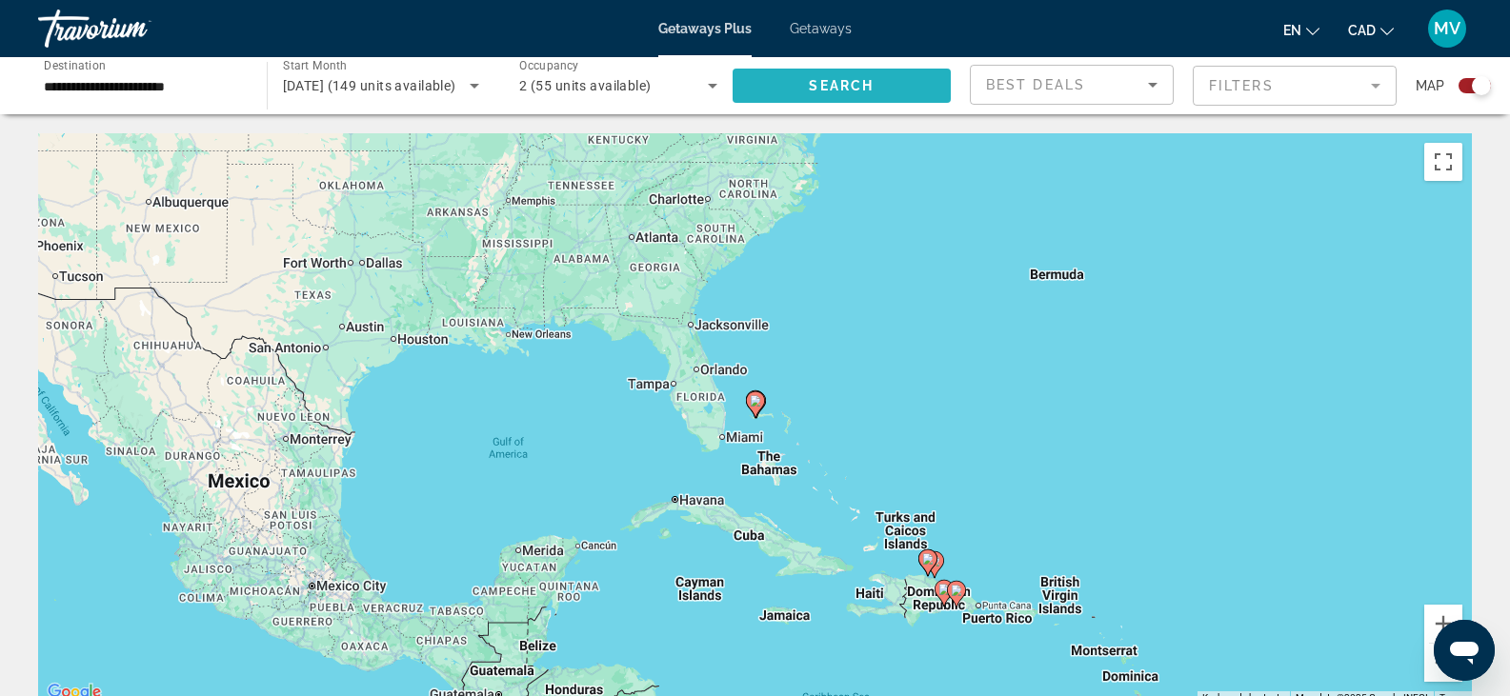
click at [819, 81] on span "Search" at bounding box center [841, 85] width 65 height 15
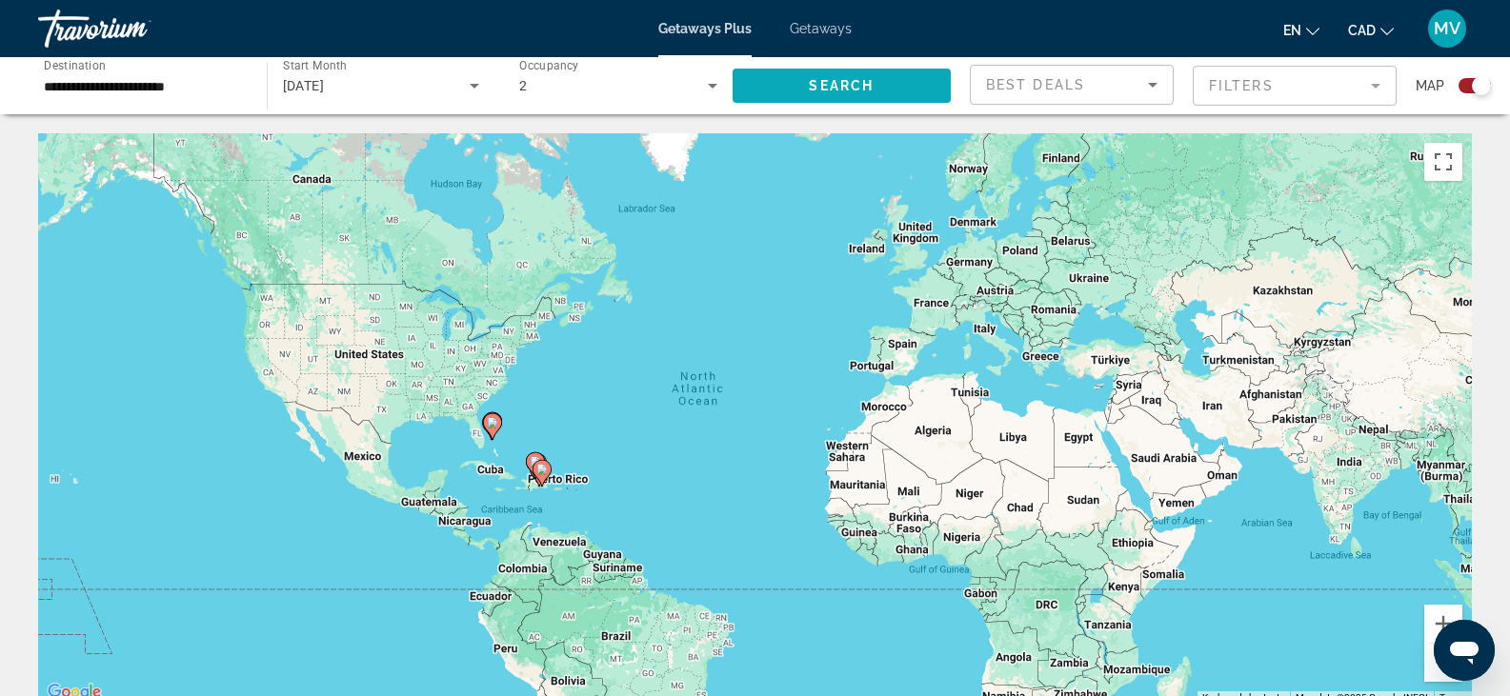
click at [892, 85] on span "Search widget" at bounding box center [842, 86] width 219 height 46
click at [1472, 75] on div "Map" at bounding box center [1453, 86] width 75 height 42
click at [1474, 87] on div "Search widget" at bounding box center [1481, 85] width 19 height 19
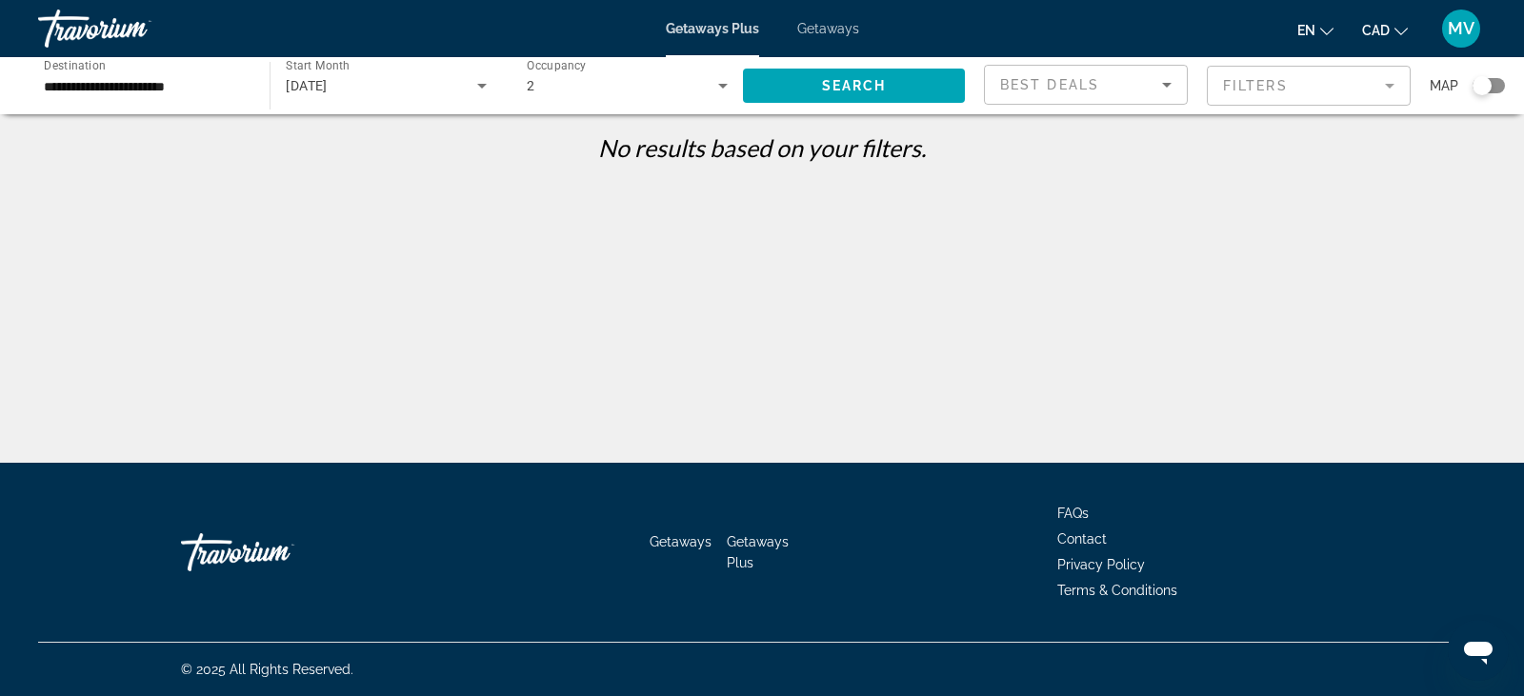
click at [176, 82] on input "**********" at bounding box center [144, 86] width 201 height 23
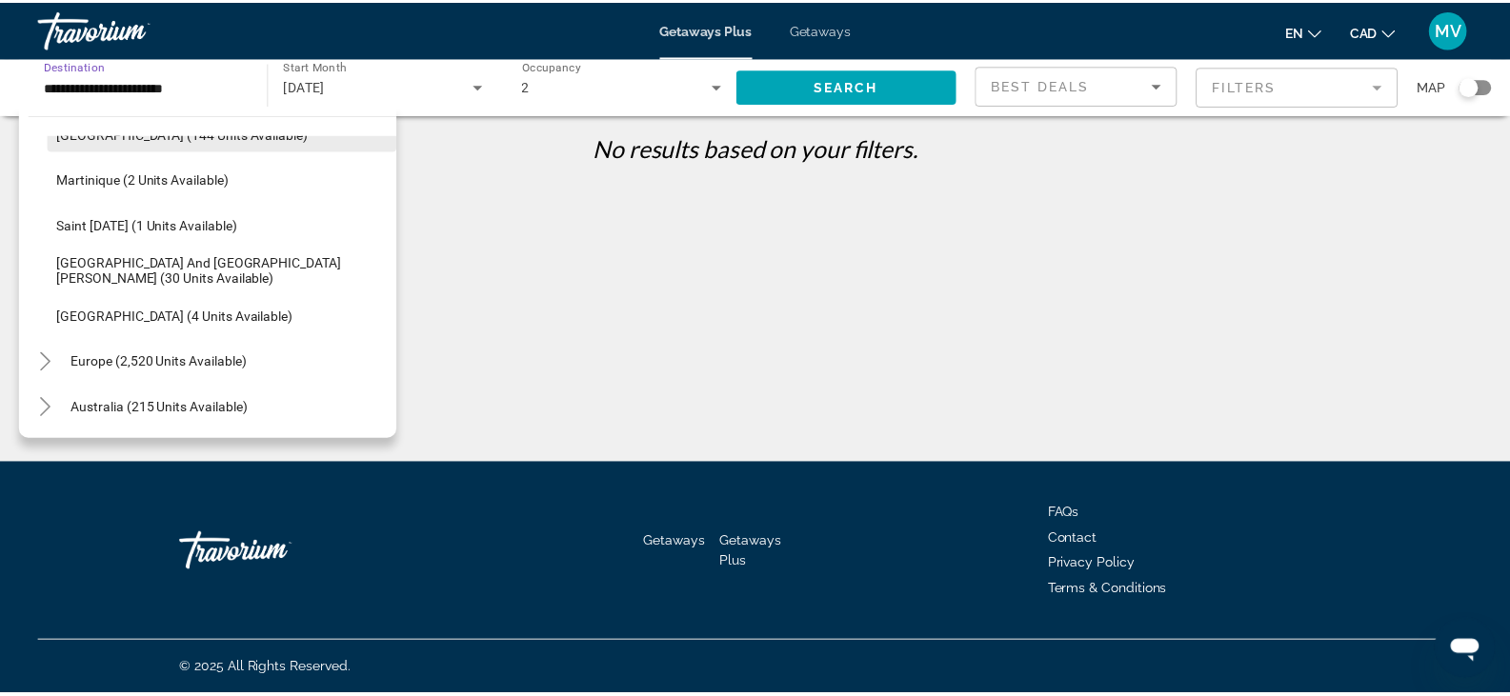
scroll to position [209, 0]
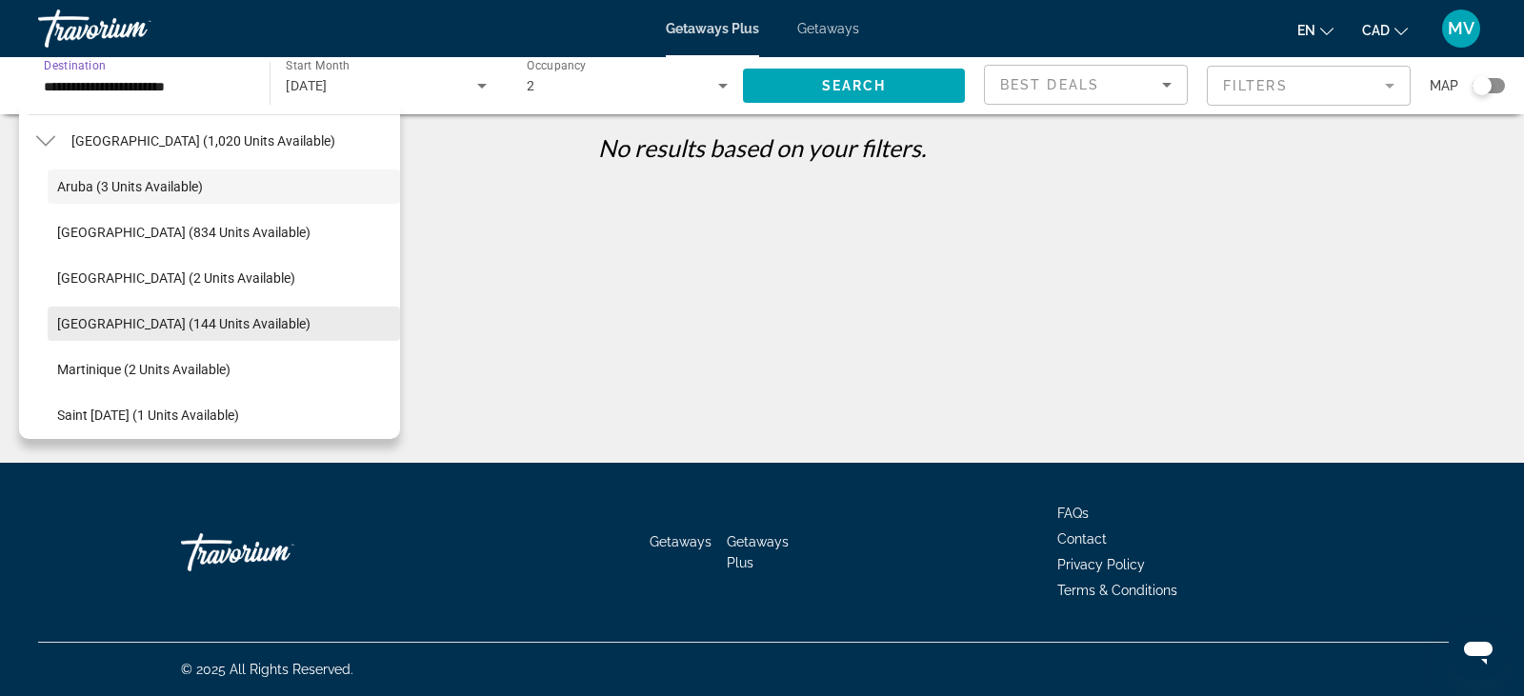
click at [218, 316] on span "[GEOGRAPHIC_DATA] (144 units available)" at bounding box center [183, 323] width 253 height 15
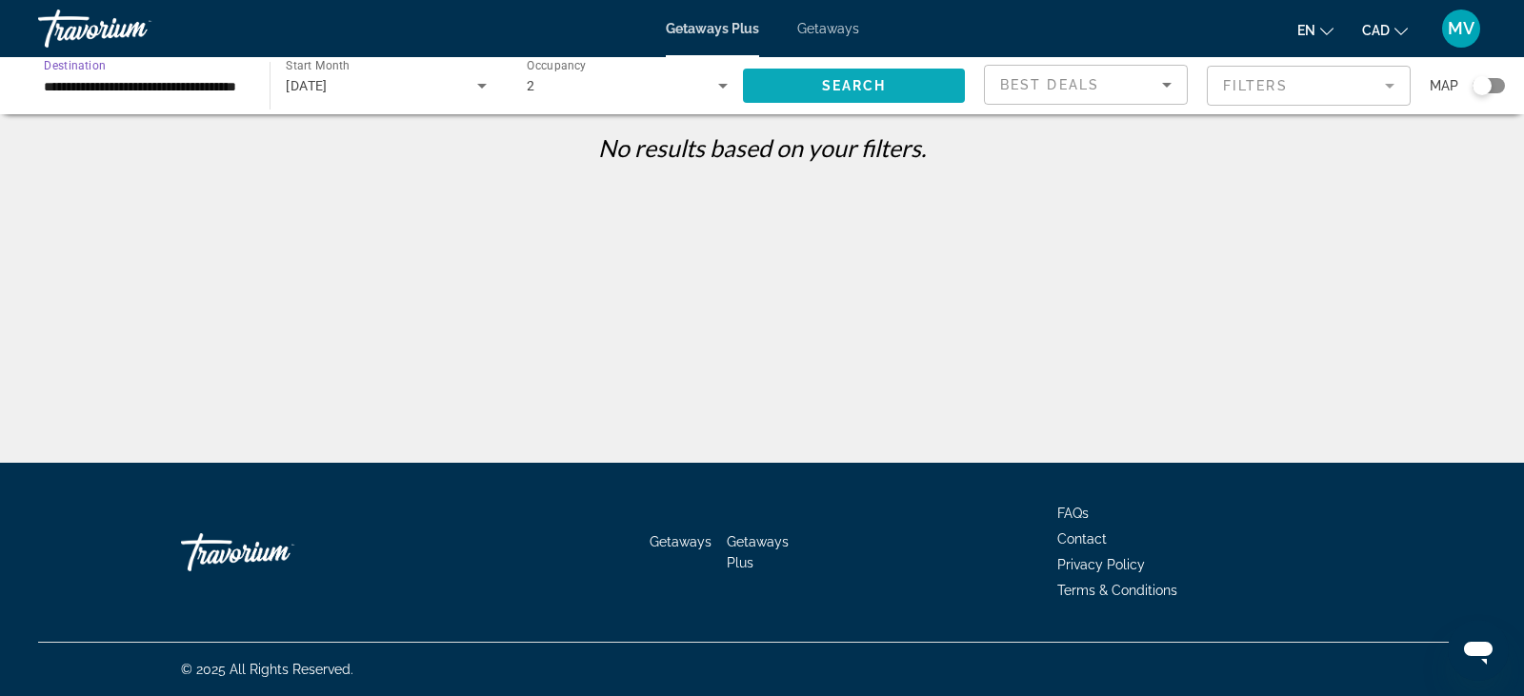
click at [876, 87] on span "Search" at bounding box center [854, 85] width 65 height 15
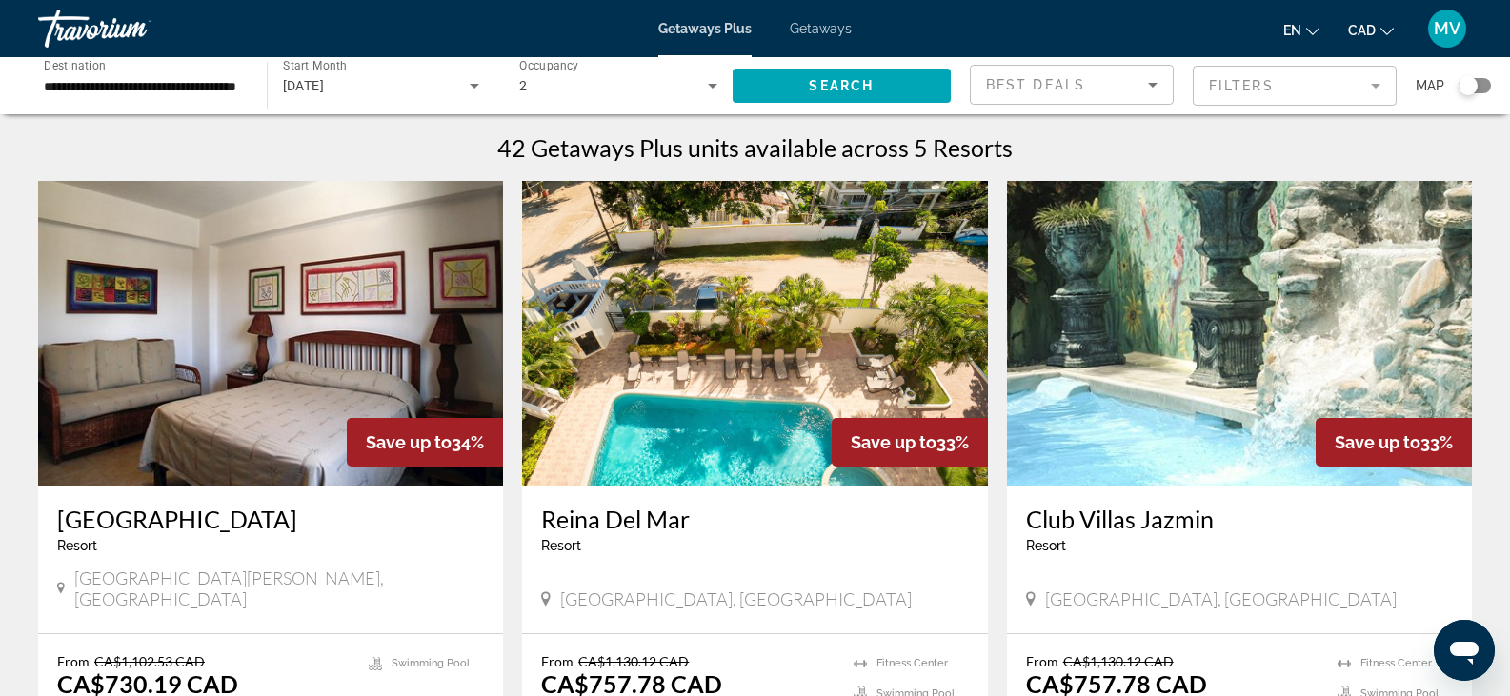
click at [1295, 90] on mat-form-field "Filters" at bounding box center [1295, 86] width 204 height 40
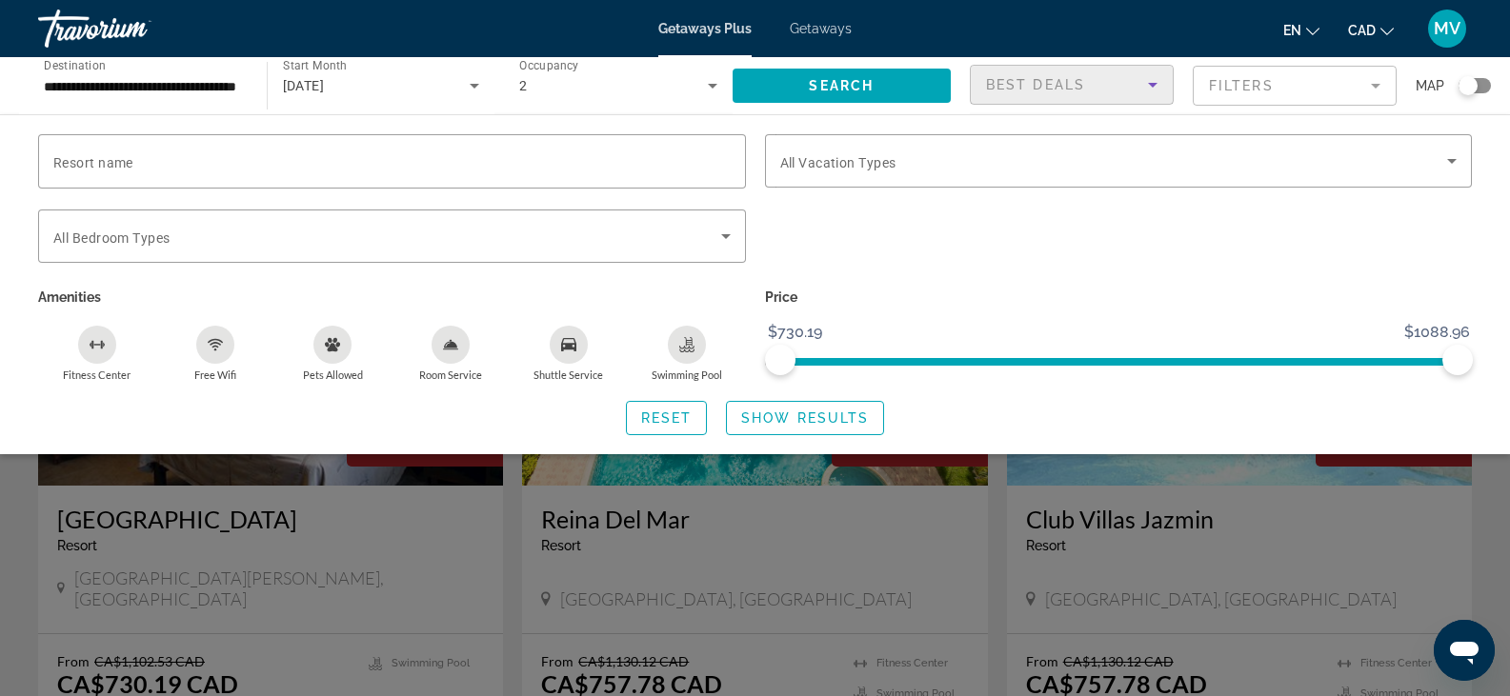
click at [1134, 80] on div "Best Deals" at bounding box center [1067, 84] width 162 height 23
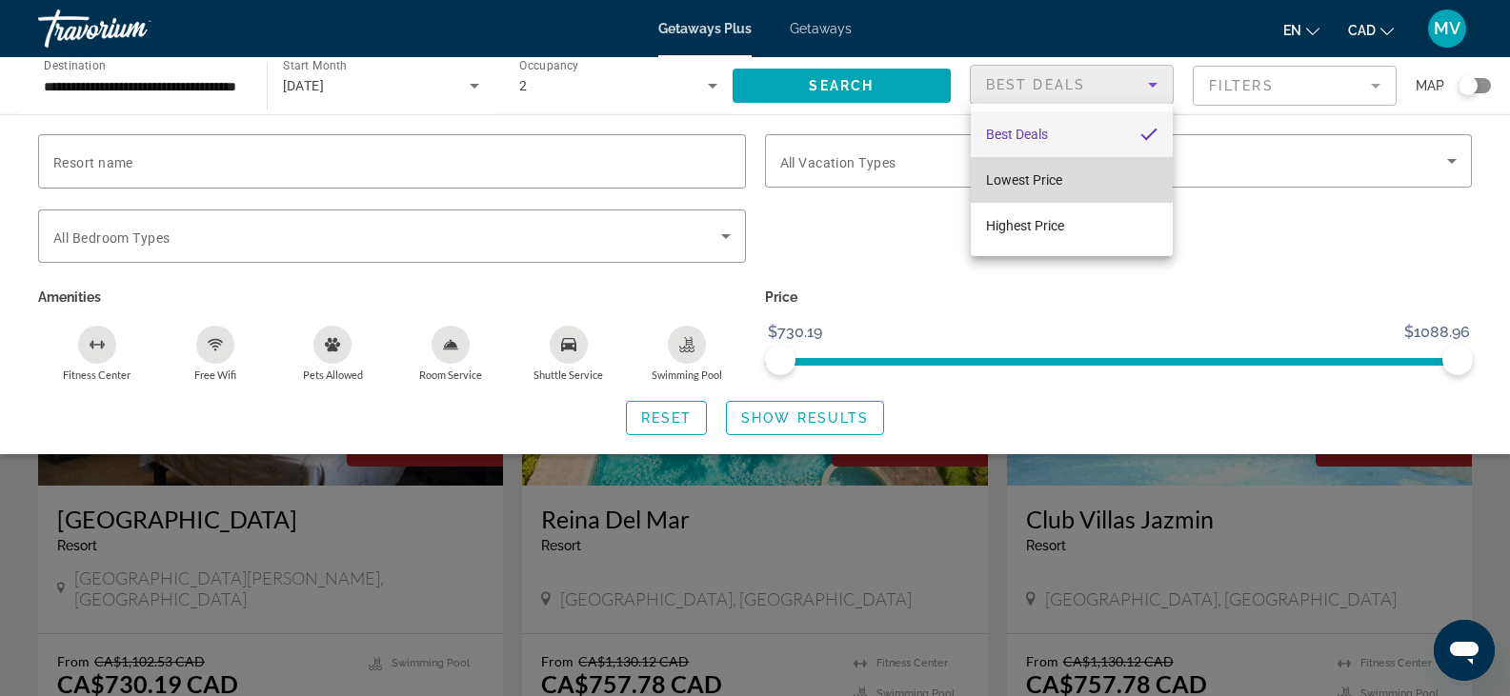
click at [1038, 176] on span "Lowest Price" at bounding box center [1024, 179] width 76 height 15
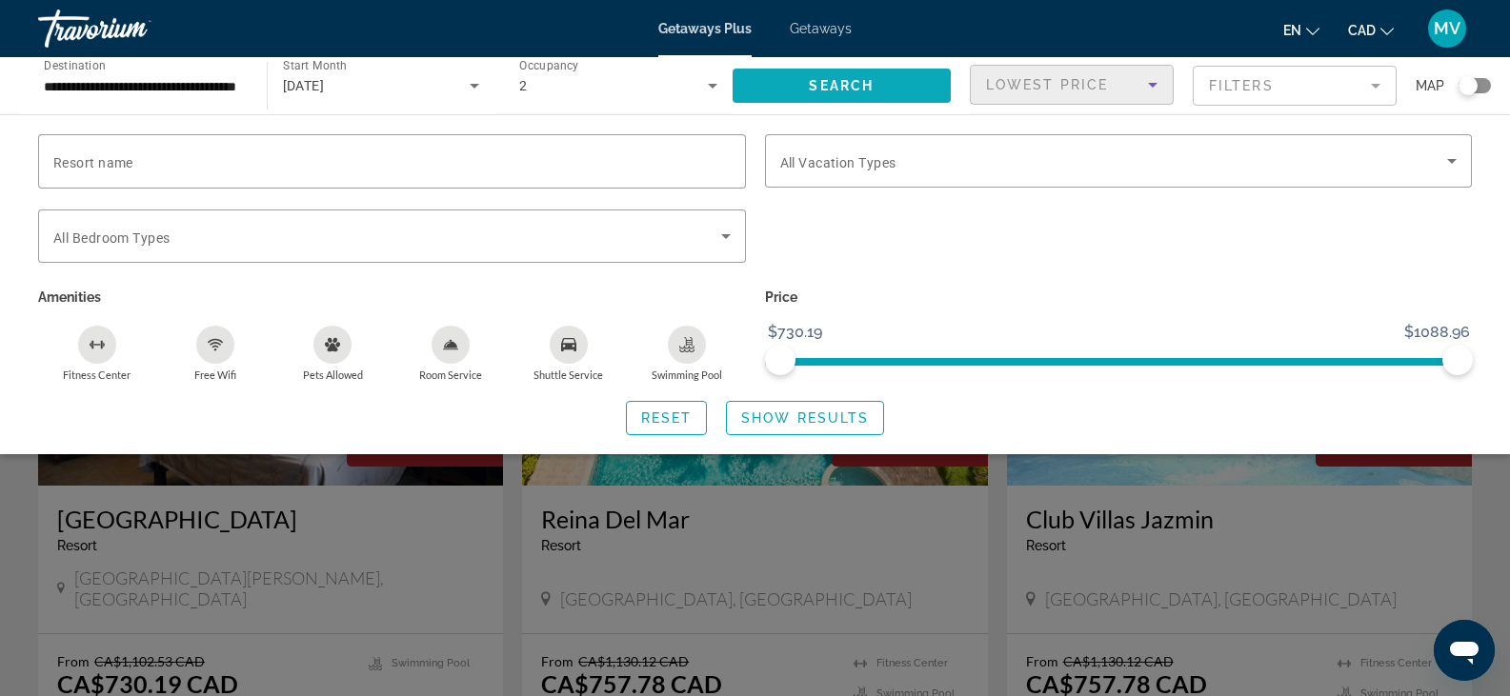
click at [917, 82] on span "Search widget" at bounding box center [842, 86] width 219 height 46
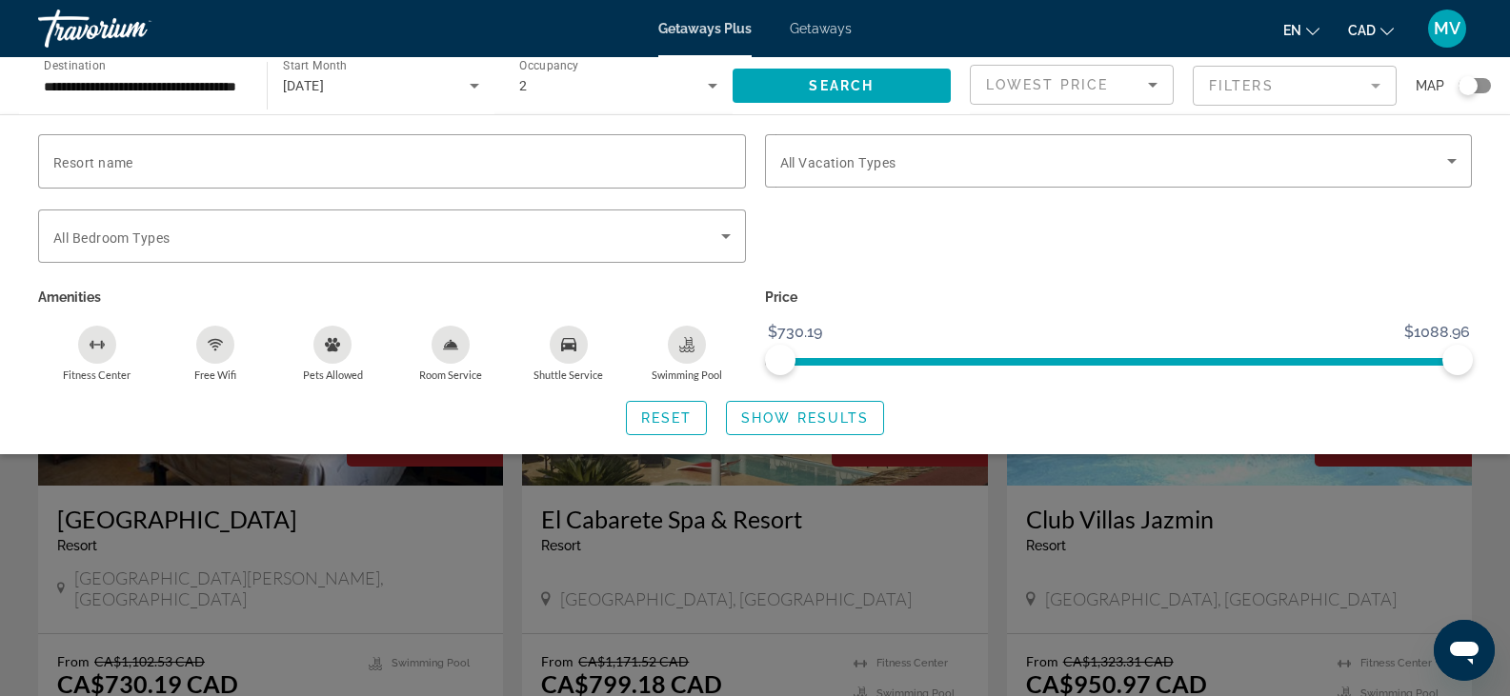
click at [1374, 84] on mat-form-field "Filters" at bounding box center [1295, 86] width 204 height 40
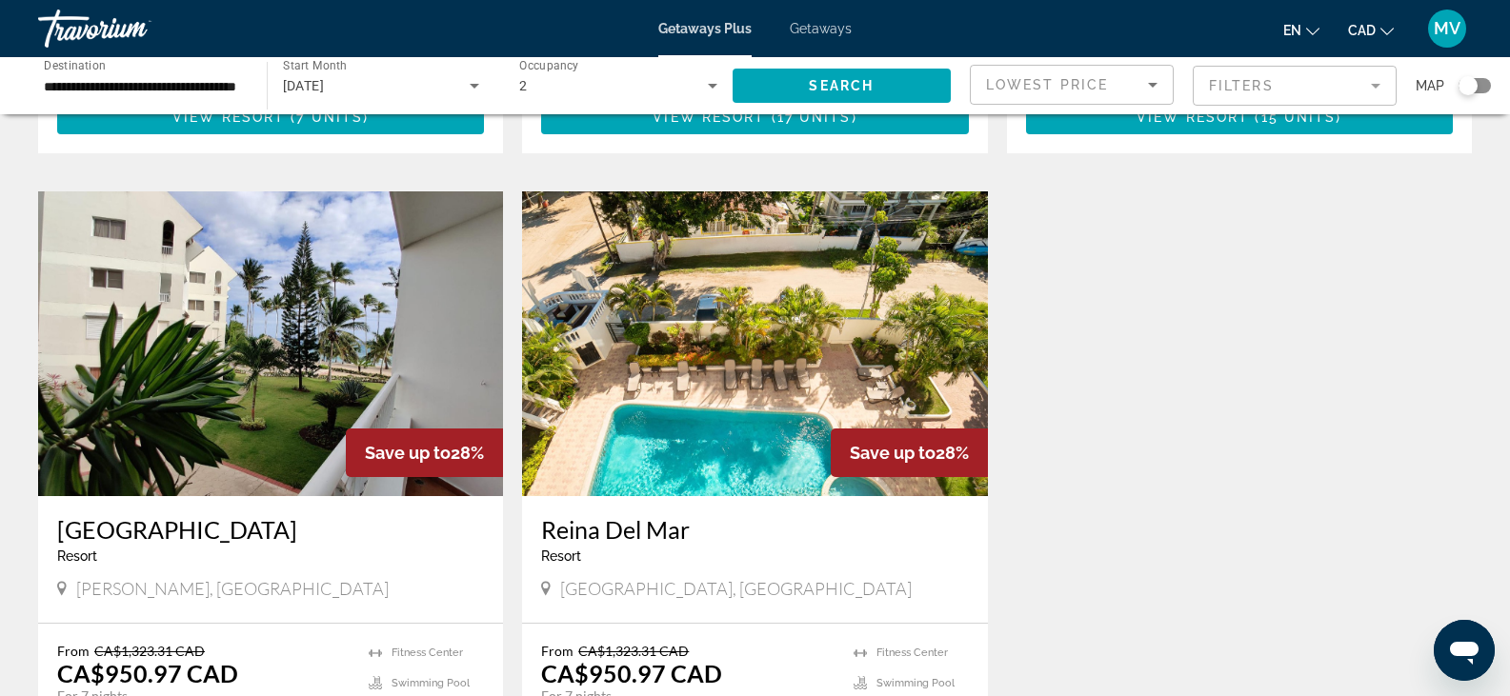
scroll to position [613, 0]
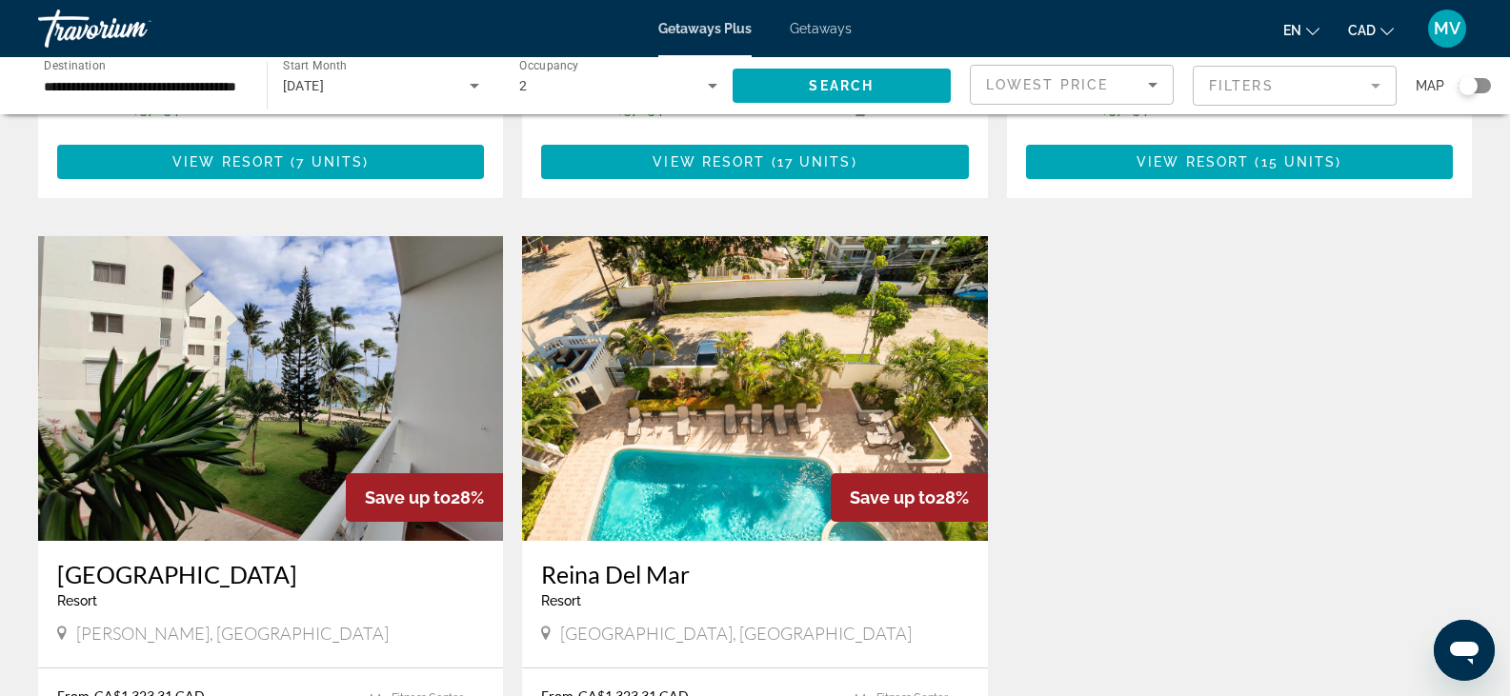
click at [1042, 71] on div "Lowest Price" at bounding box center [1071, 92] width 171 height 53
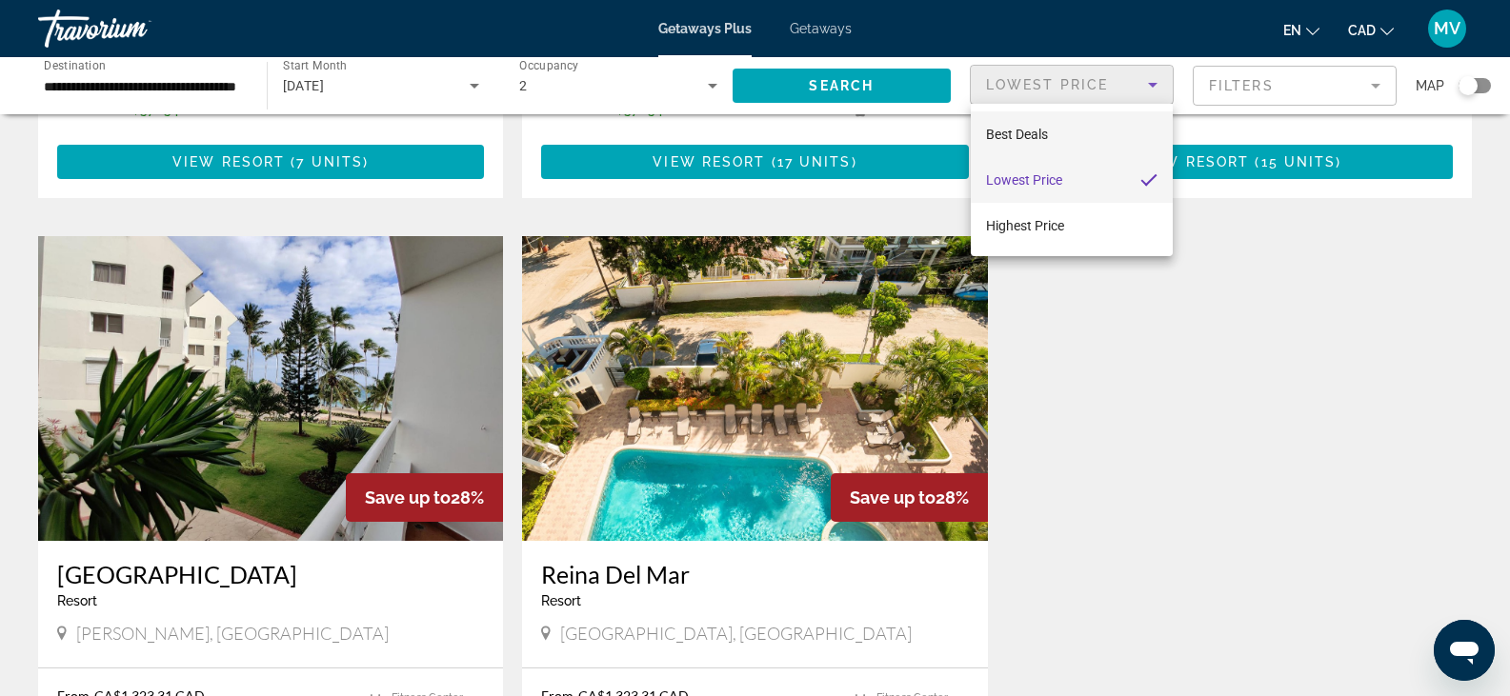
click at [1031, 125] on span "Best Deals" at bounding box center [1017, 134] width 62 height 23
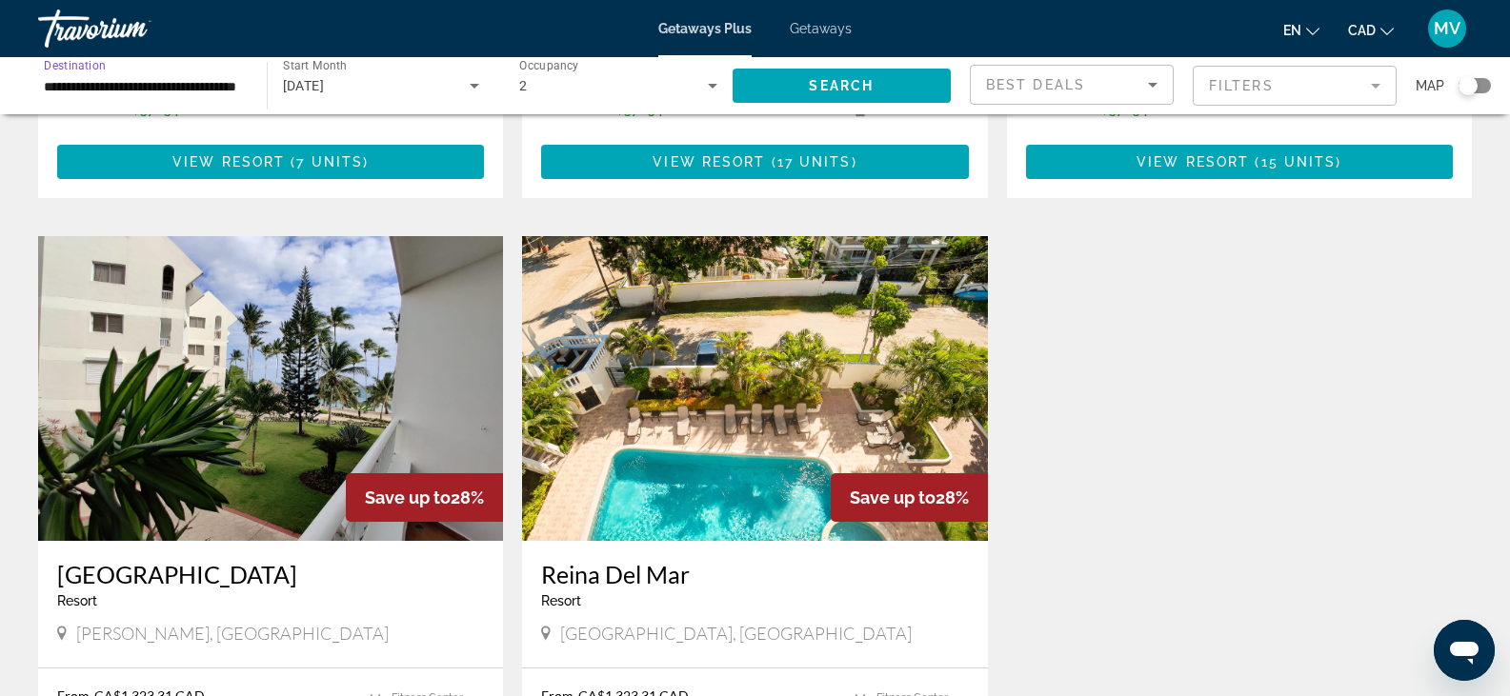
click at [111, 77] on input "**********" at bounding box center [143, 86] width 198 height 23
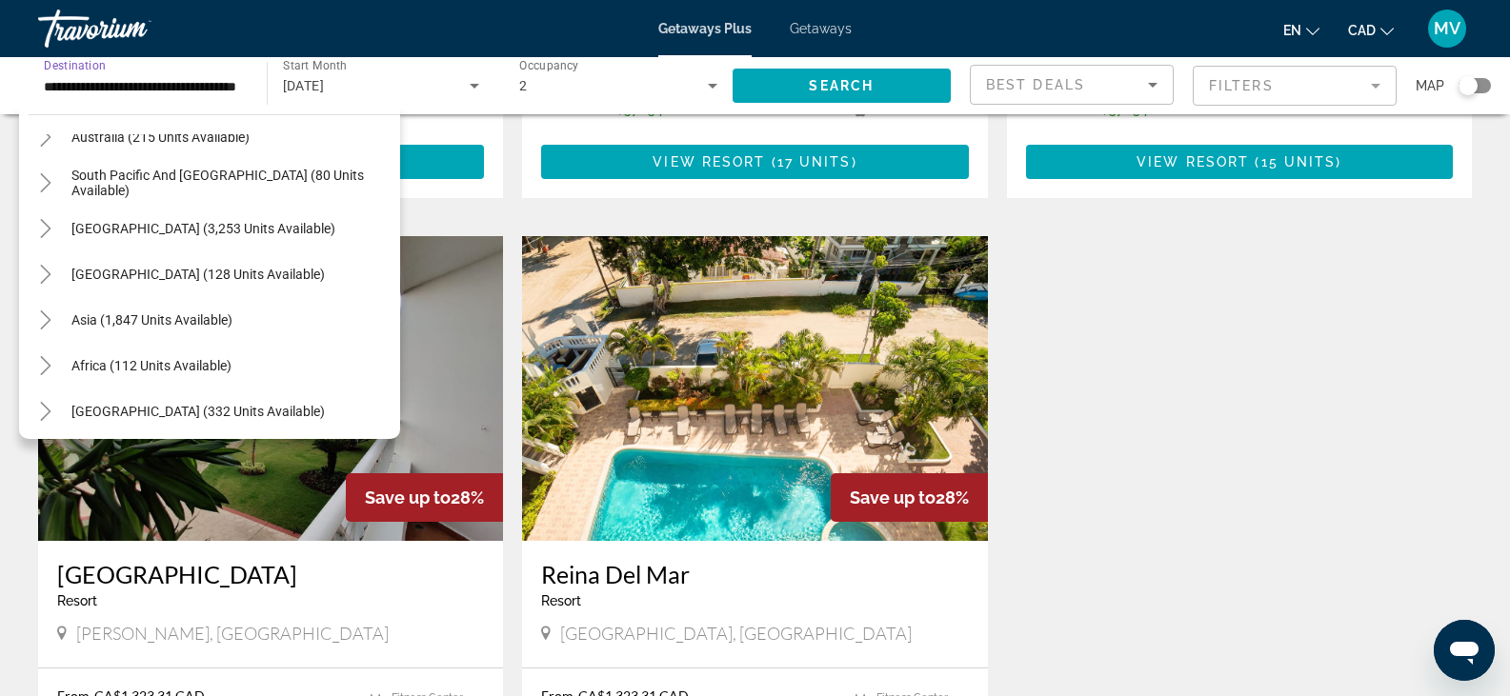
scroll to position [674, 0]
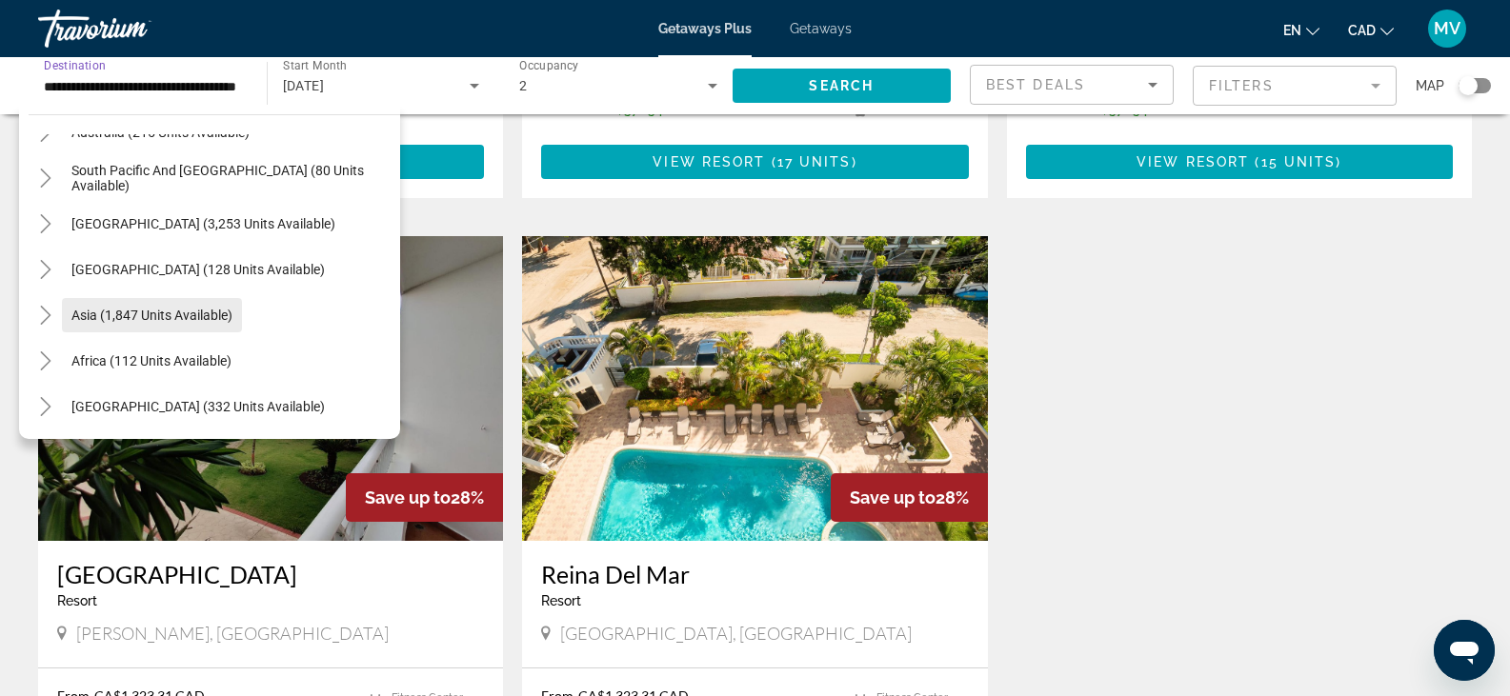
click at [147, 312] on span "Asia (1,847 units available)" at bounding box center [151, 315] width 161 height 15
type input "**********"
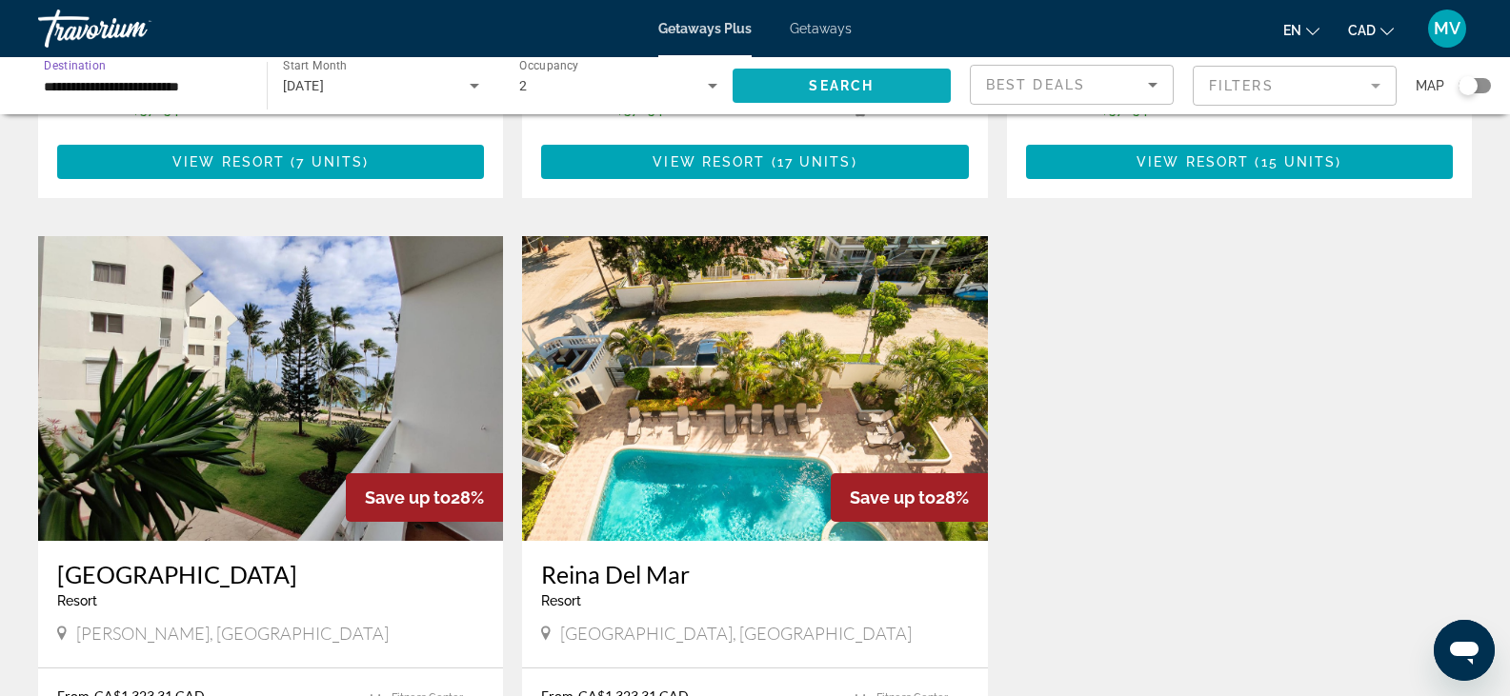
click at [866, 83] on span "Search" at bounding box center [841, 85] width 65 height 15
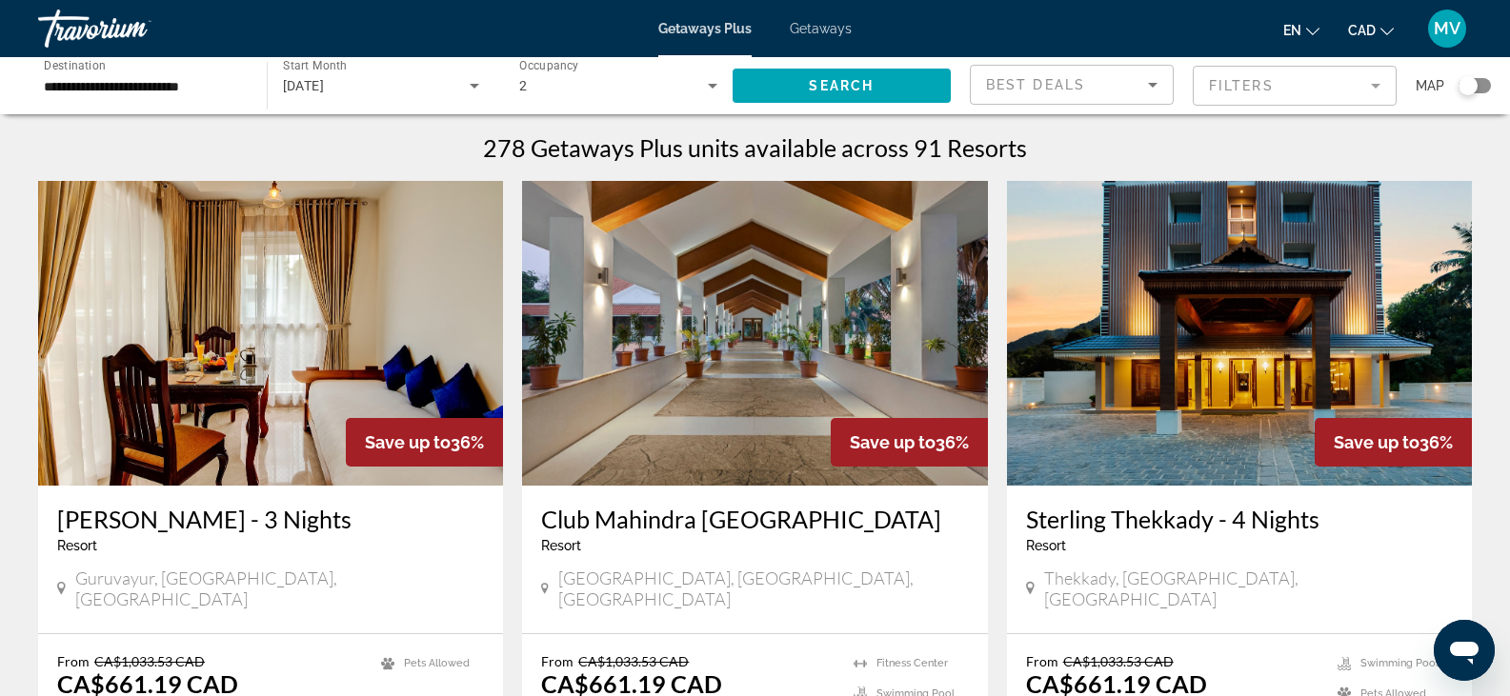
click at [1472, 90] on div "Search widget" at bounding box center [1467, 85] width 19 height 19
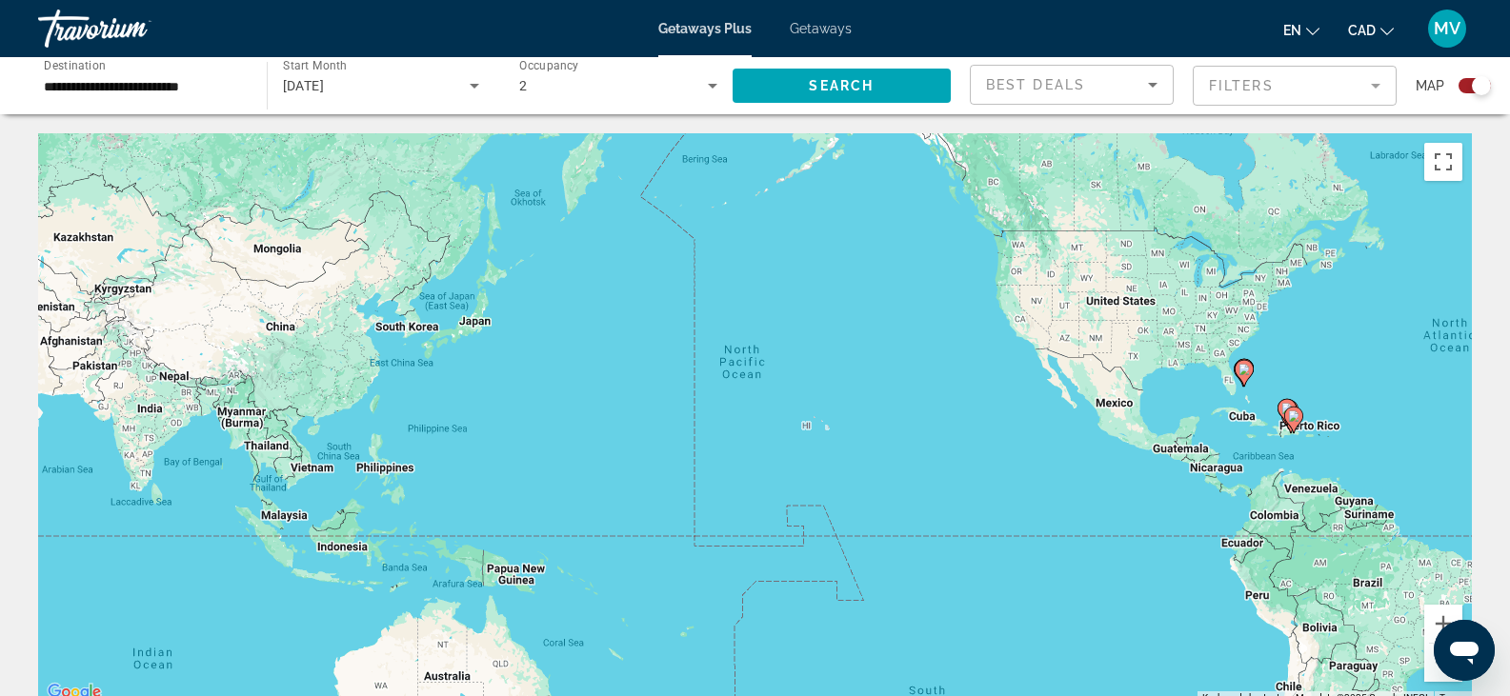
drag, startPoint x: 412, startPoint y: 418, endPoint x: 1154, endPoint y: 367, distance: 743.9
click at [1154, 367] on div "To activate drag with keyboard, press Alt + Enter. Once in keyboard drag state,…" at bounding box center [755, 419] width 1434 height 572
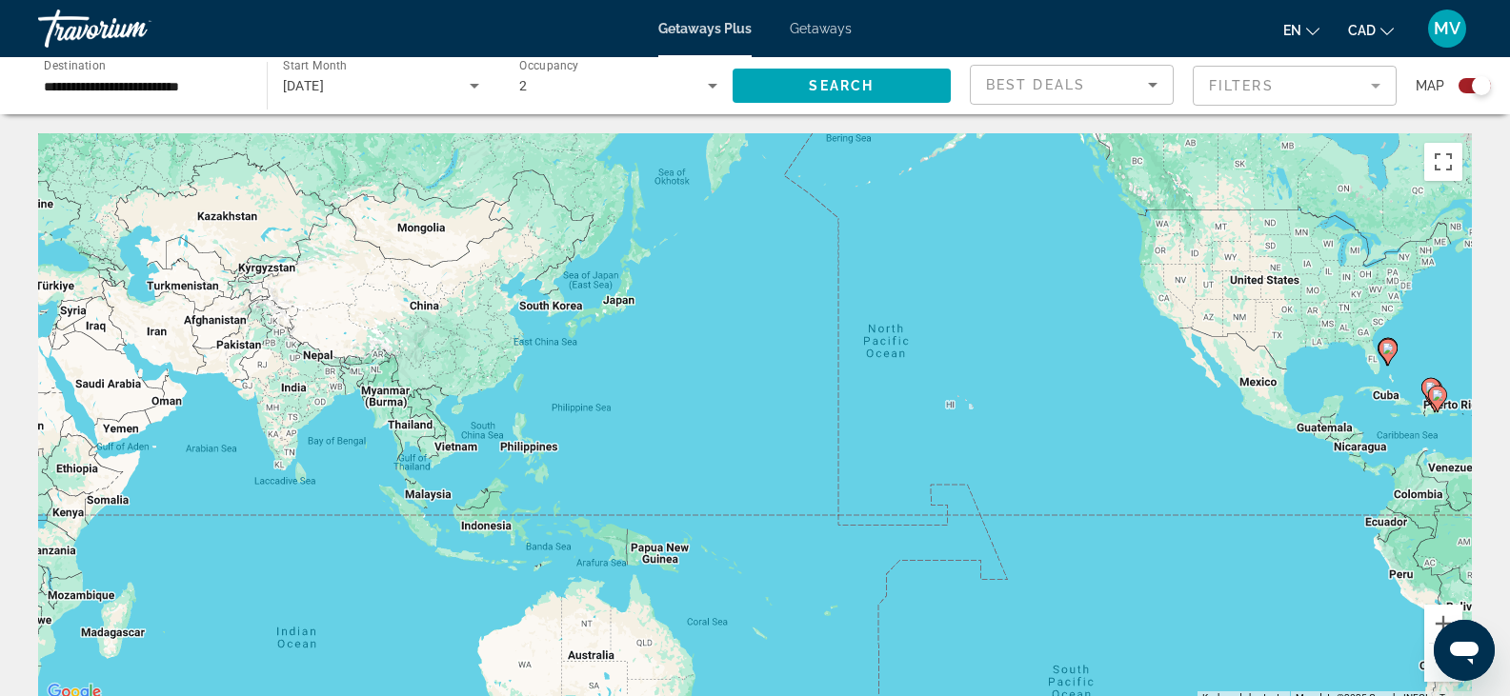
drag, startPoint x: 673, startPoint y: 299, endPoint x: 802, endPoint y: 283, distance: 130.6
click at [802, 283] on div "To activate drag with keyboard, press Alt + Enter. Once in keyboard drag state,…" at bounding box center [755, 419] width 1434 height 572
click at [860, 82] on span "Search" at bounding box center [841, 85] width 65 height 15
click at [1480, 85] on div "Search widget" at bounding box center [1481, 85] width 19 height 19
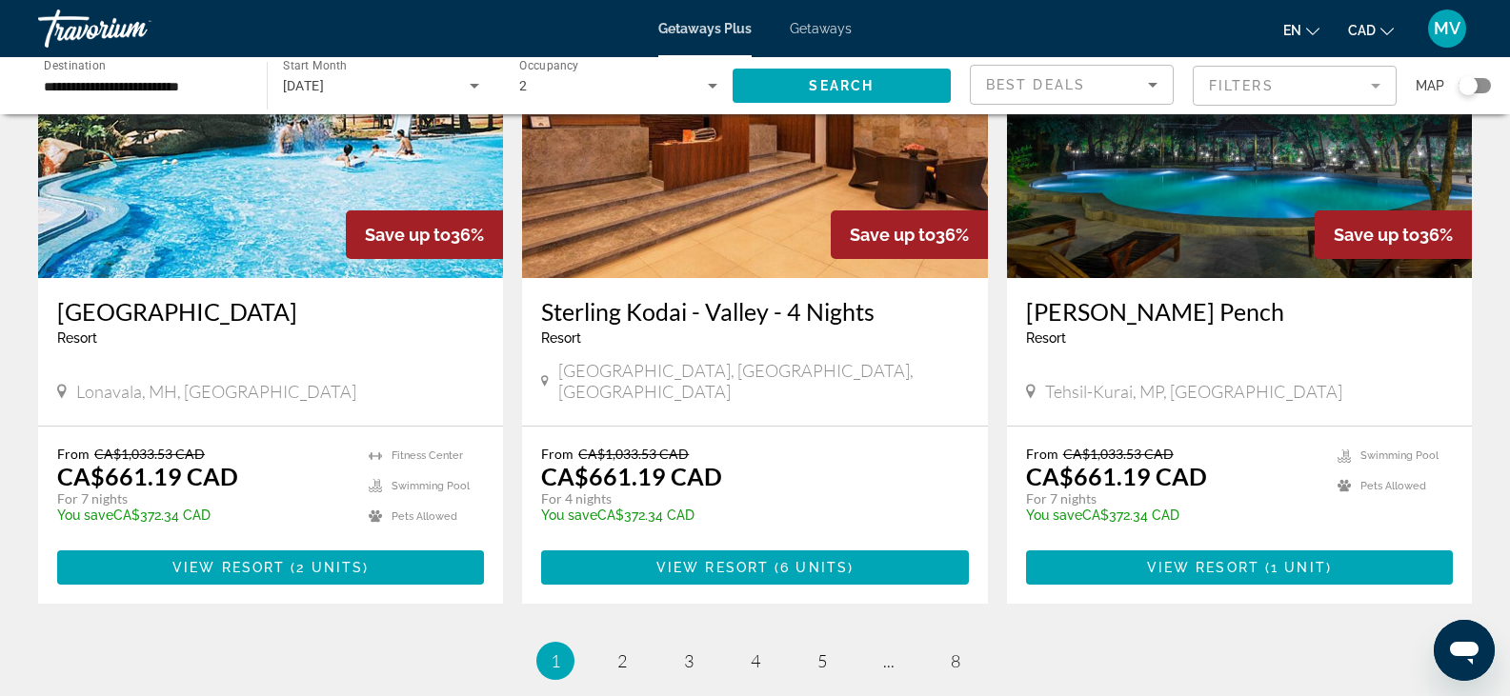
scroll to position [2385, 0]
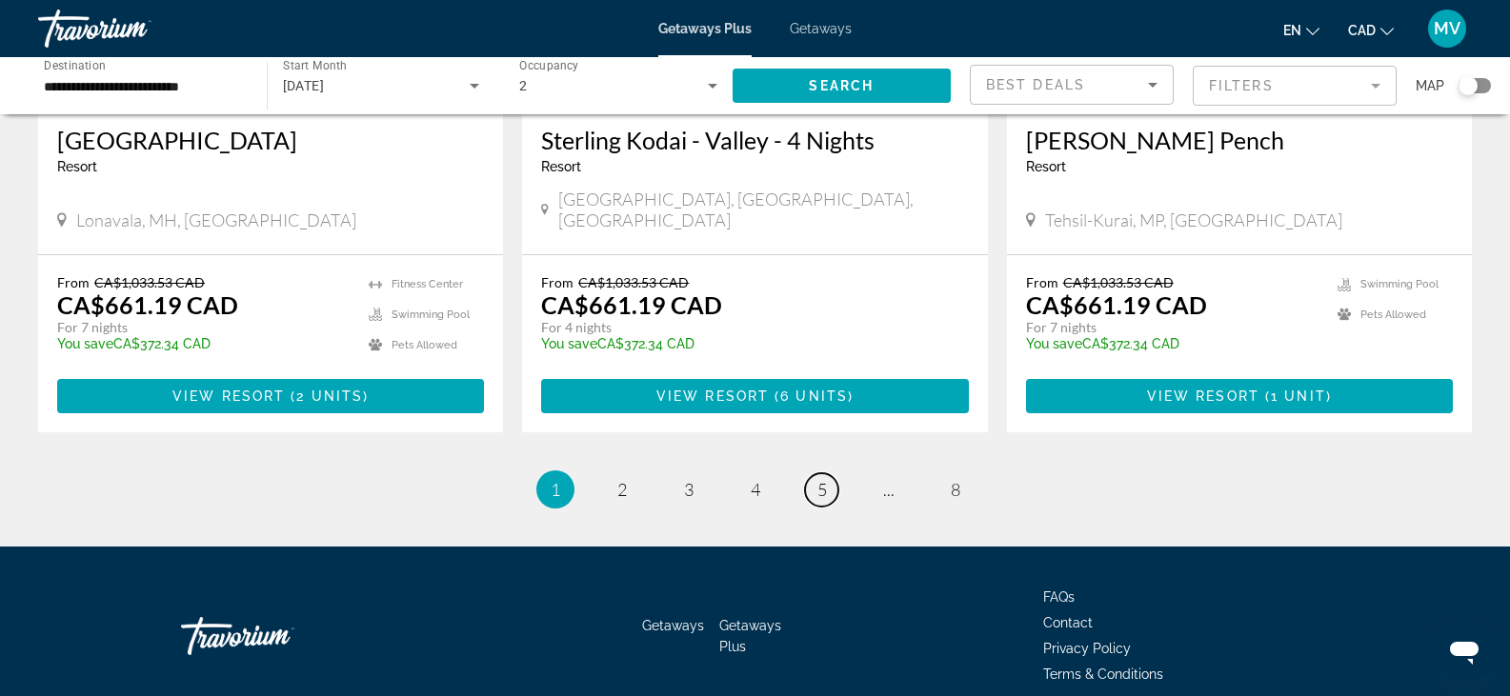
click at [823, 479] on span "5" at bounding box center [822, 489] width 10 height 21
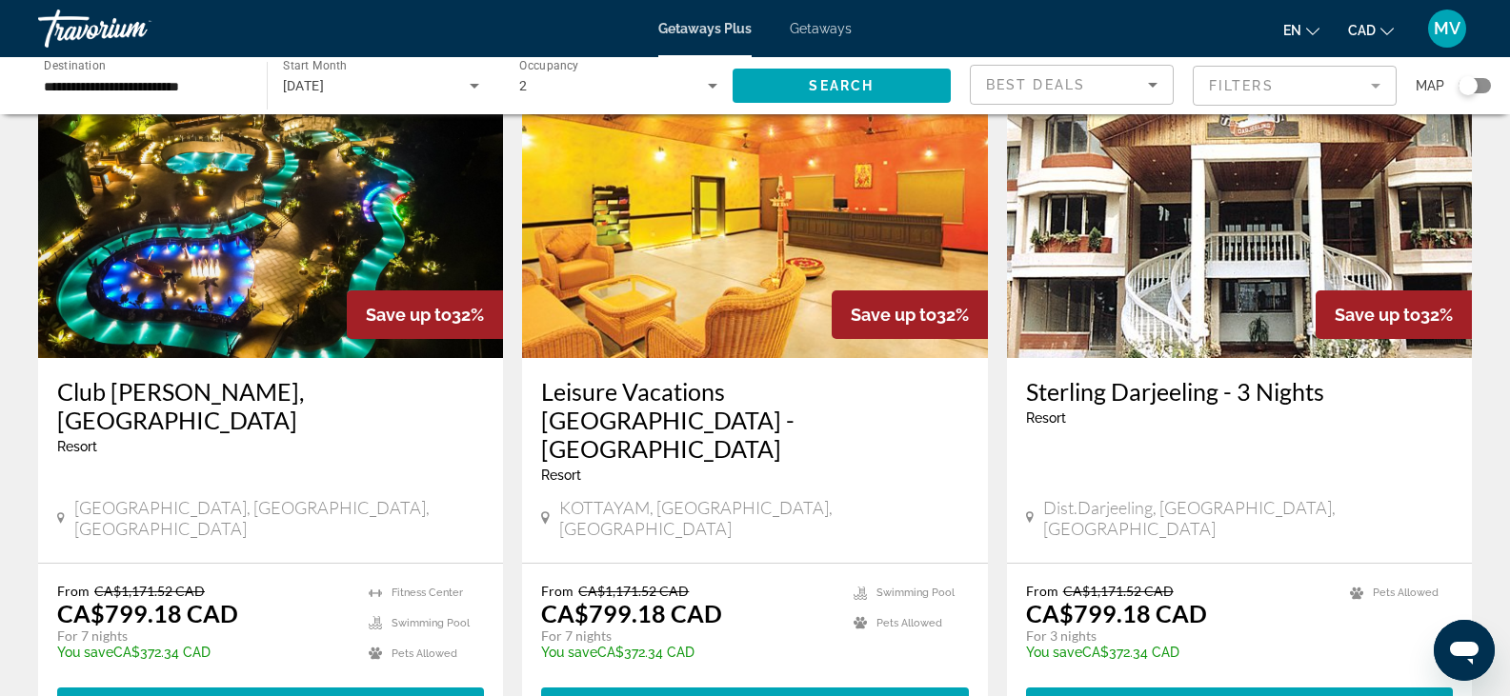
scroll to position [2471, 0]
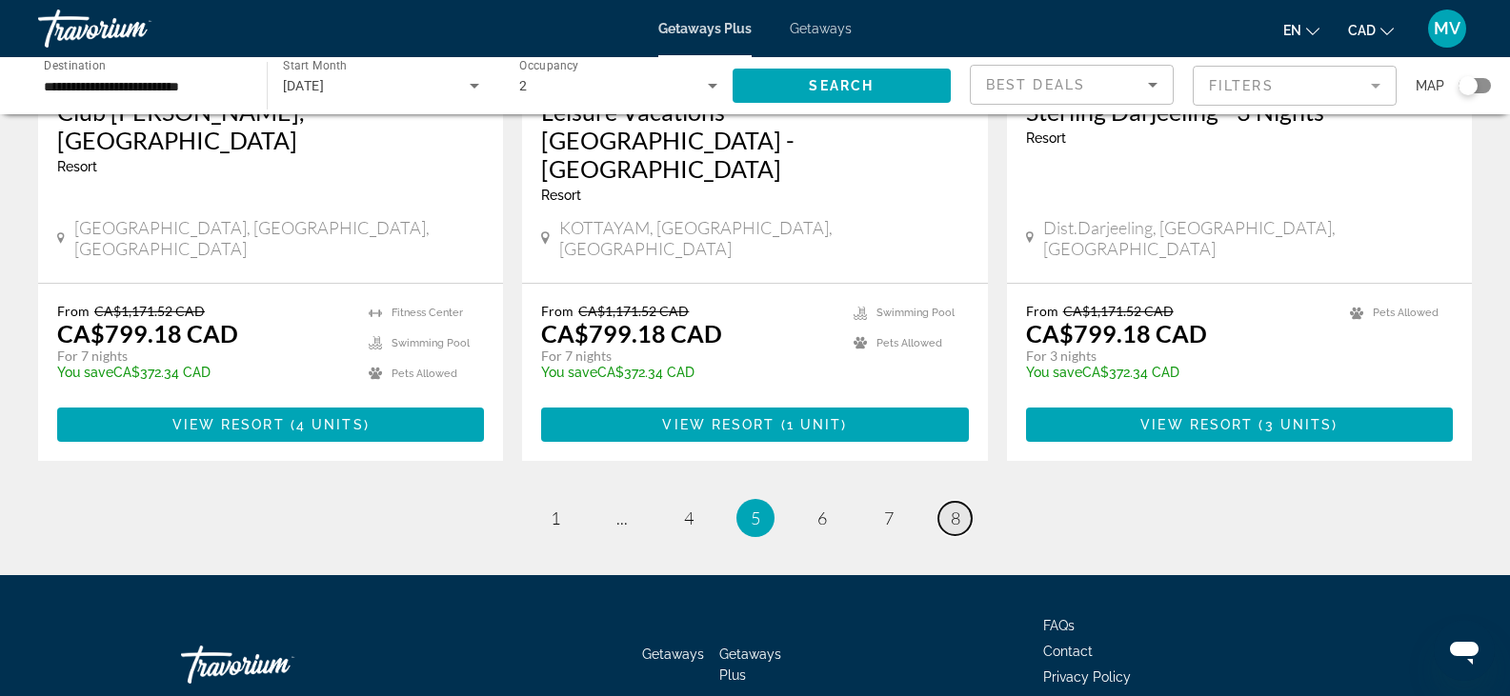
click at [953, 508] on span "8" at bounding box center [956, 518] width 10 height 21
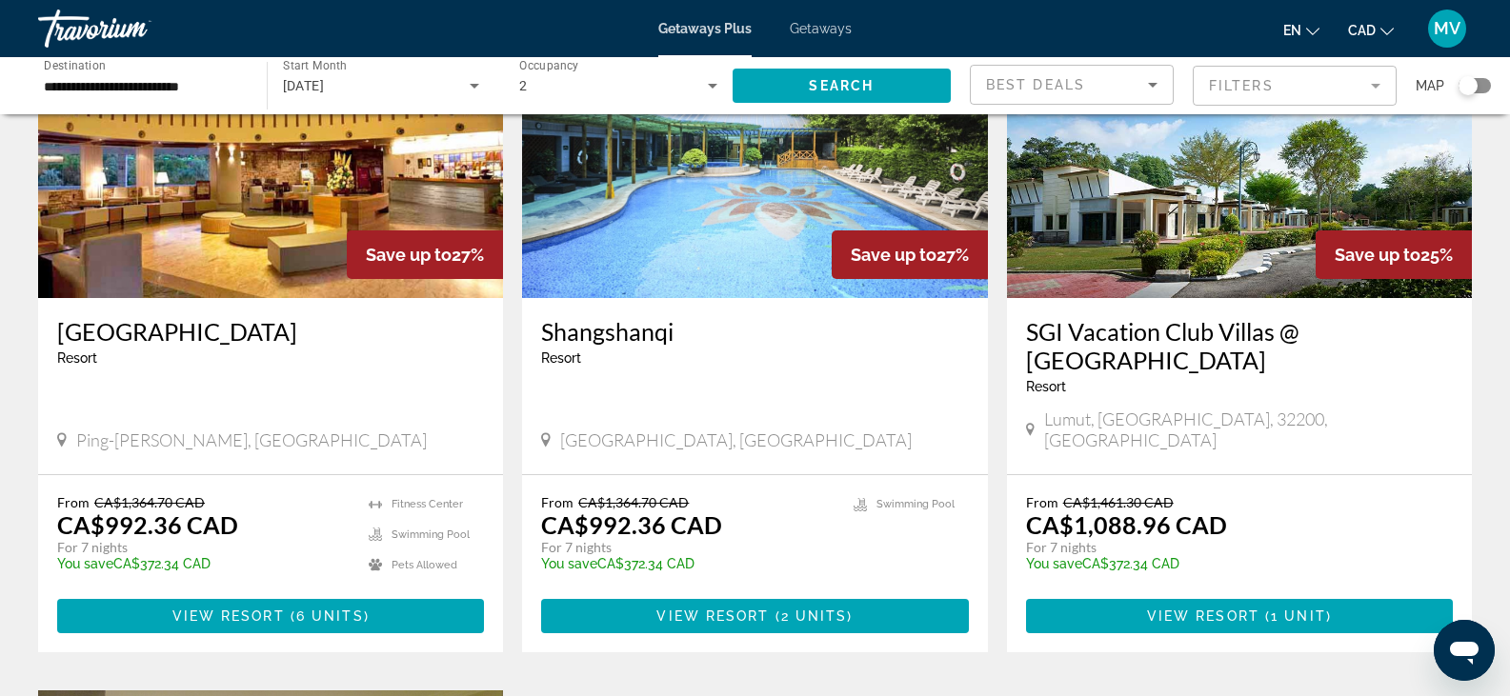
scroll to position [857, 0]
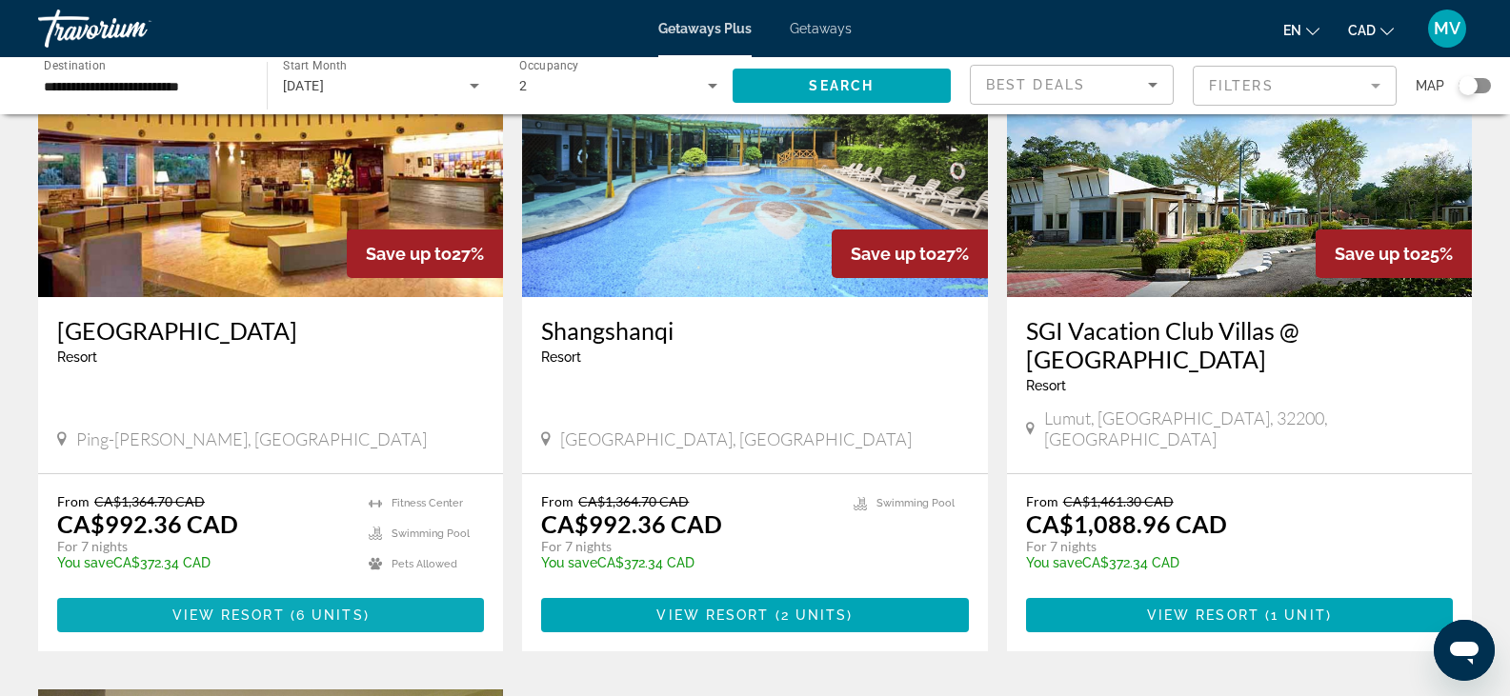
click at [298, 608] on span "6 units" at bounding box center [330, 615] width 68 height 15
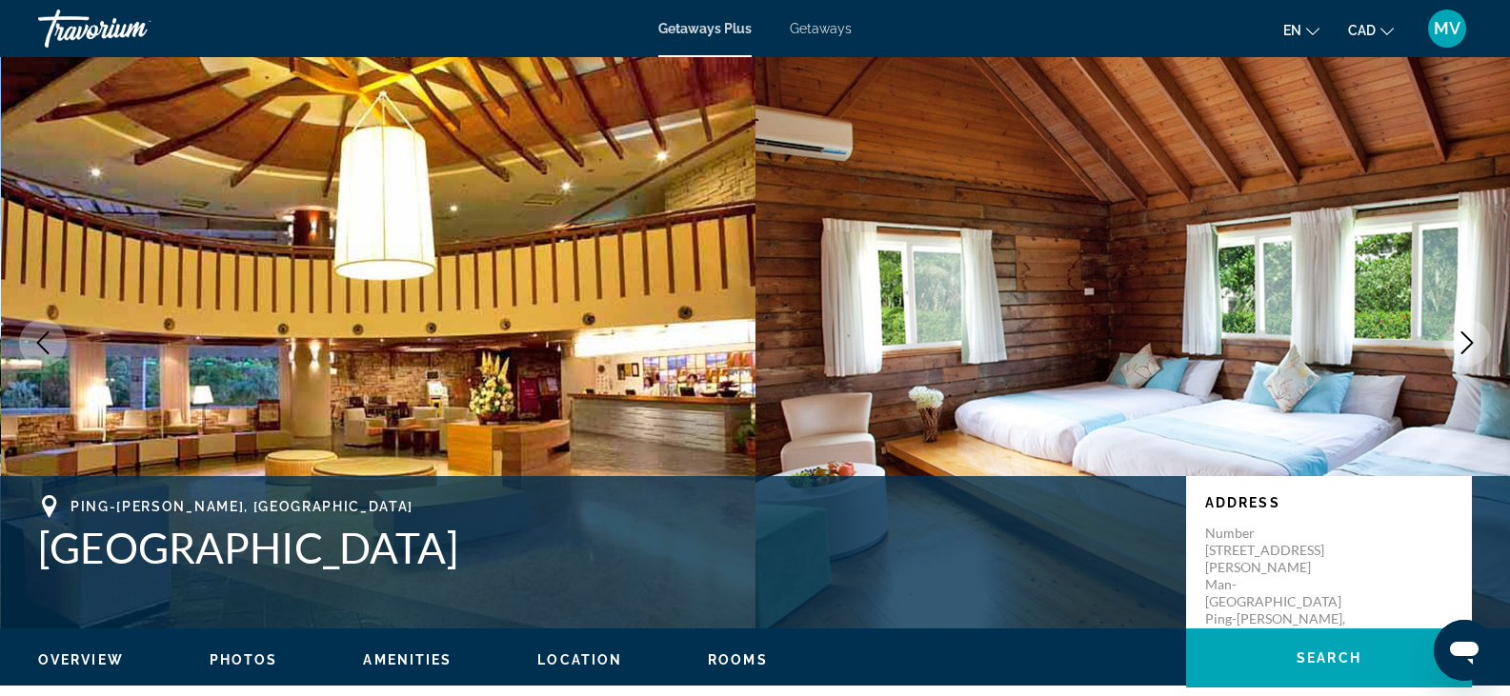
click at [1469, 339] on icon "Next image" at bounding box center [1467, 343] width 12 height 23
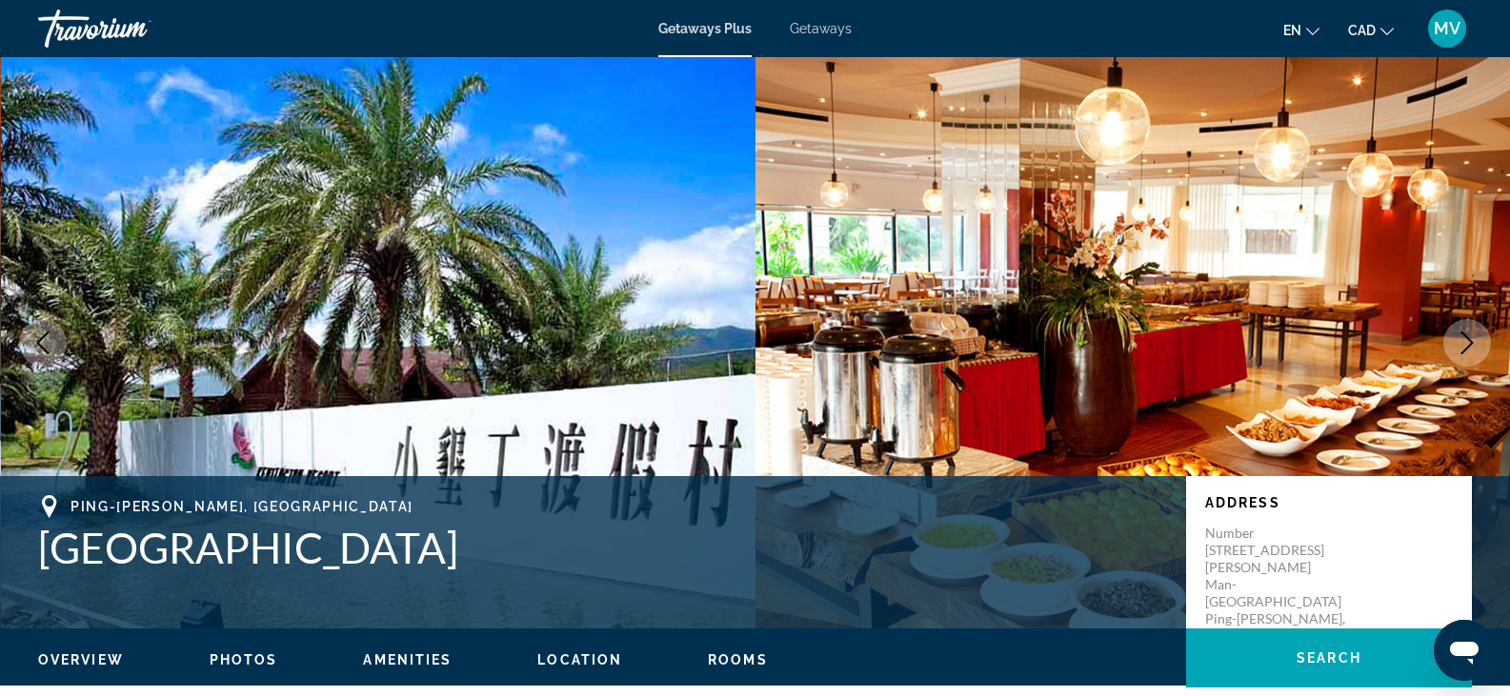
click at [1469, 339] on icon "Next image" at bounding box center [1467, 343] width 12 height 23
